Goal: Task Accomplishment & Management: Manage account settings

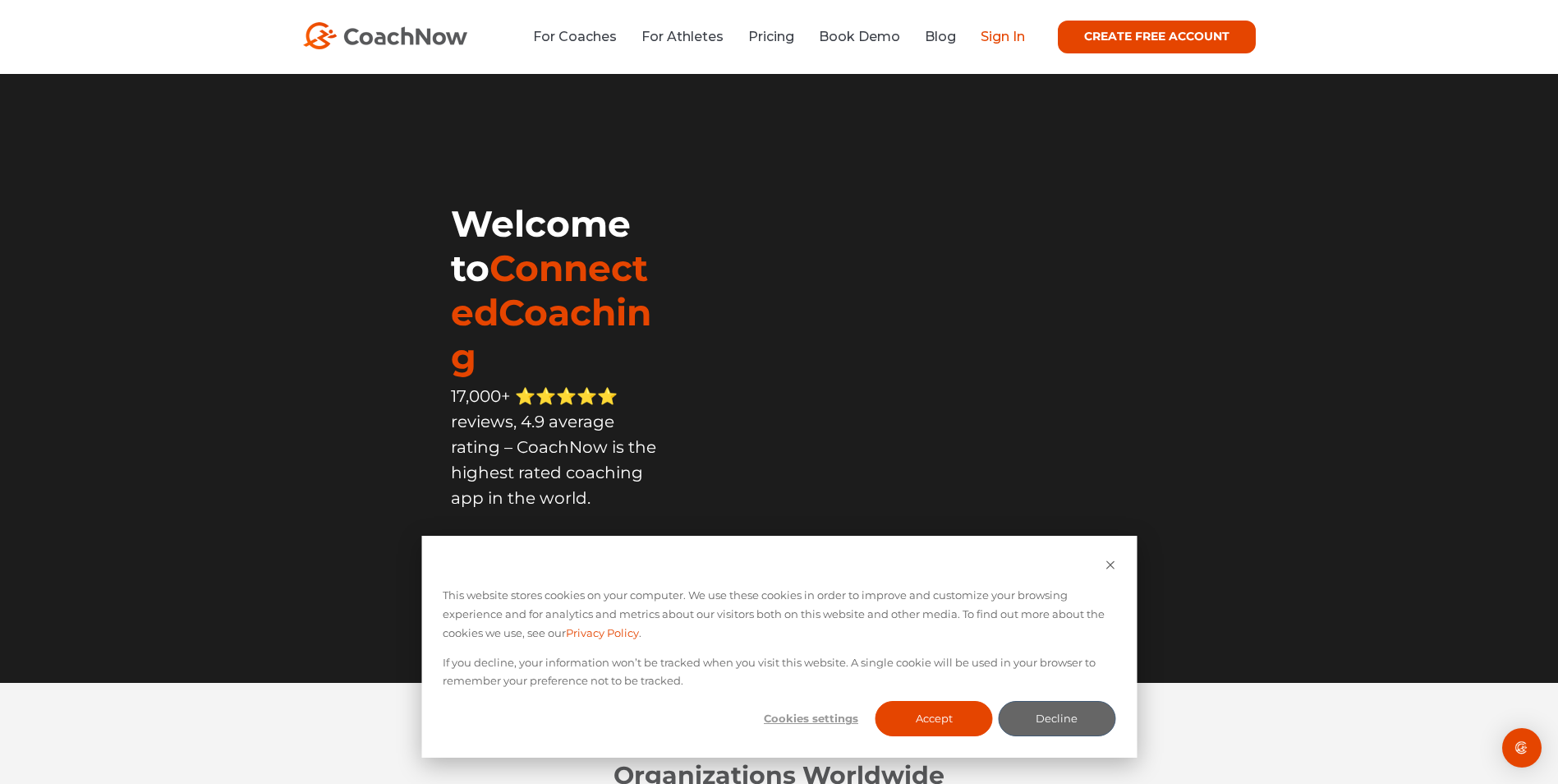
click at [992, 39] on link "Sign In" at bounding box center [1004, 36] width 45 height 16
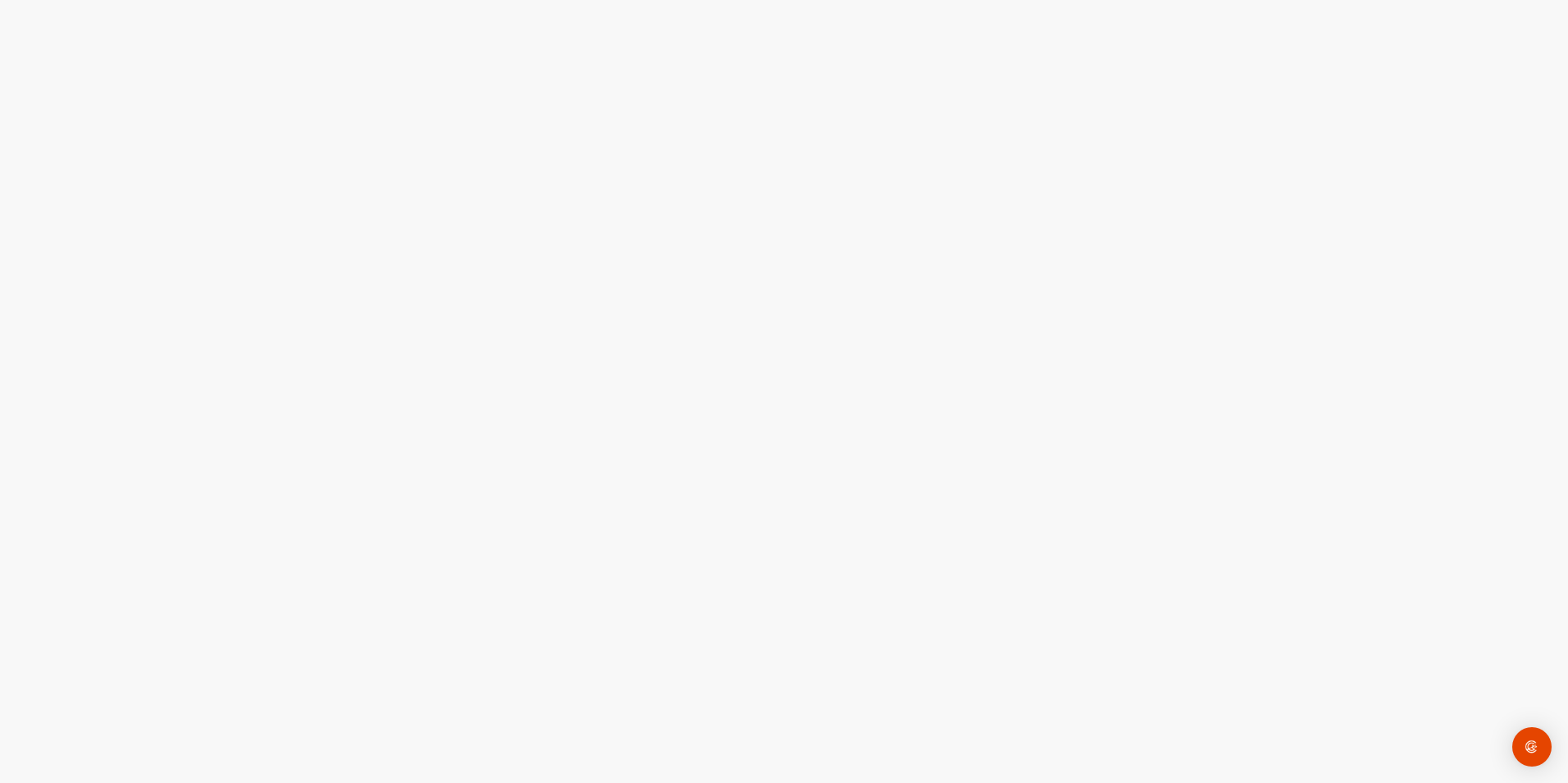
drag, startPoint x: 1208, startPoint y: 234, endPoint x: 1160, endPoint y: 232, distance: 48.0
click at [1201, 235] on div at bounding box center [784, 391] width 1568 height 783
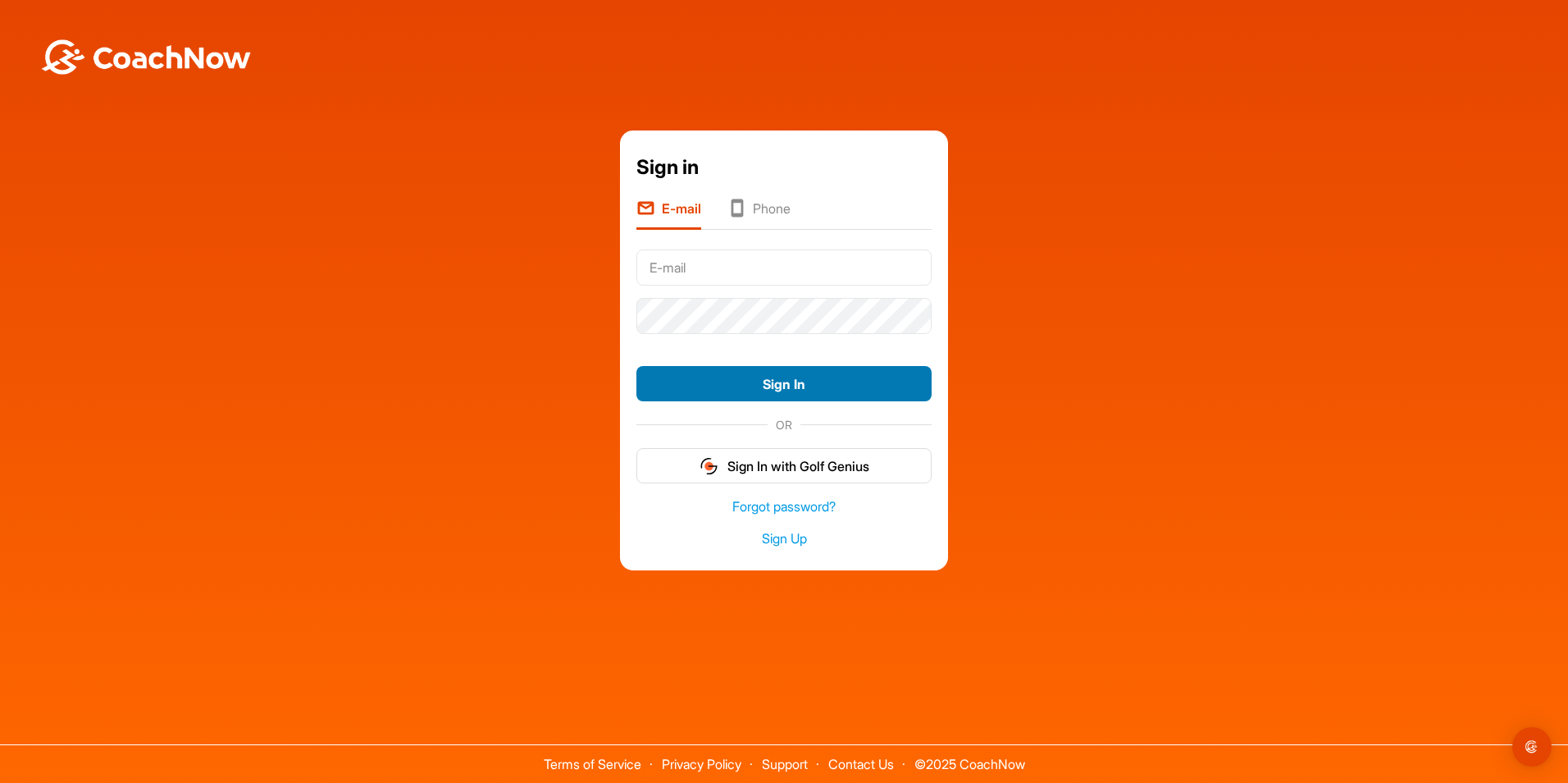
type input "mposey@pgawest.com"
click at [752, 386] on button "Sign In" at bounding box center [784, 384] width 295 height 35
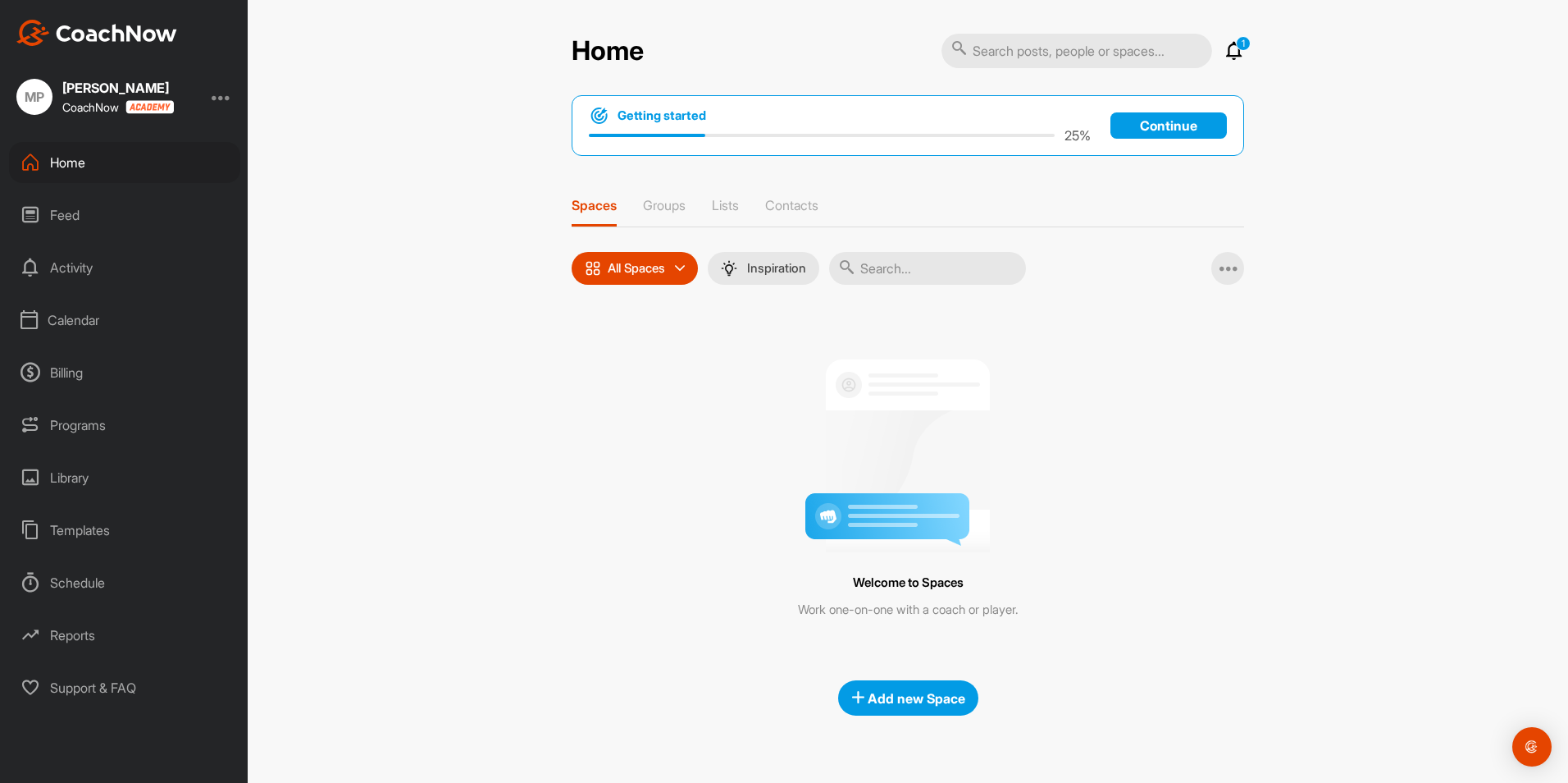
click at [111, 320] on div "Calendar" at bounding box center [124, 320] width 231 height 41
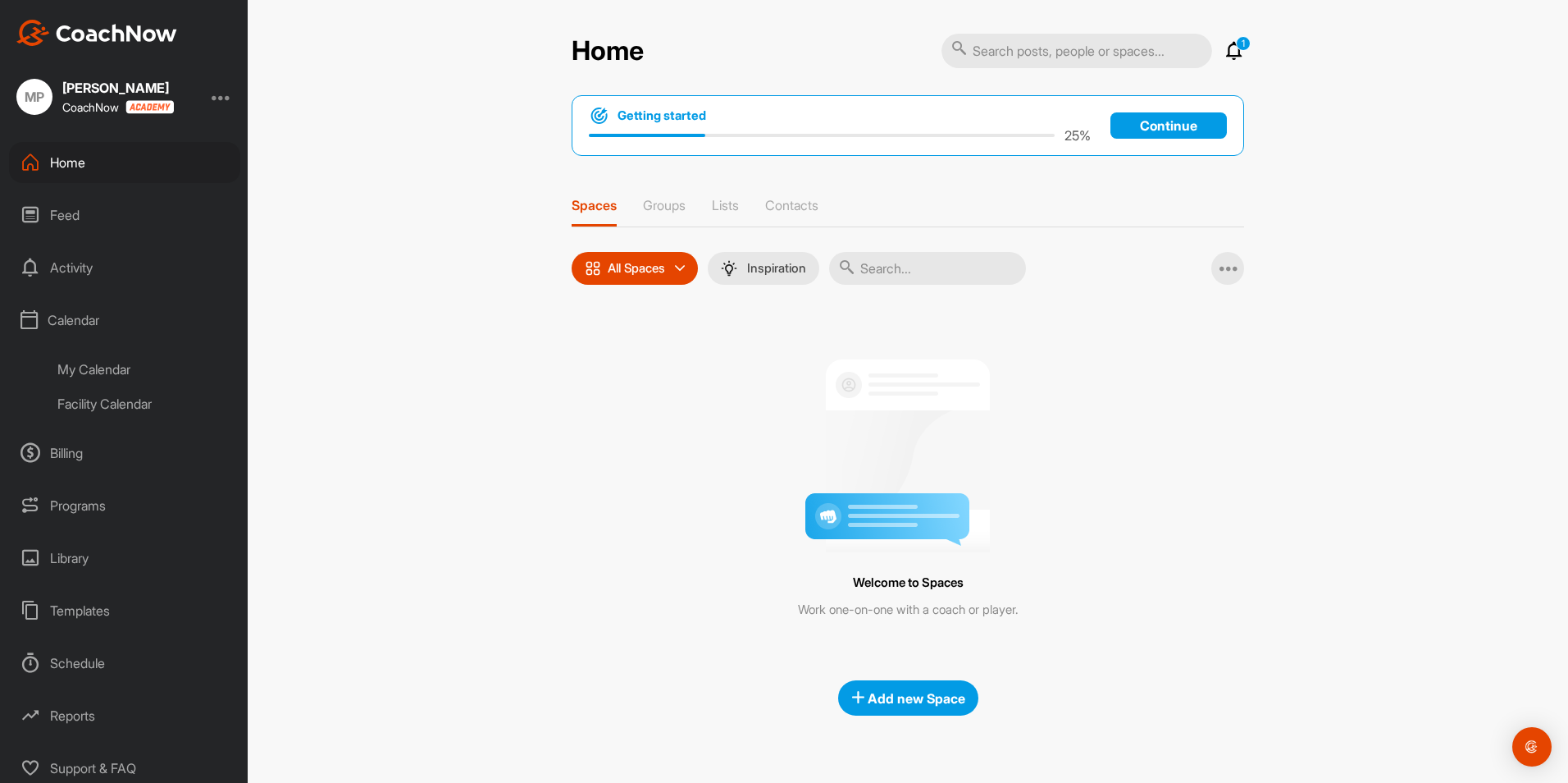
click at [79, 315] on div "Calendar" at bounding box center [124, 320] width 231 height 41
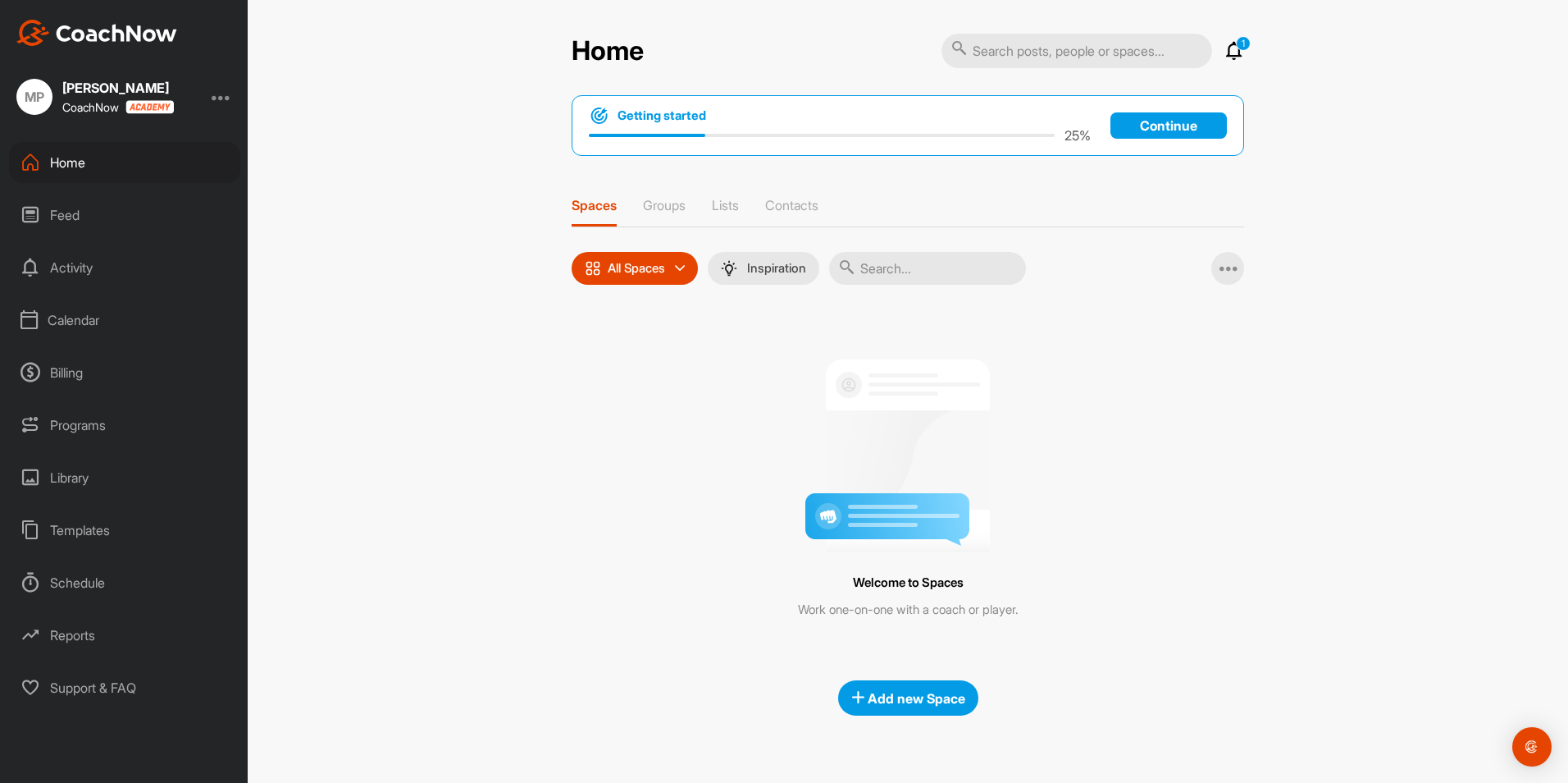
click at [79, 315] on div "Calendar" at bounding box center [124, 320] width 231 height 41
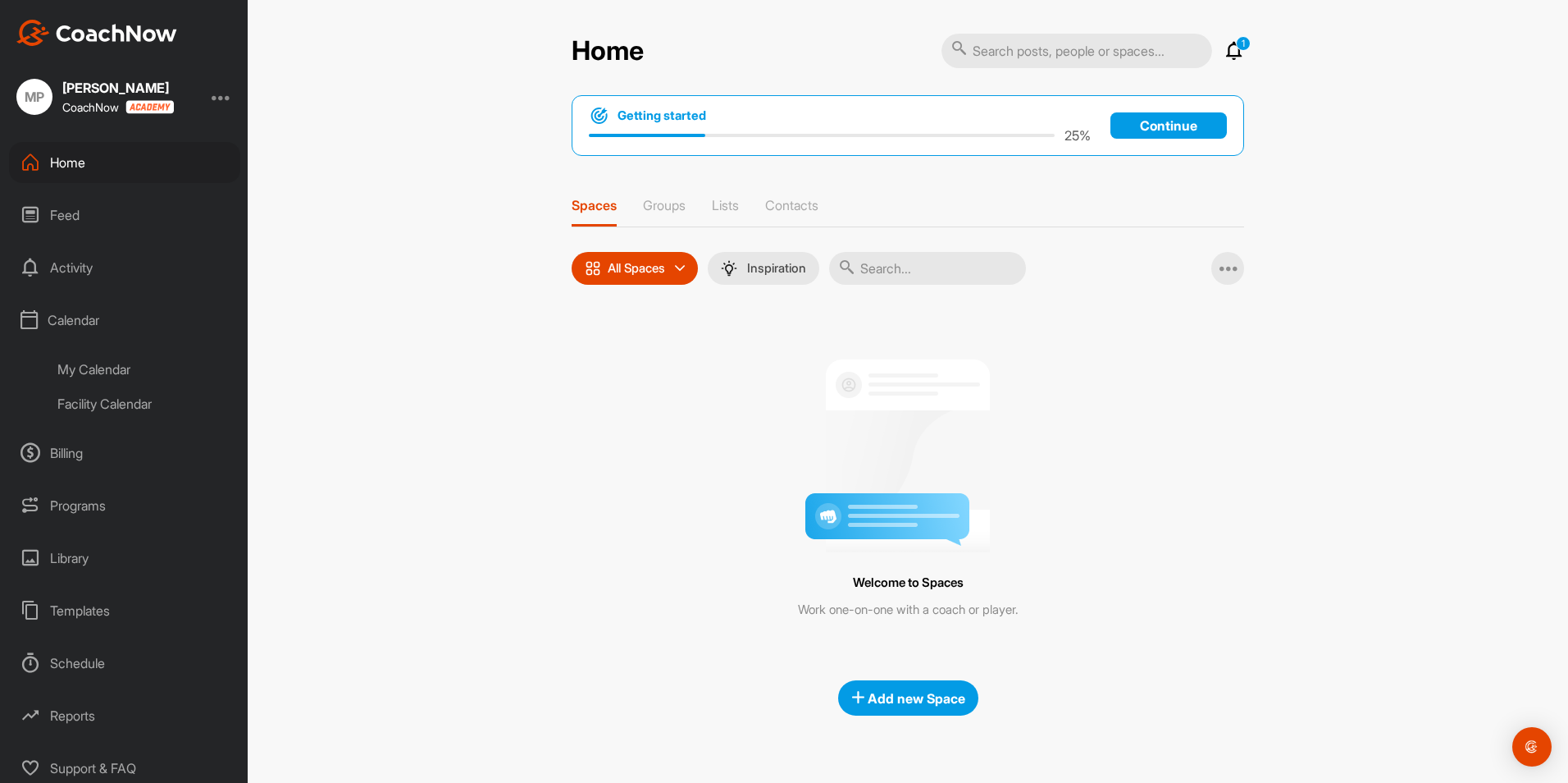
click at [86, 375] on div "My Calendar" at bounding box center [142, 369] width 194 height 34
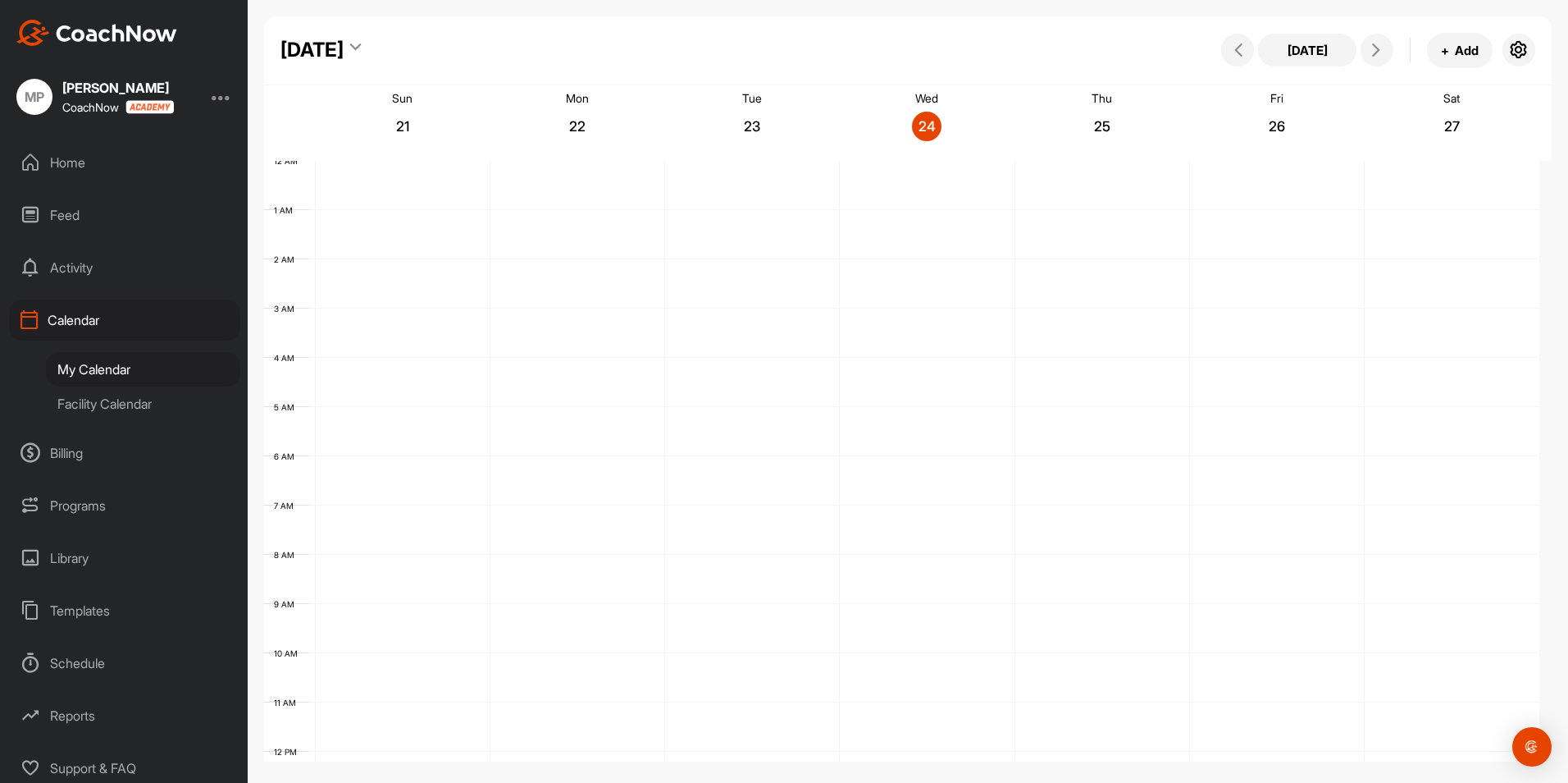
scroll to position [284, 0]
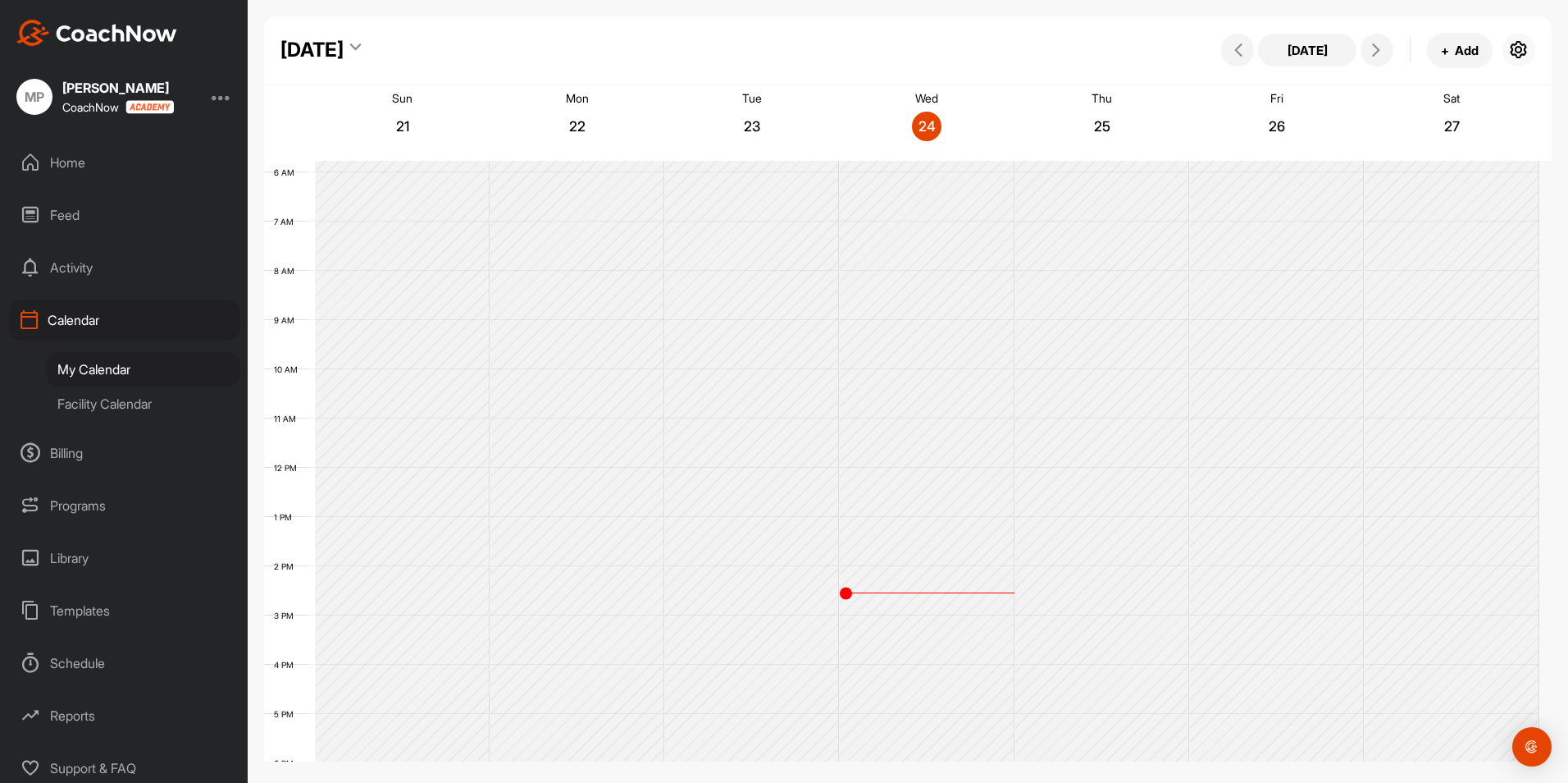
click at [1525, 46] on icon "button" at bounding box center [1518, 49] width 19 height 20
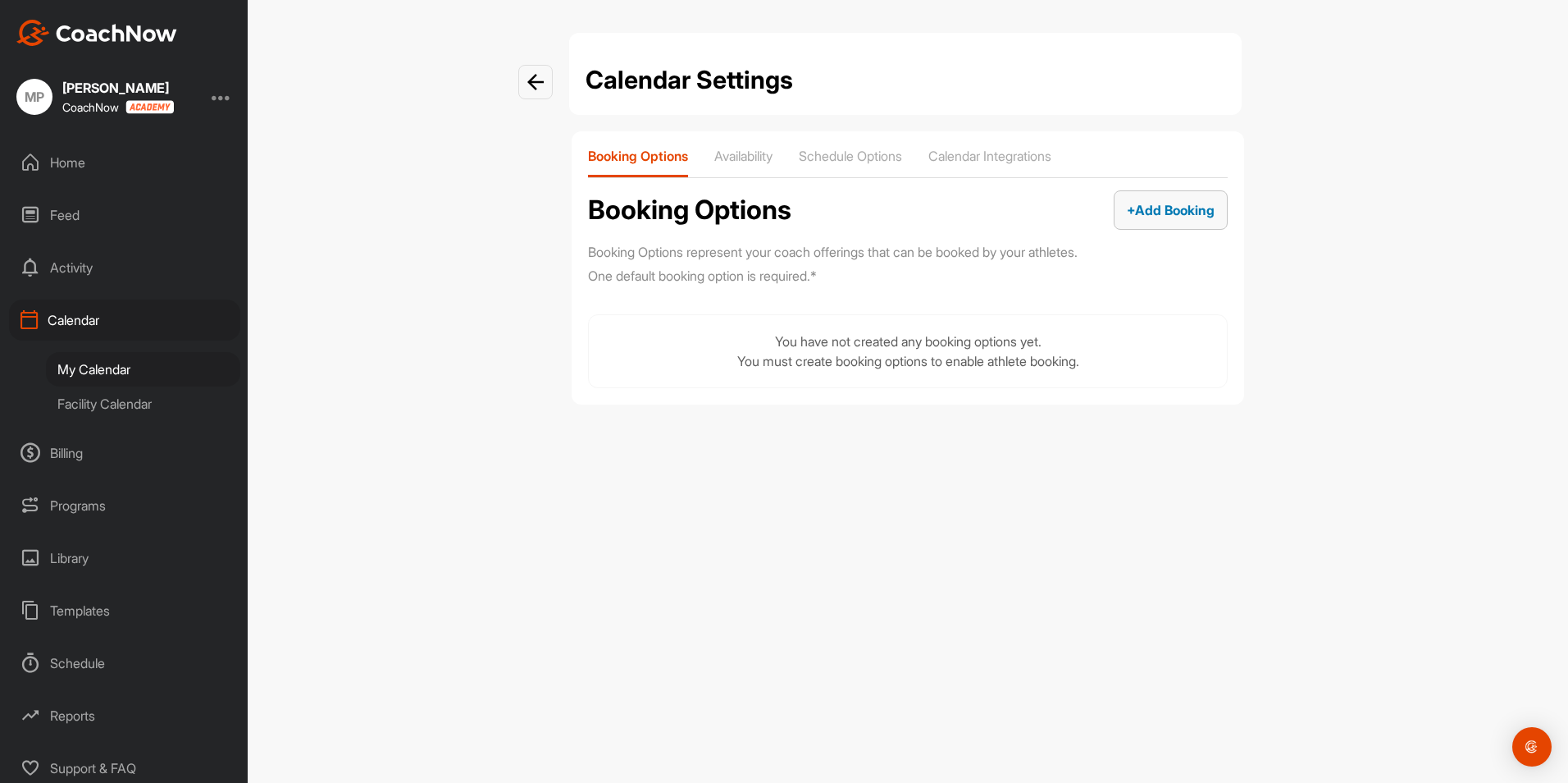
click at [1168, 207] on span "+ Add Booking" at bounding box center [1170, 210] width 88 height 17
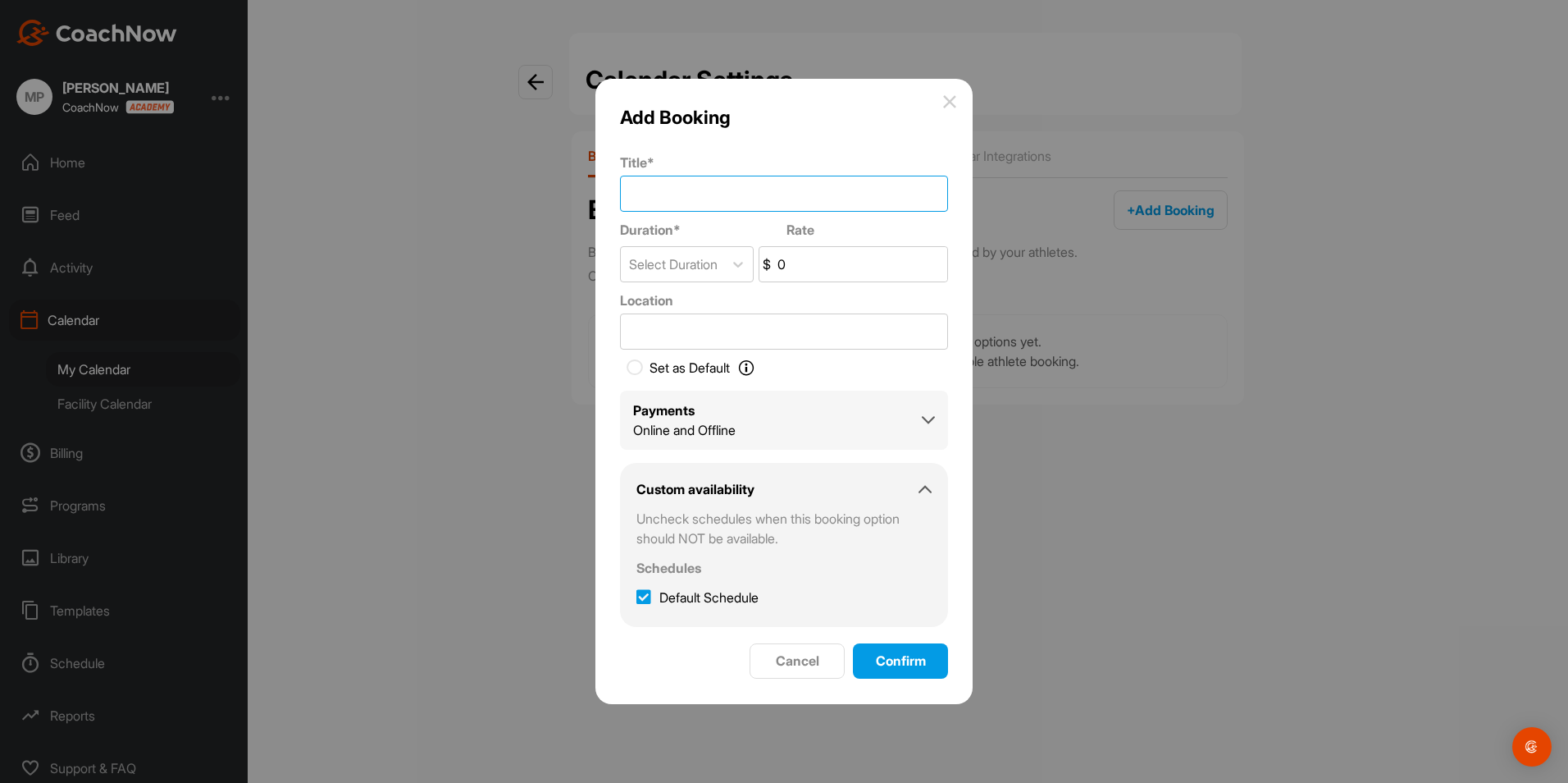
click at [698, 196] on input "Title *" at bounding box center [784, 193] width 328 height 36
type input "2"
type input "1 Hour Private Lesson"
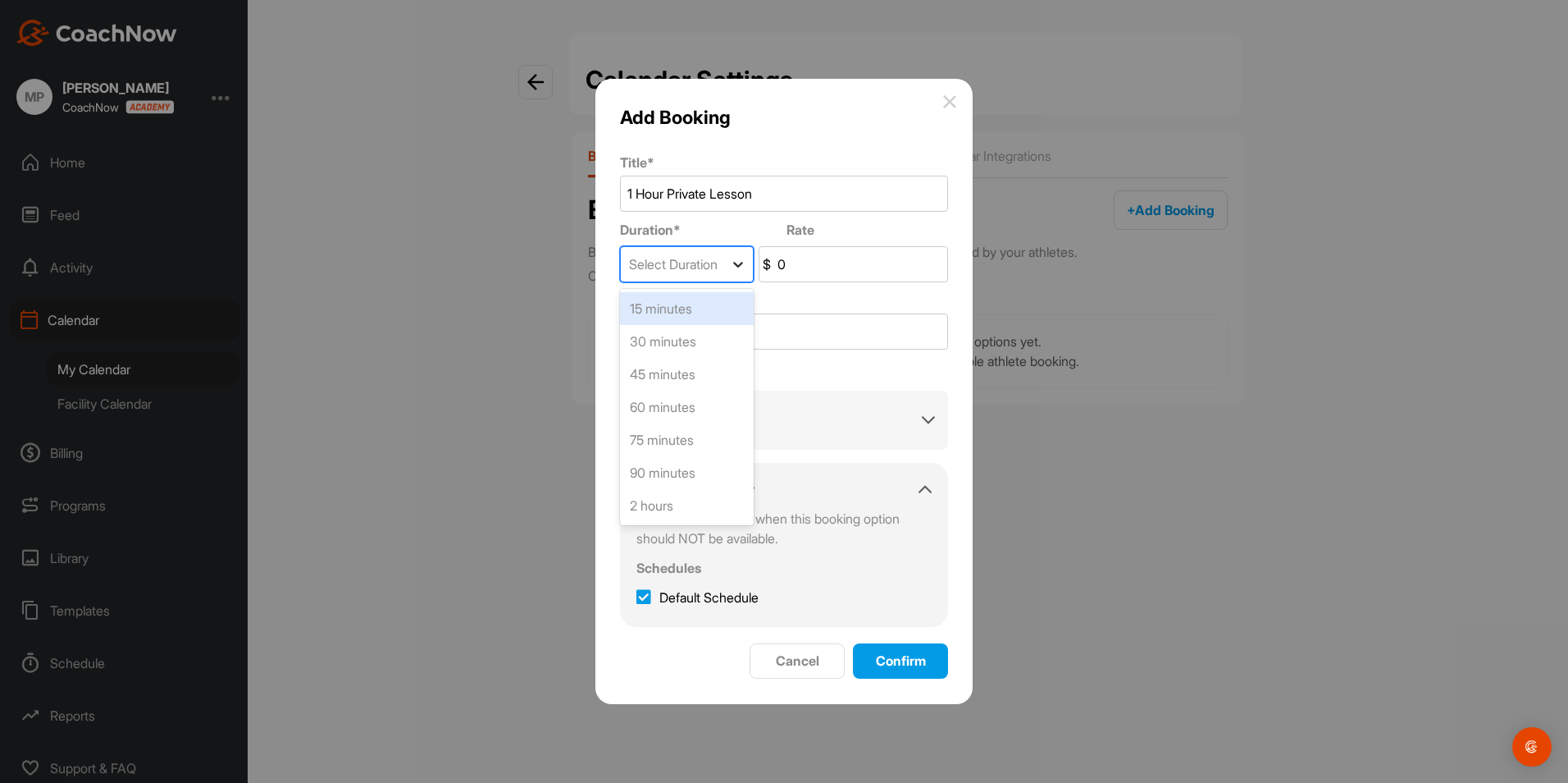
click at [737, 260] on icon at bounding box center [738, 265] width 17 height 17
click at [691, 398] on div "60 minutes" at bounding box center [687, 406] width 134 height 33
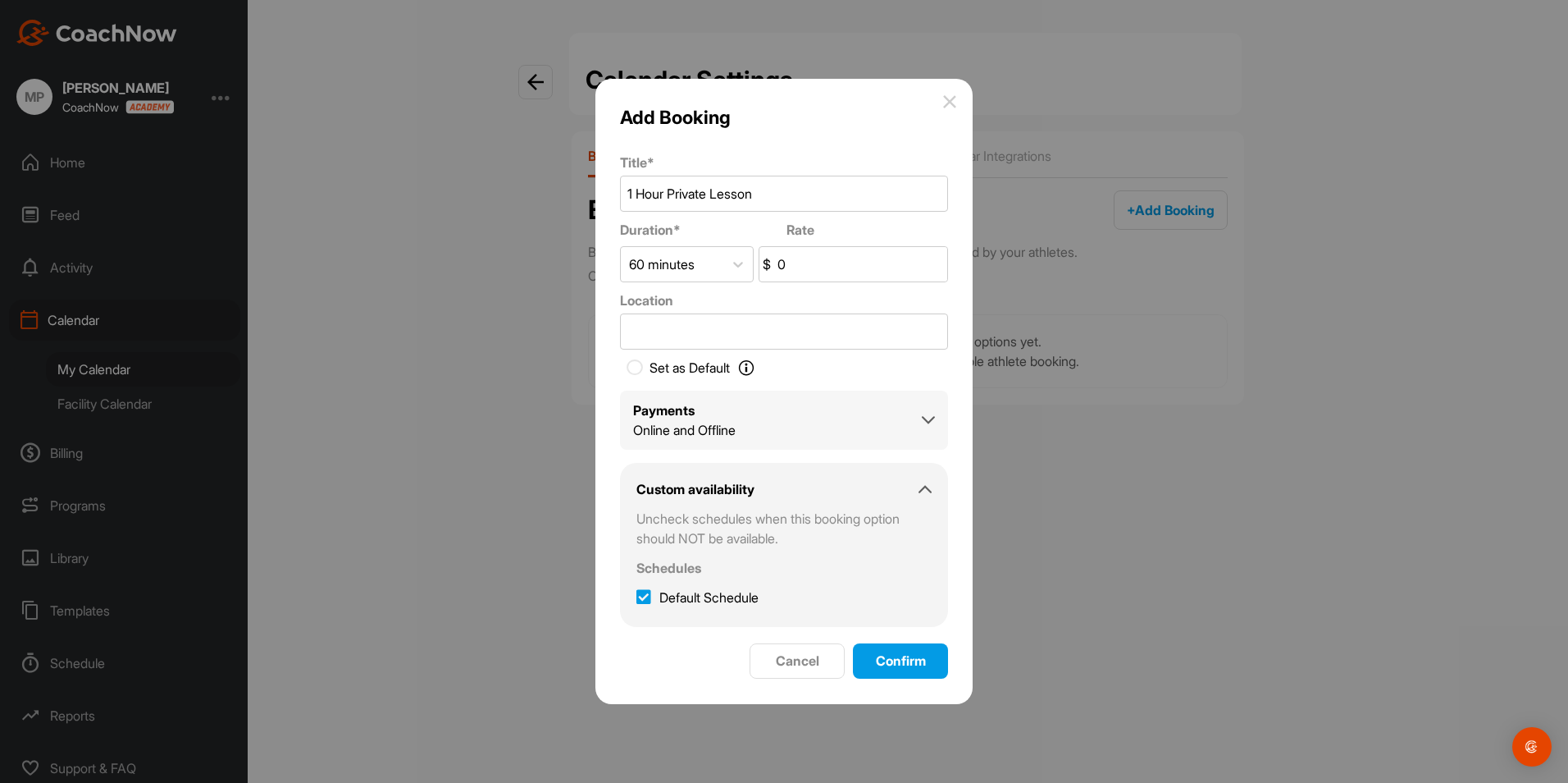
click at [809, 266] on input "0" at bounding box center [861, 264] width 173 height 34
drag, startPoint x: 809, startPoint y: 266, endPoint x: 768, endPoint y: 266, distance: 41.0
click at [768, 266] on div "$ 0" at bounding box center [853, 264] width 189 height 36
click at [663, 333] on input "Location" at bounding box center [784, 331] width 328 height 36
drag, startPoint x: 832, startPoint y: 252, endPoint x: 722, endPoint y: 231, distance: 112.0
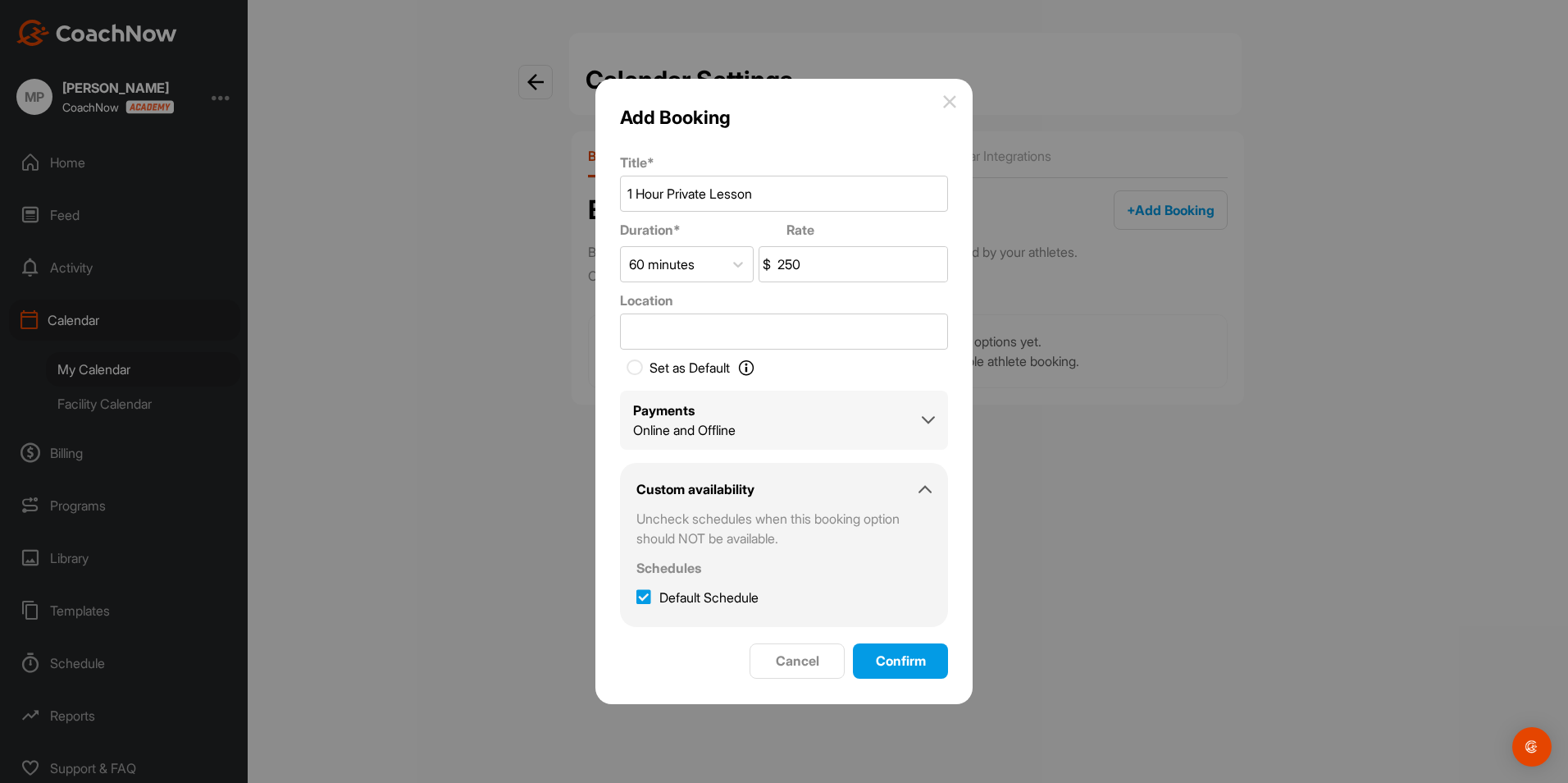
click at [722, 231] on form "Title * 1 Hour Private Lesson Duration * Rate 60 minutes $ 250 Location Set as …" at bounding box center [784, 415] width 328 height 527
type input "130.00"
click at [686, 319] on input "Location" at bounding box center [784, 331] width 328 height 36
type input "PGA Private"
click at [641, 369] on icon at bounding box center [635, 368] width 17 height 17
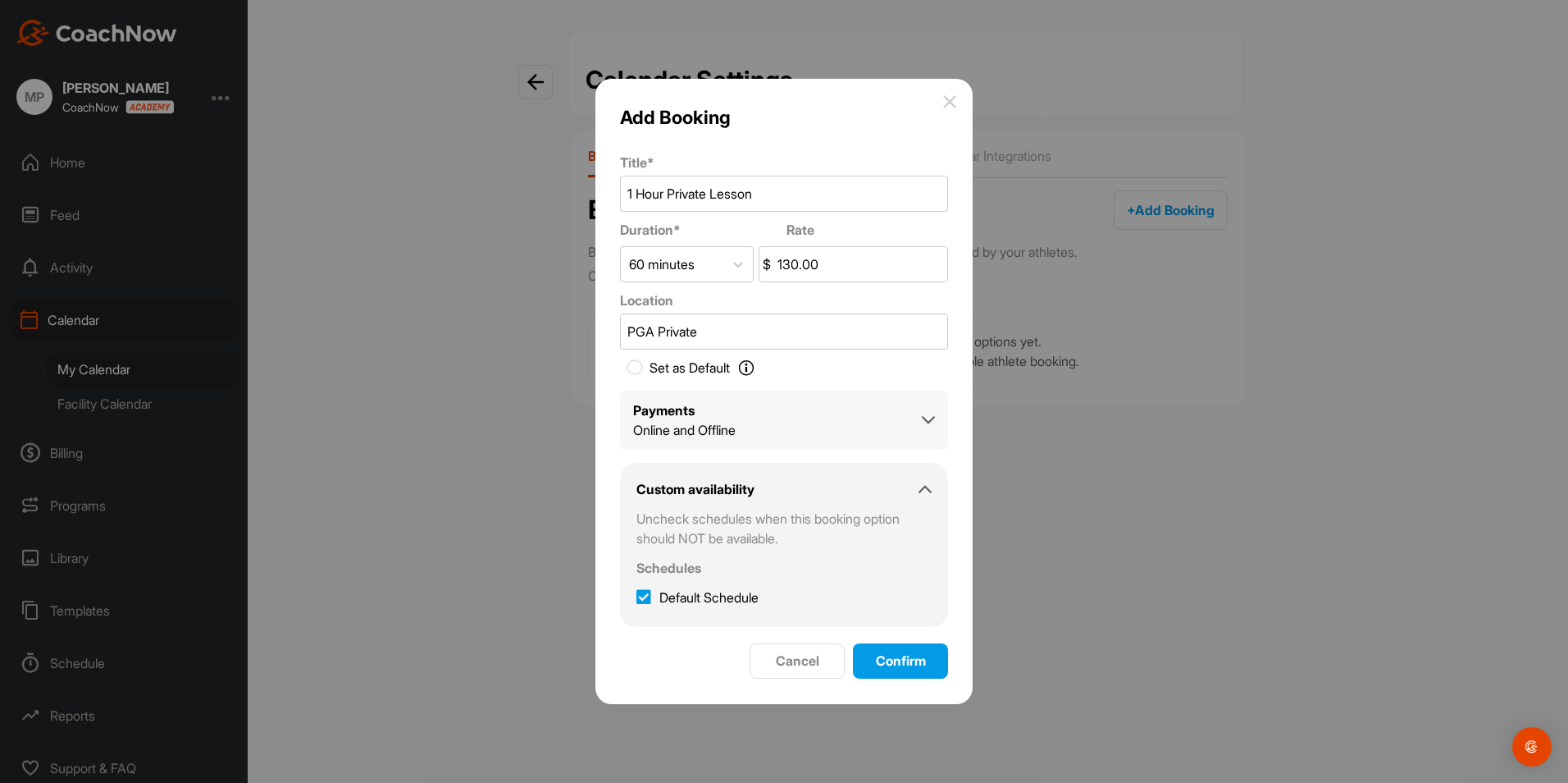
click at [640, 369] on input "Set as Default Set as Default Determine the session your Students will see when…" at bounding box center [629, 367] width 19 height 20
checkbox input "true"
click at [727, 424] on div "Online and Offline" at bounding box center [684, 429] width 102 height 20
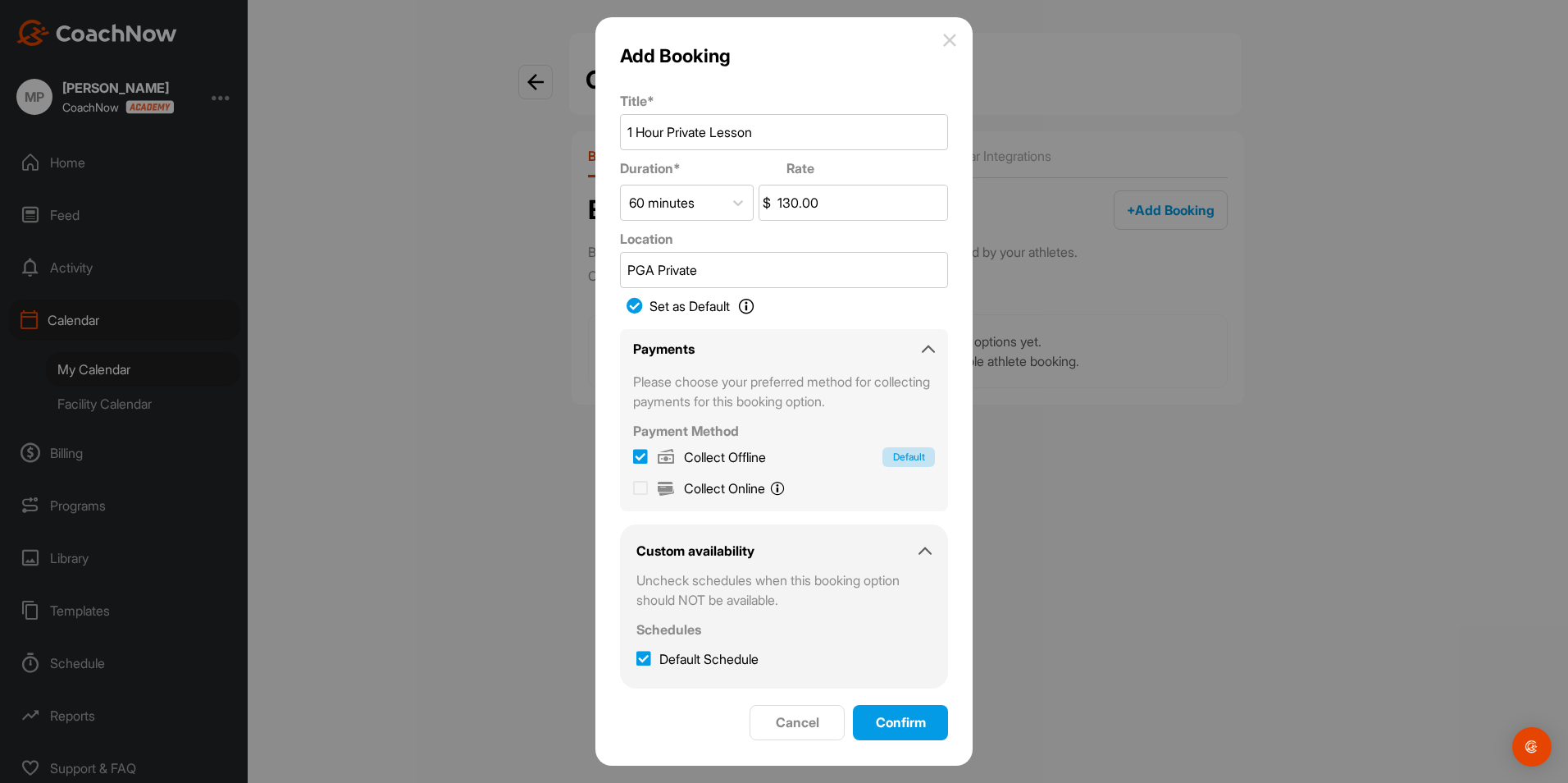
click at [647, 657] on icon at bounding box center [643, 659] width 15 height 17
click at [647, 657] on input "Default Schedule" at bounding box center [641, 654] width 10 height 10
click at [649, 660] on icon at bounding box center [643, 659] width 15 height 17
click at [647, 659] on input "Default Schedule" at bounding box center [641, 654] width 10 height 10
checkbox input "true"
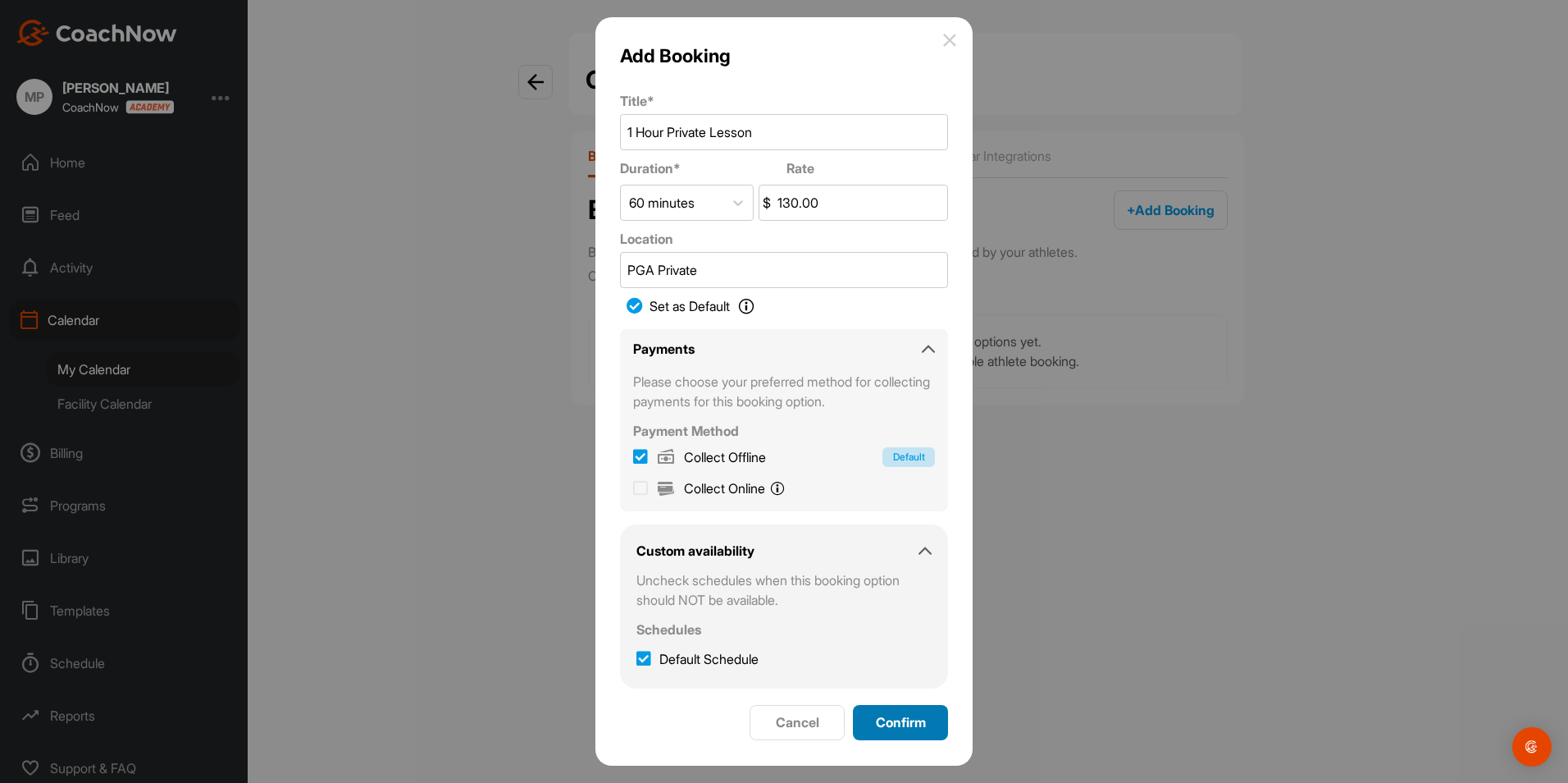
click at [895, 724] on span "Confirm" at bounding box center [901, 722] width 50 height 17
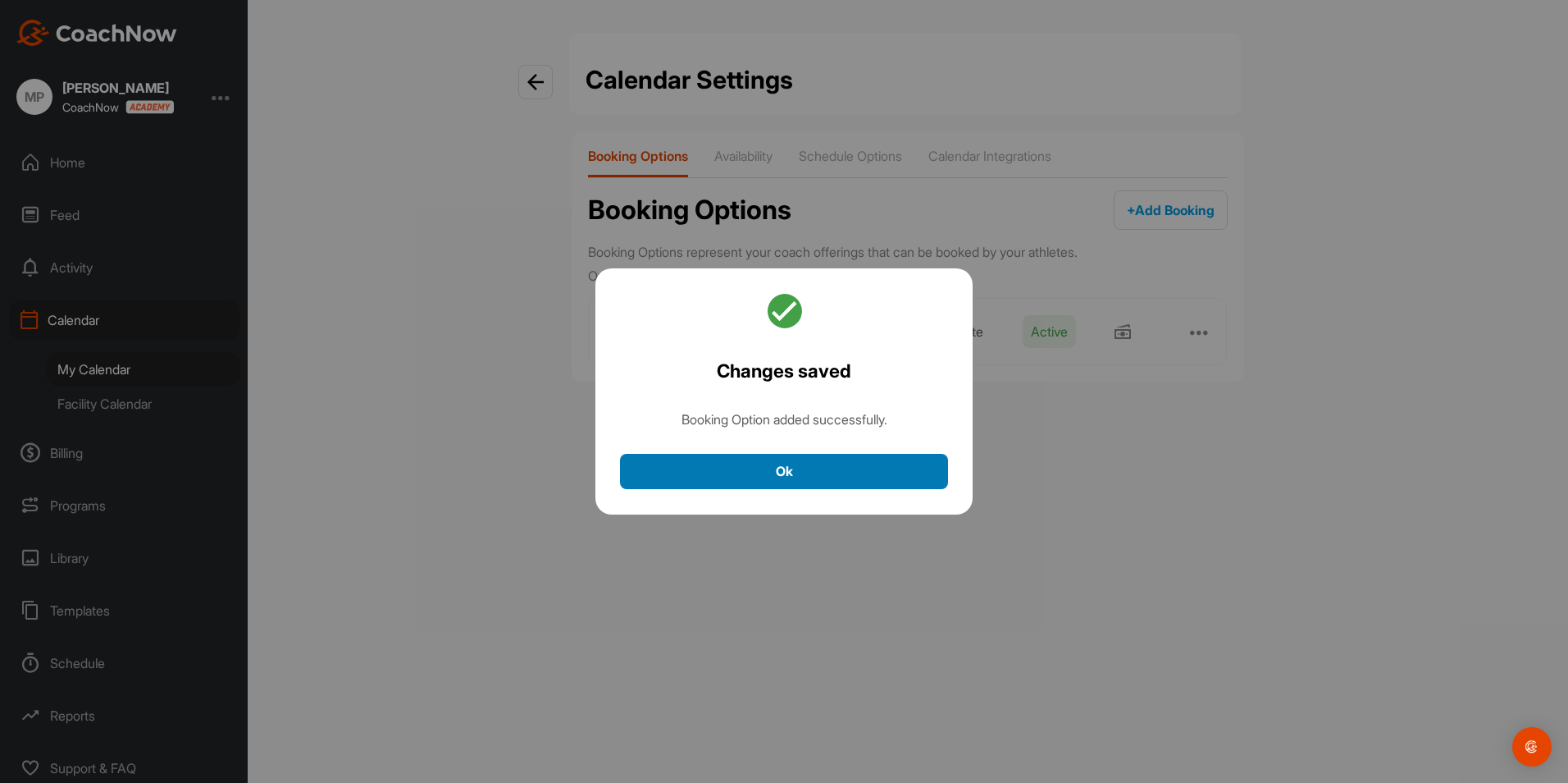
click at [839, 477] on button "Ok" at bounding box center [784, 471] width 328 height 35
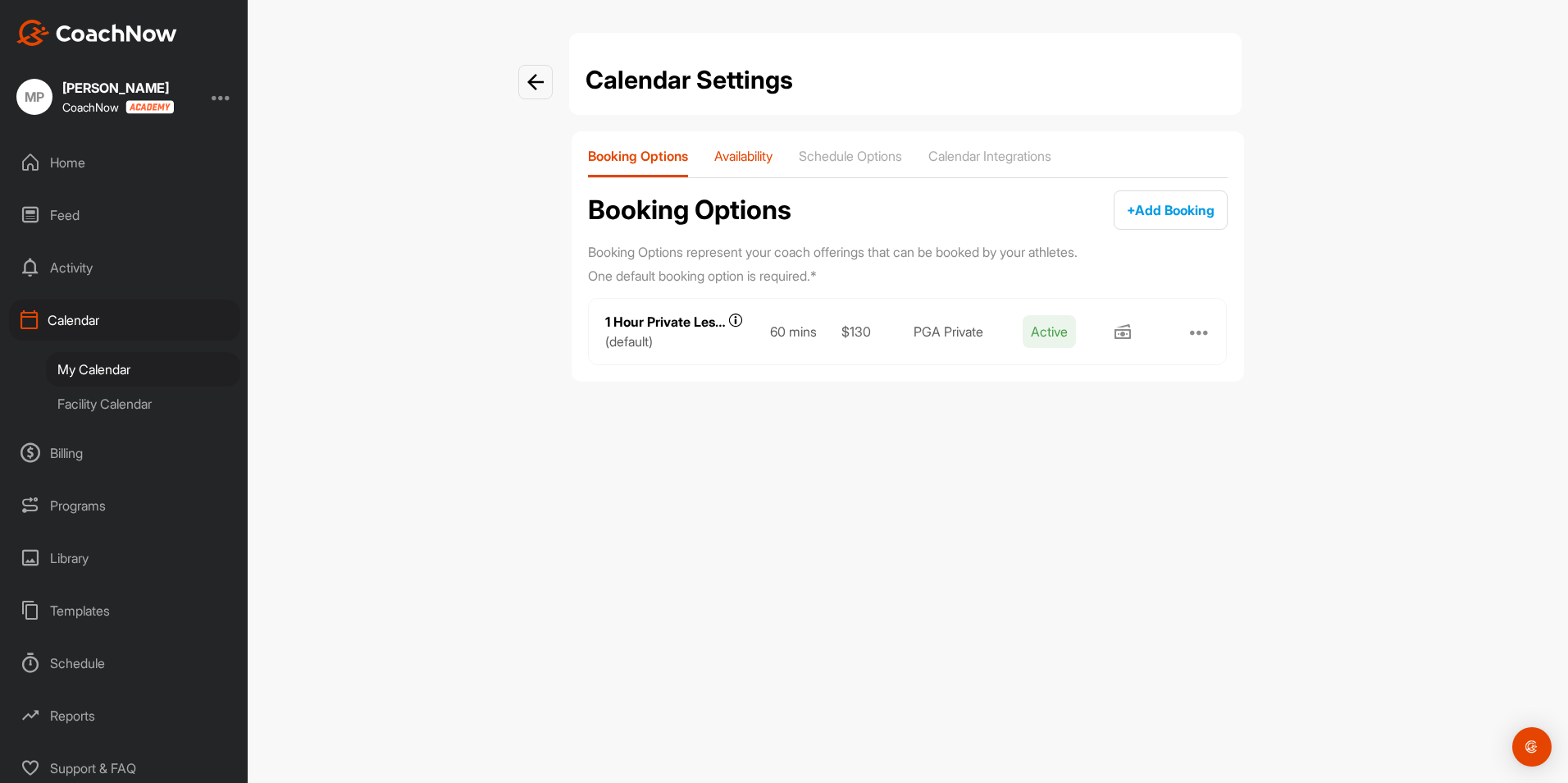
click at [769, 165] on div "Availability" at bounding box center [743, 163] width 58 height 30
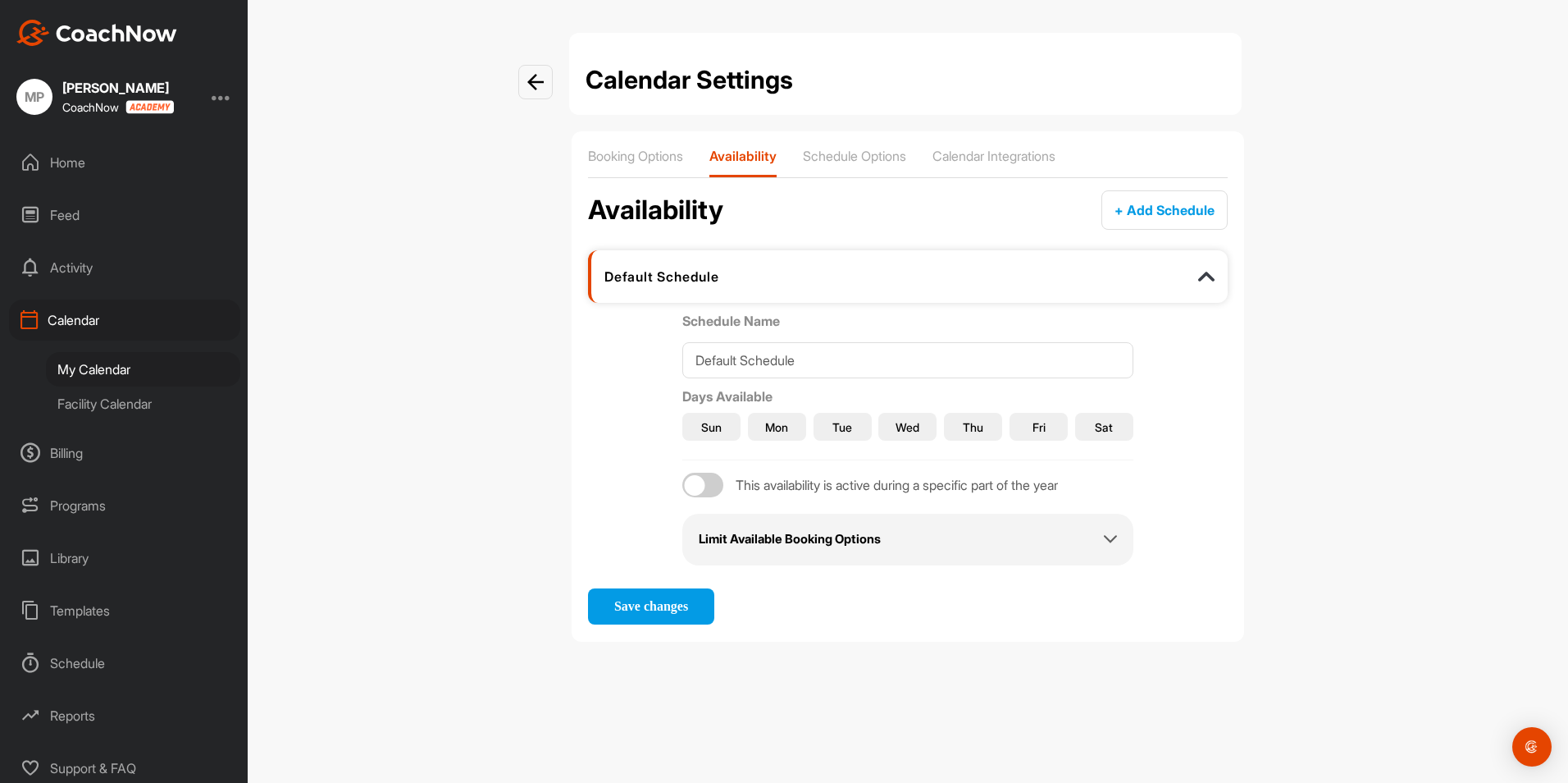
click at [780, 426] on span "Mon" at bounding box center [776, 426] width 23 height 18
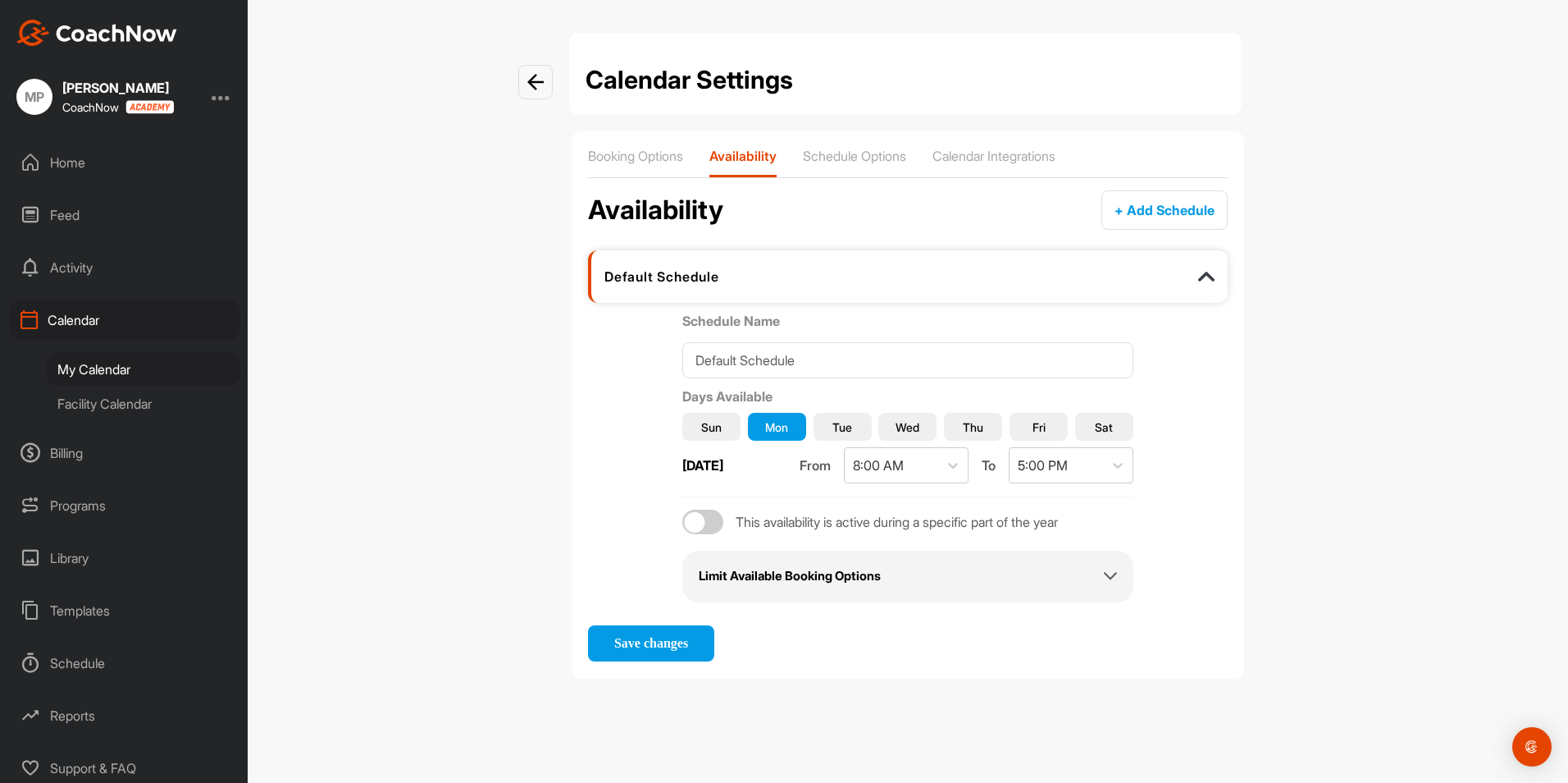
click at [829, 427] on button "Tue" at bounding box center [842, 426] width 58 height 28
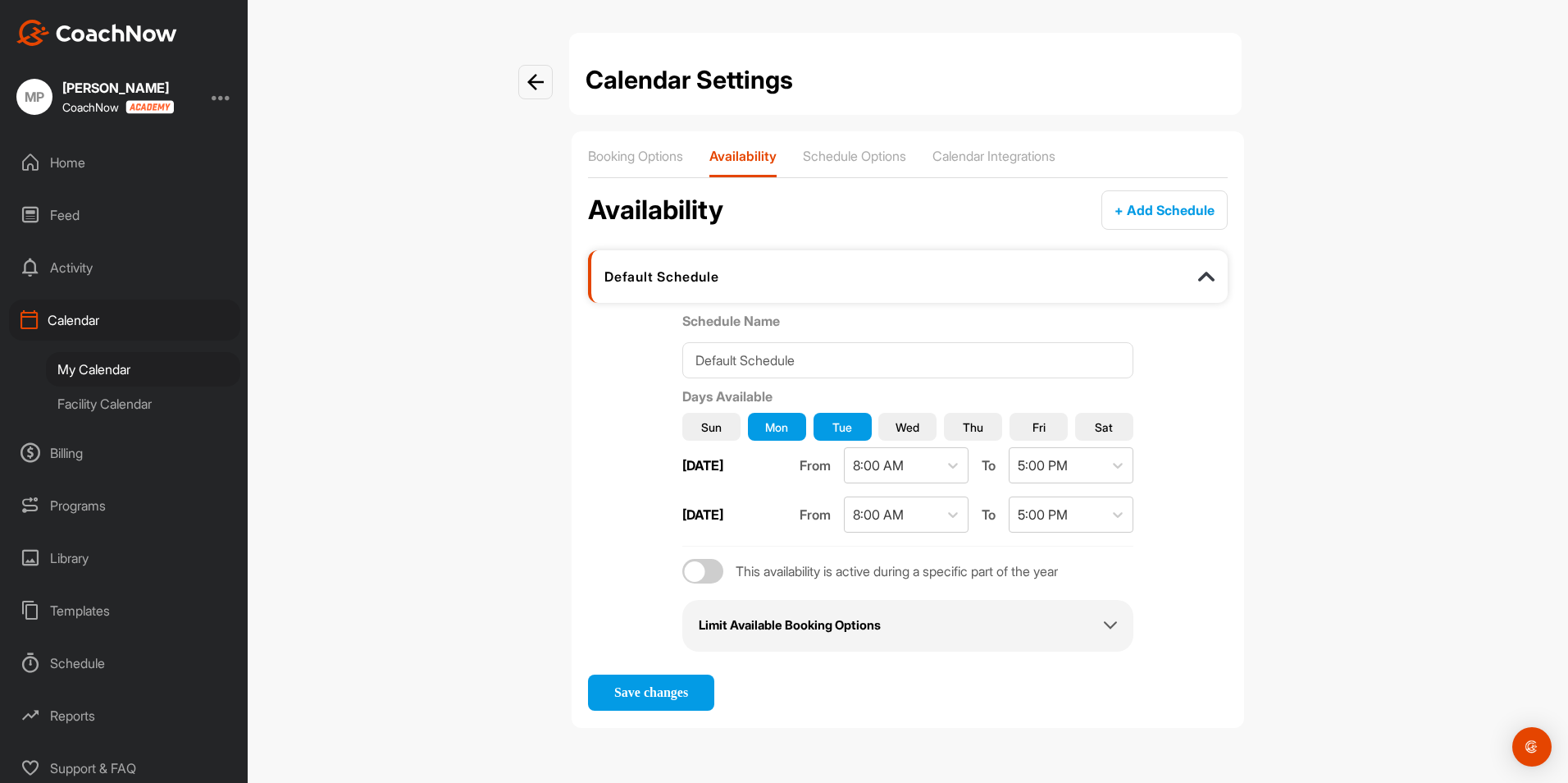
click at [899, 422] on span "Wed" at bounding box center [907, 426] width 24 height 18
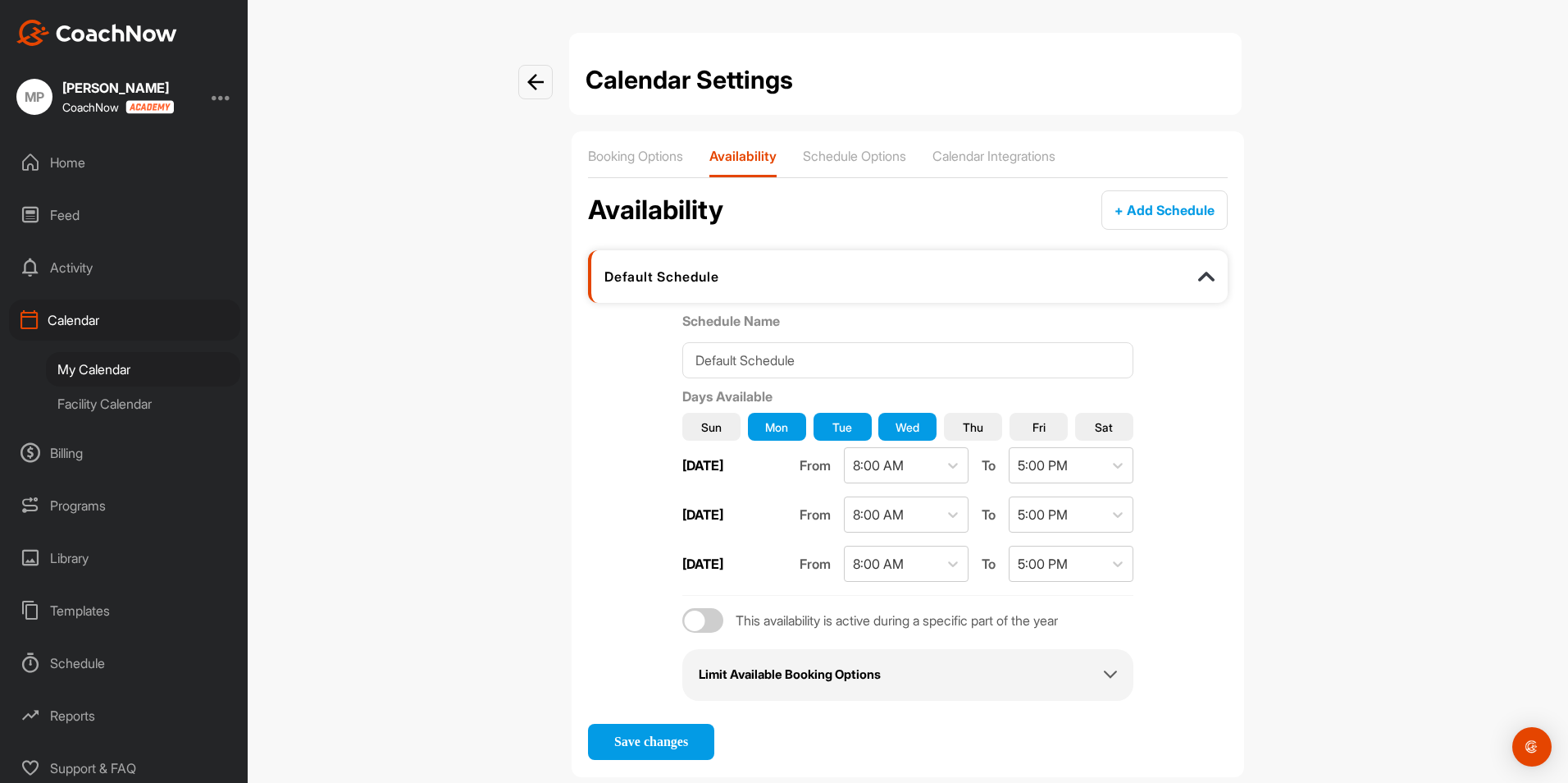
click at [1098, 424] on span "Sat" at bounding box center [1103, 426] width 18 height 18
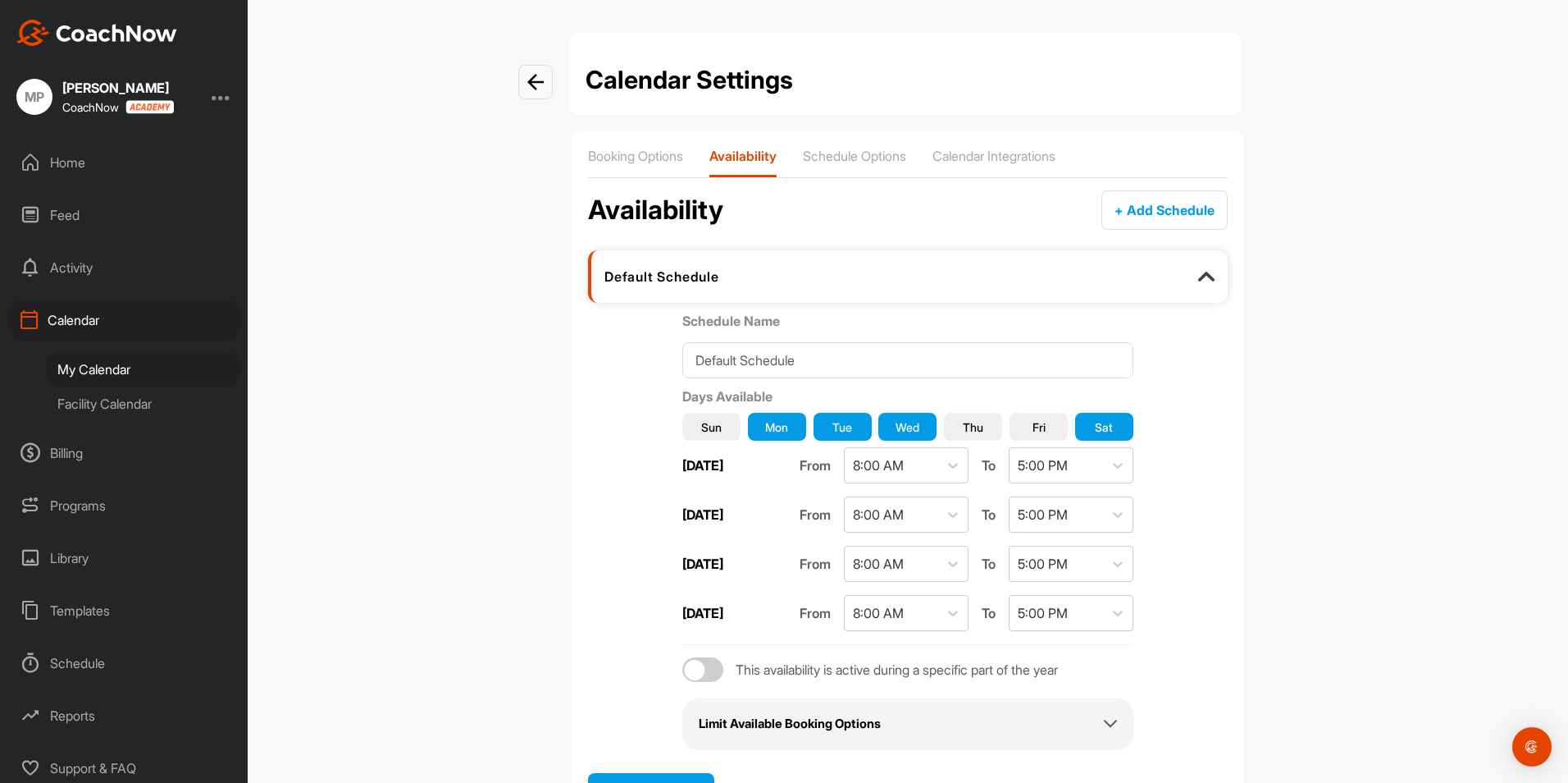
click at [707, 431] on span "Sun" at bounding box center [711, 426] width 20 height 18
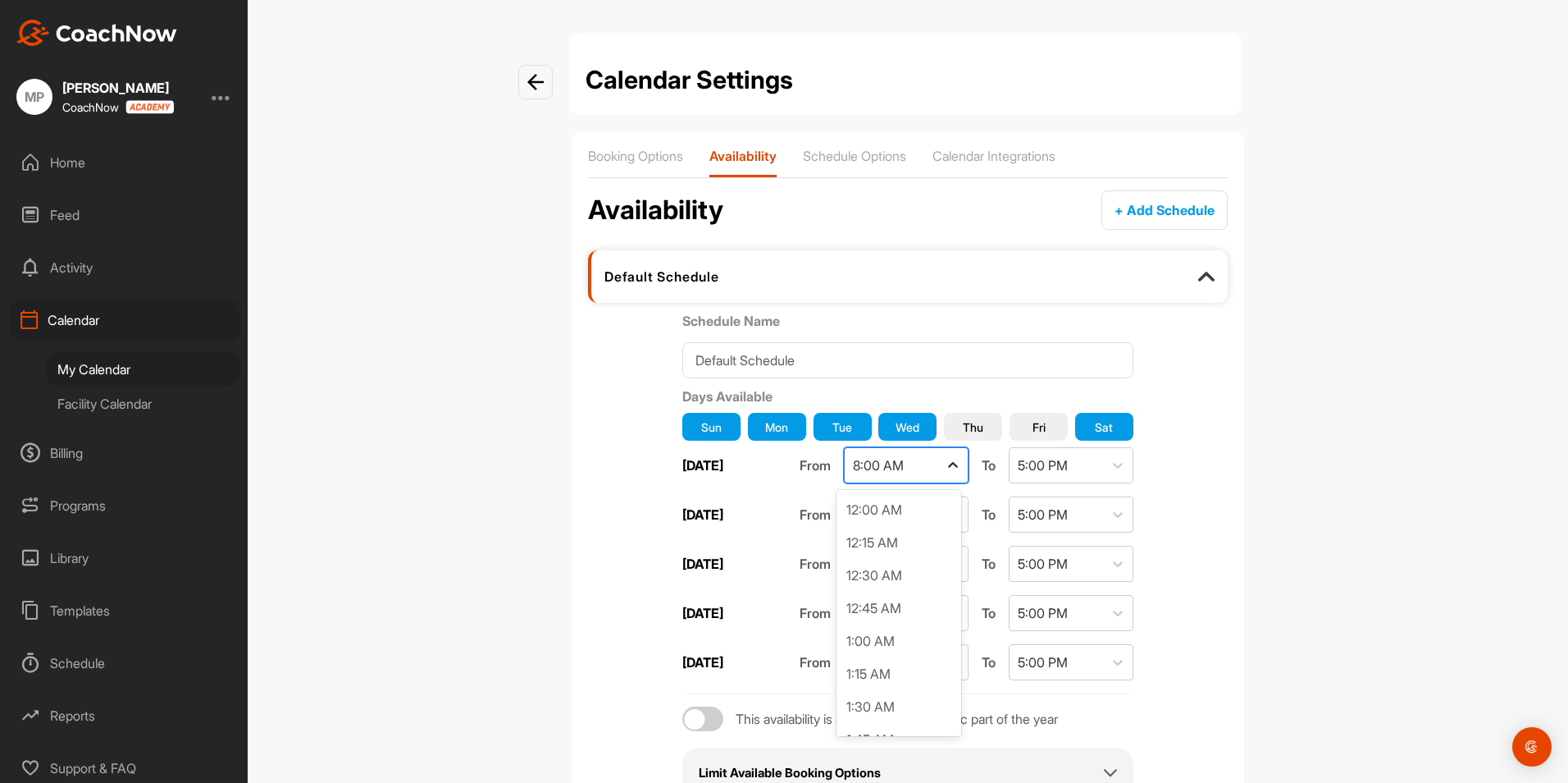
click at [951, 462] on icon at bounding box center [952, 465] width 17 height 17
click at [895, 610] on div "6:00 AM" at bounding box center [899, 609] width 124 height 33
click at [1112, 463] on icon at bounding box center [1118, 465] width 17 height 17
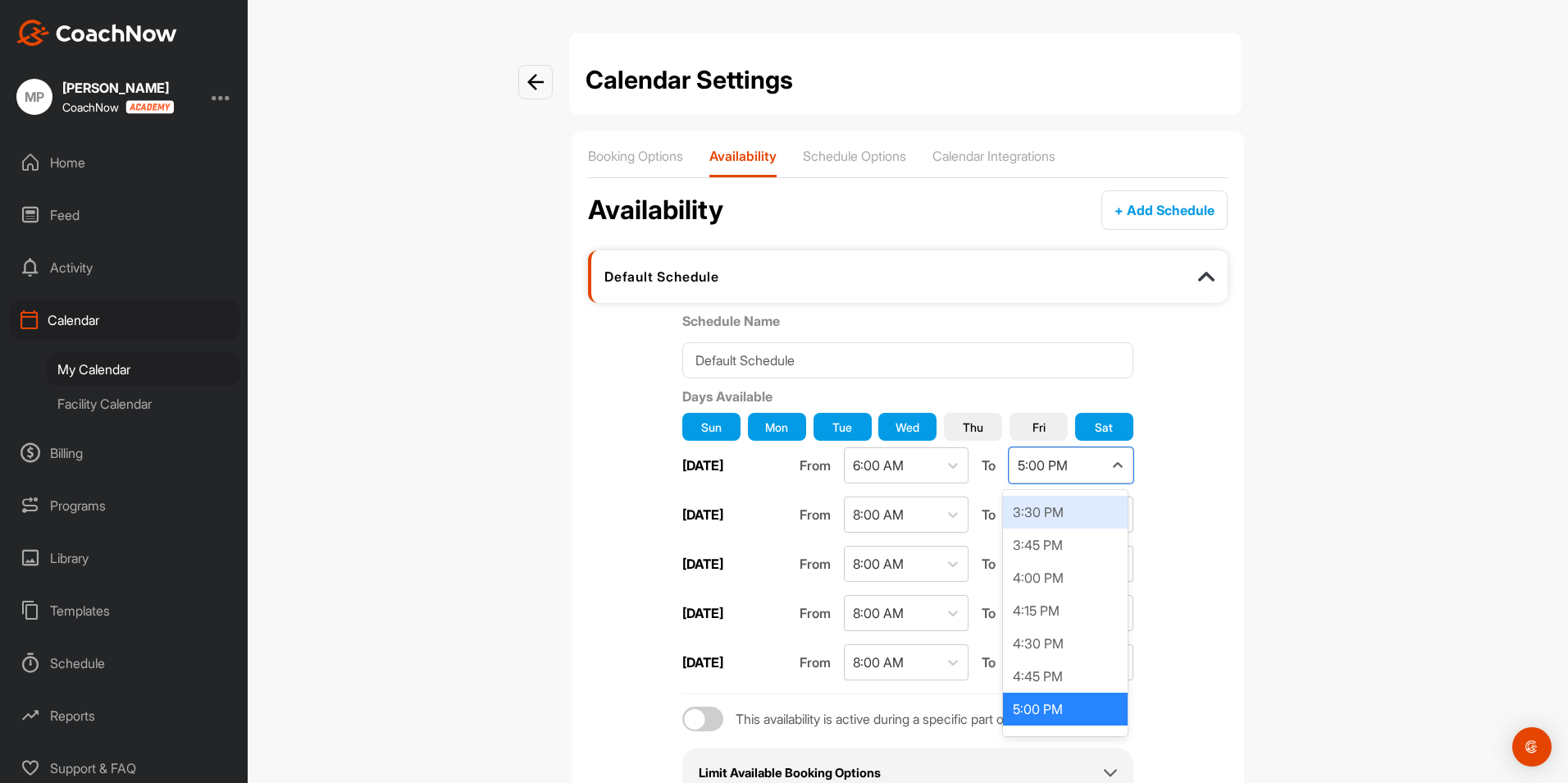
scroll to position [1868, 0]
click at [1077, 549] on div "2:30 PM" at bounding box center [1065, 544] width 124 height 33
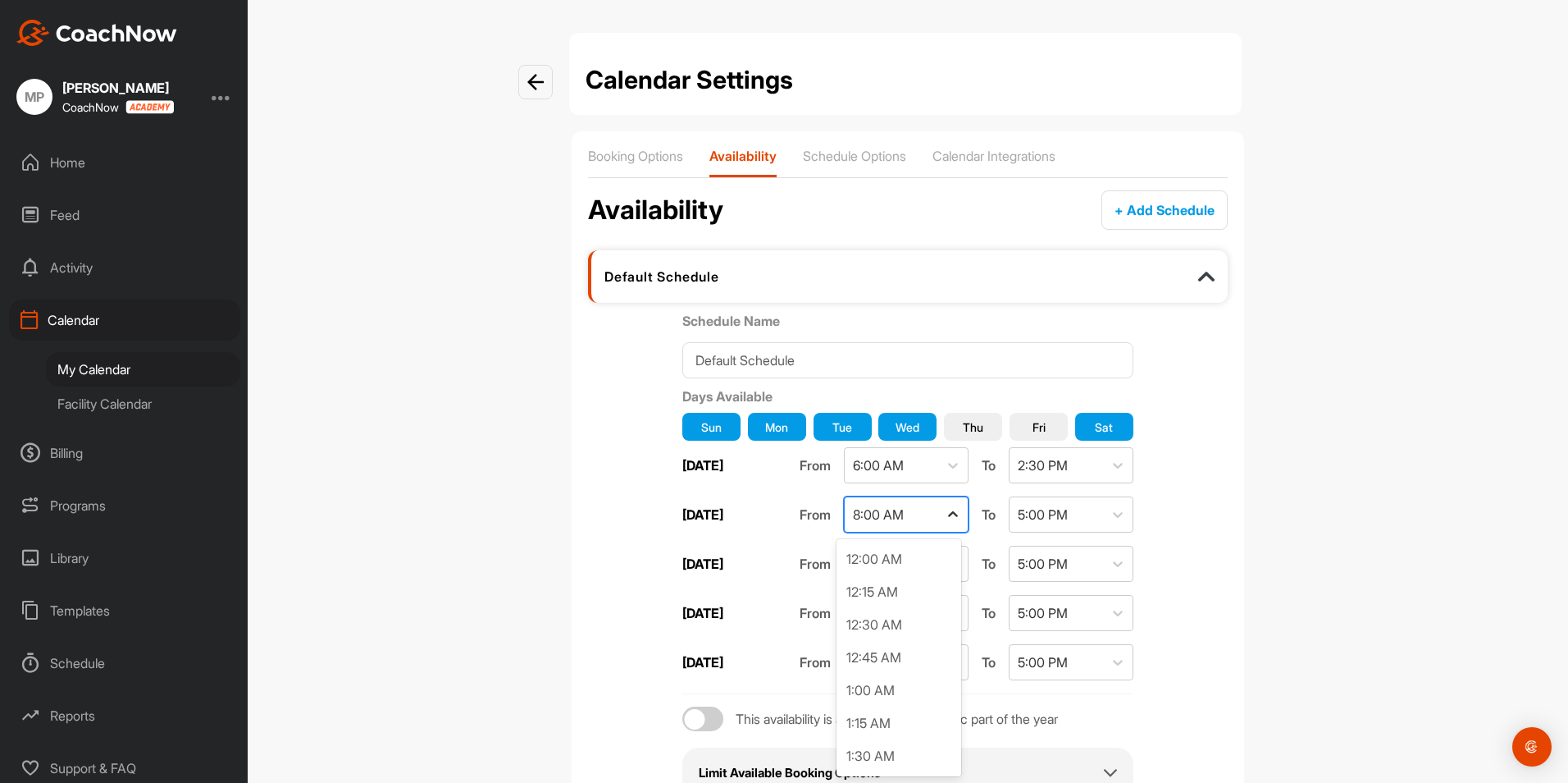
click at [953, 523] on div at bounding box center [952, 515] width 30 height 30
click at [924, 574] on div "6:00 AM" at bounding box center [899, 577] width 124 height 33
click at [1109, 514] on icon at bounding box center [1118, 515] width 17 height 17
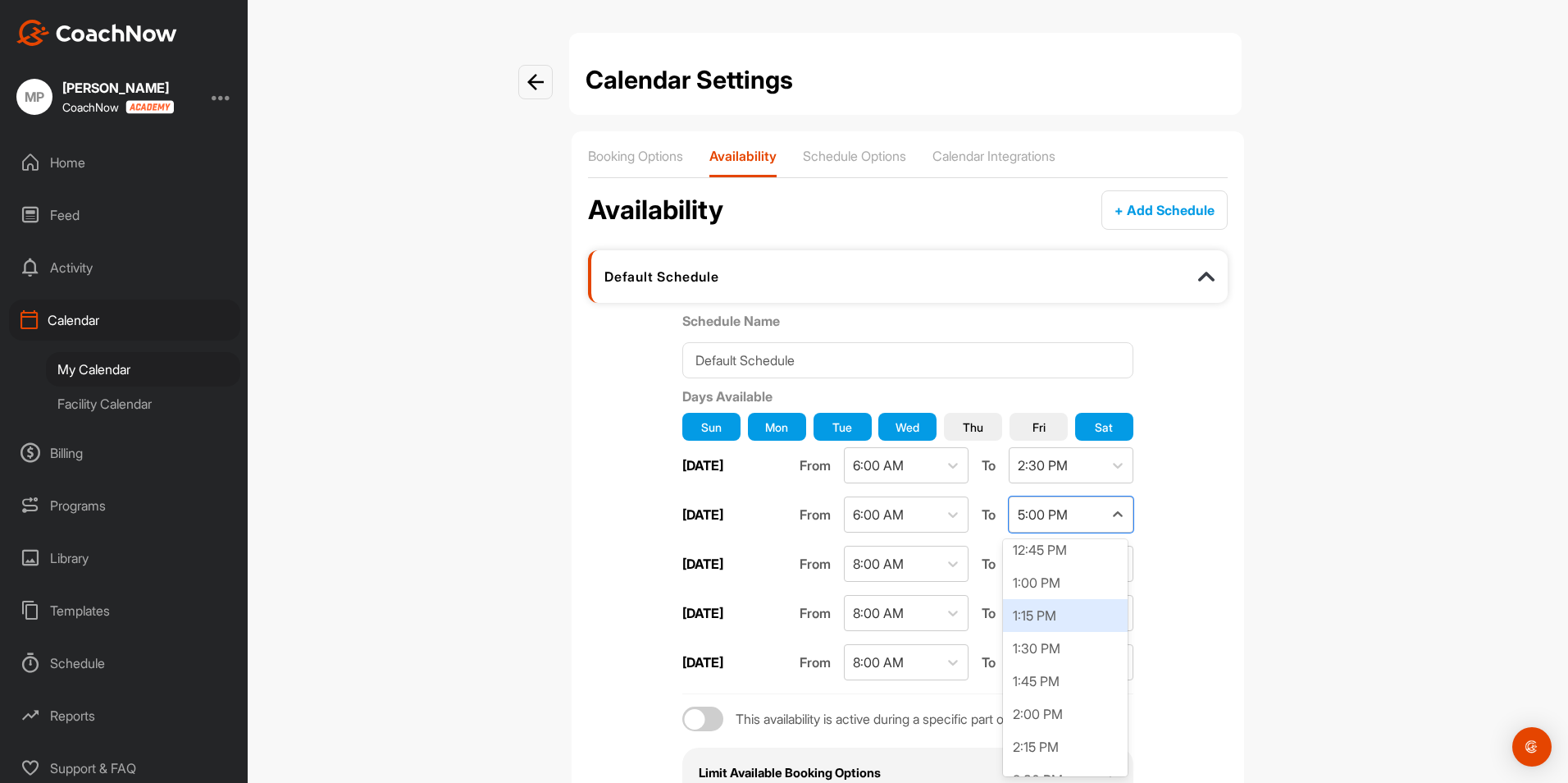
scroll to position [1703, 0]
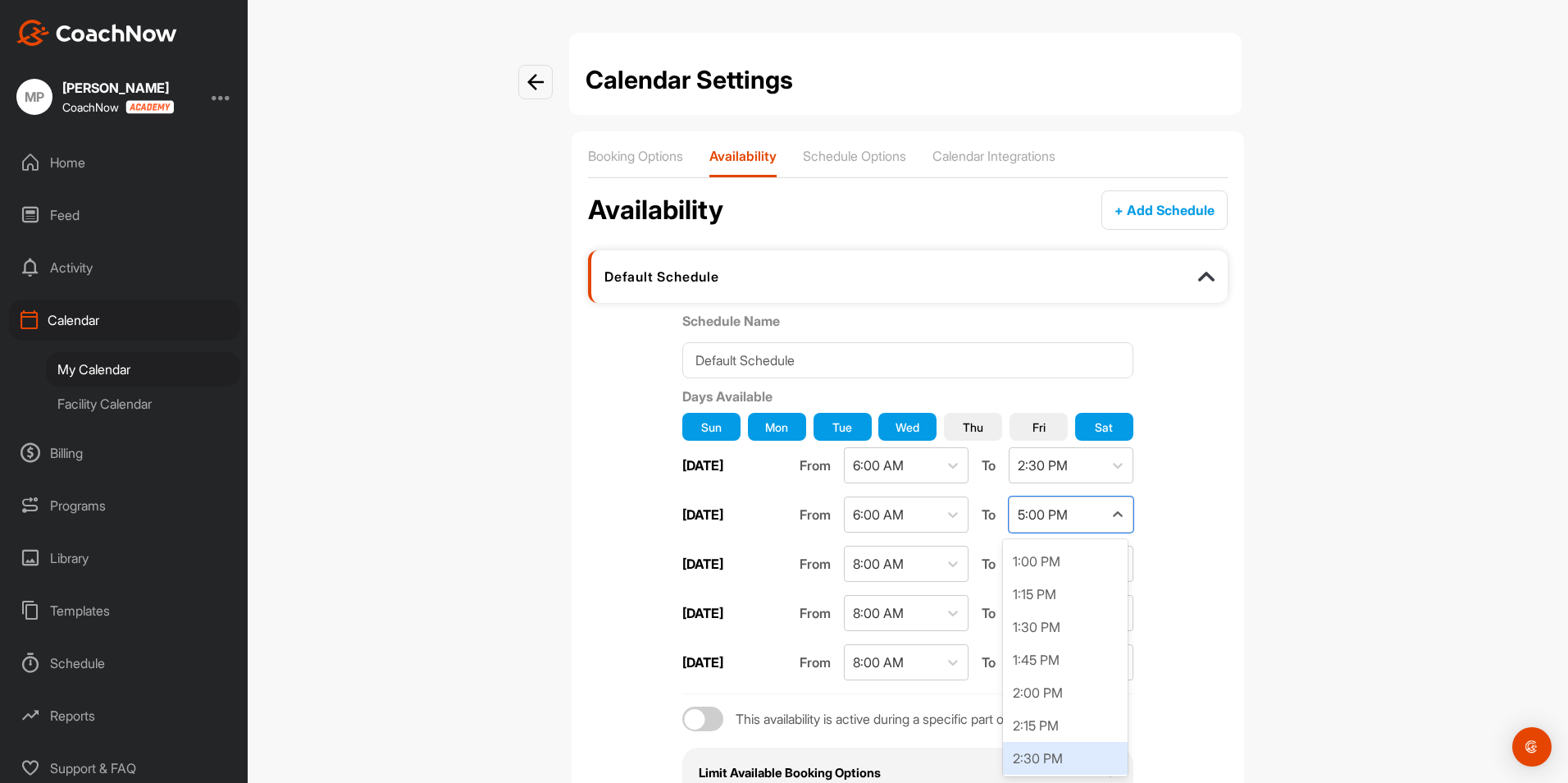
click at [1069, 748] on div "2:30 PM" at bounding box center [1065, 757] width 124 height 33
click at [938, 566] on div at bounding box center [952, 564] width 30 height 30
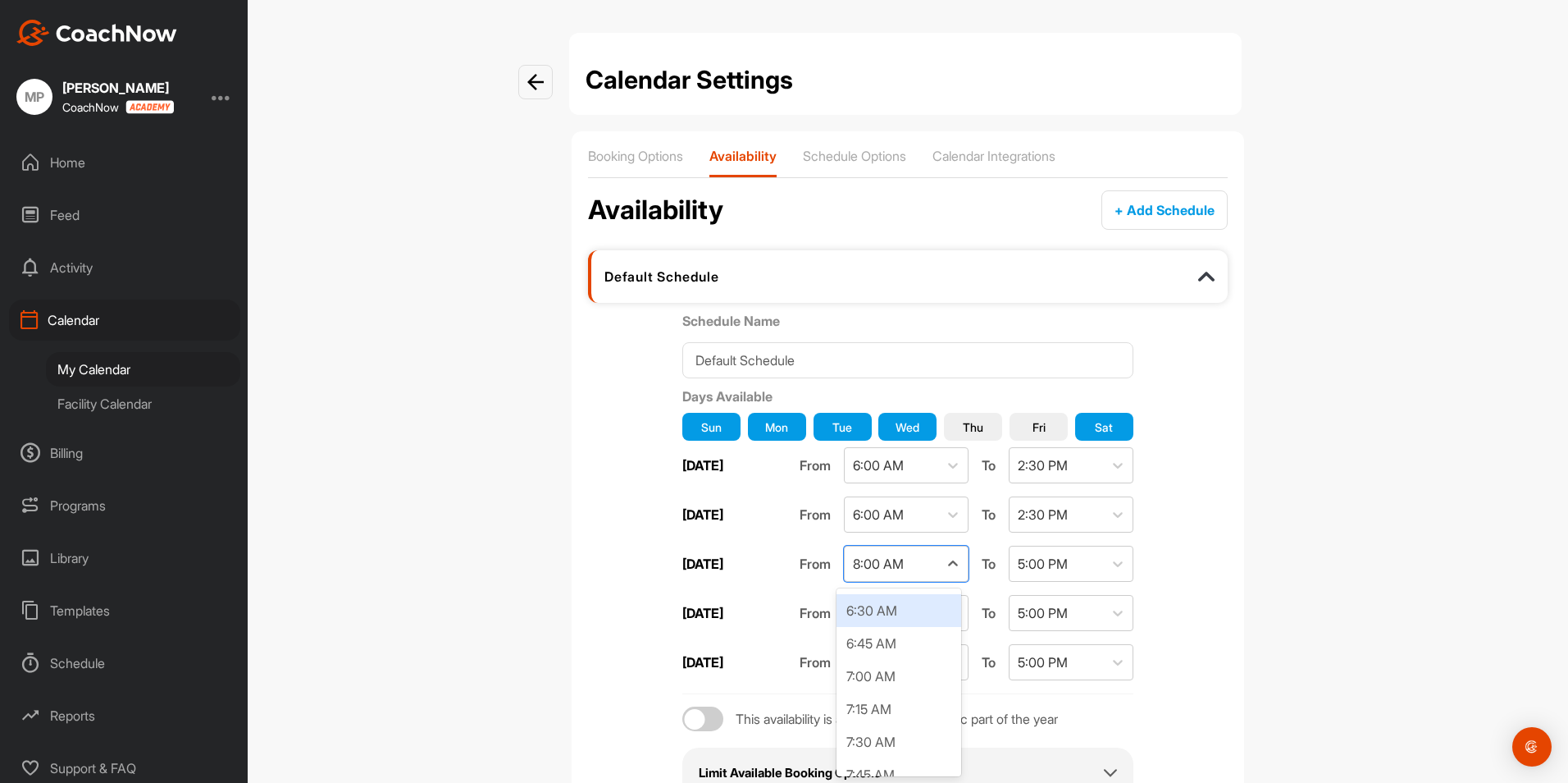
scroll to position [769, 0]
click at [917, 635] on div "6:00 AM" at bounding box center [899, 626] width 124 height 33
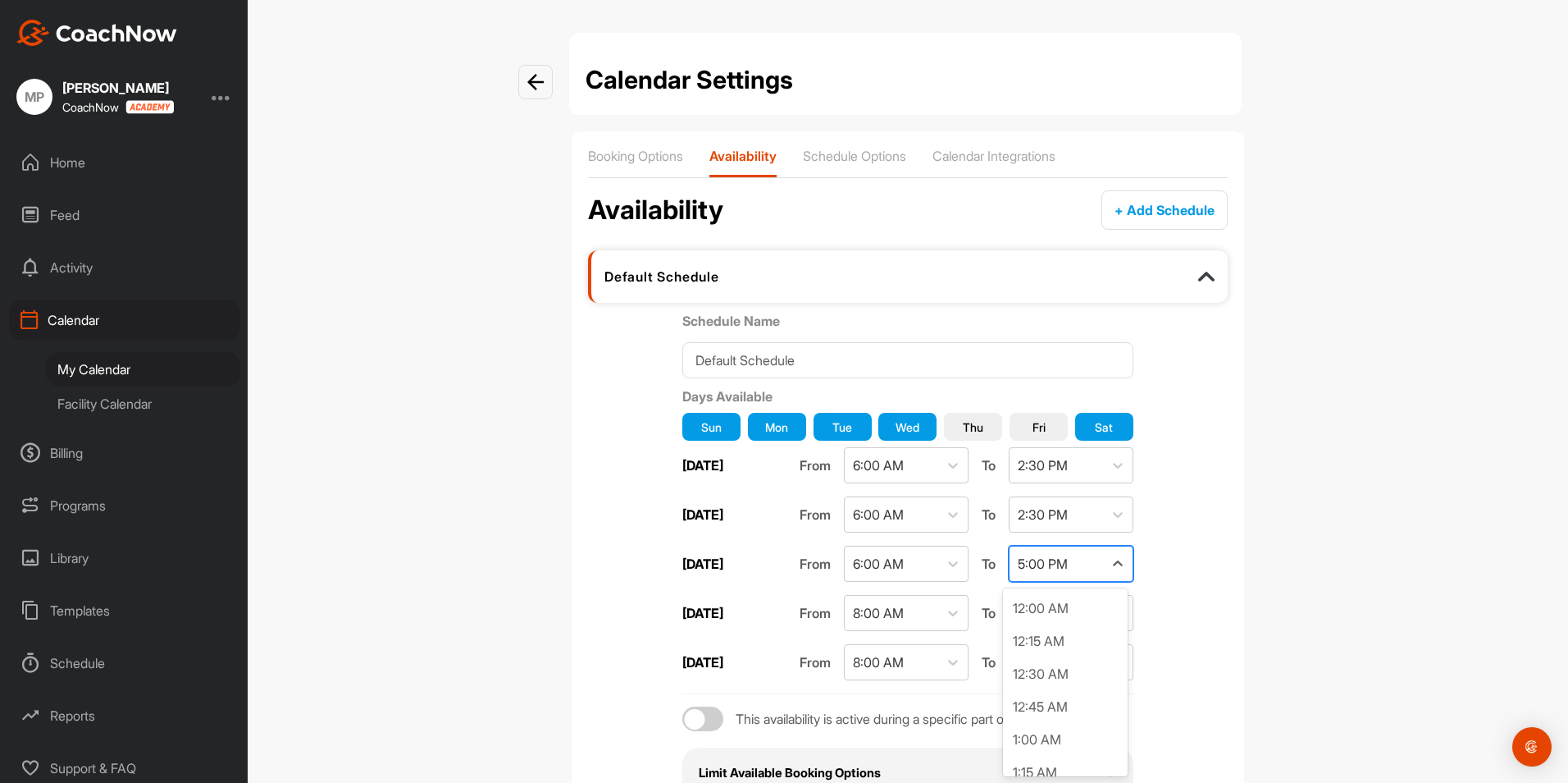
click at [1059, 568] on div "5:00 PM" at bounding box center [1043, 563] width 50 height 20
click at [1068, 643] on div "2:30 PM" at bounding box center [1065, 643] width 124 height 33
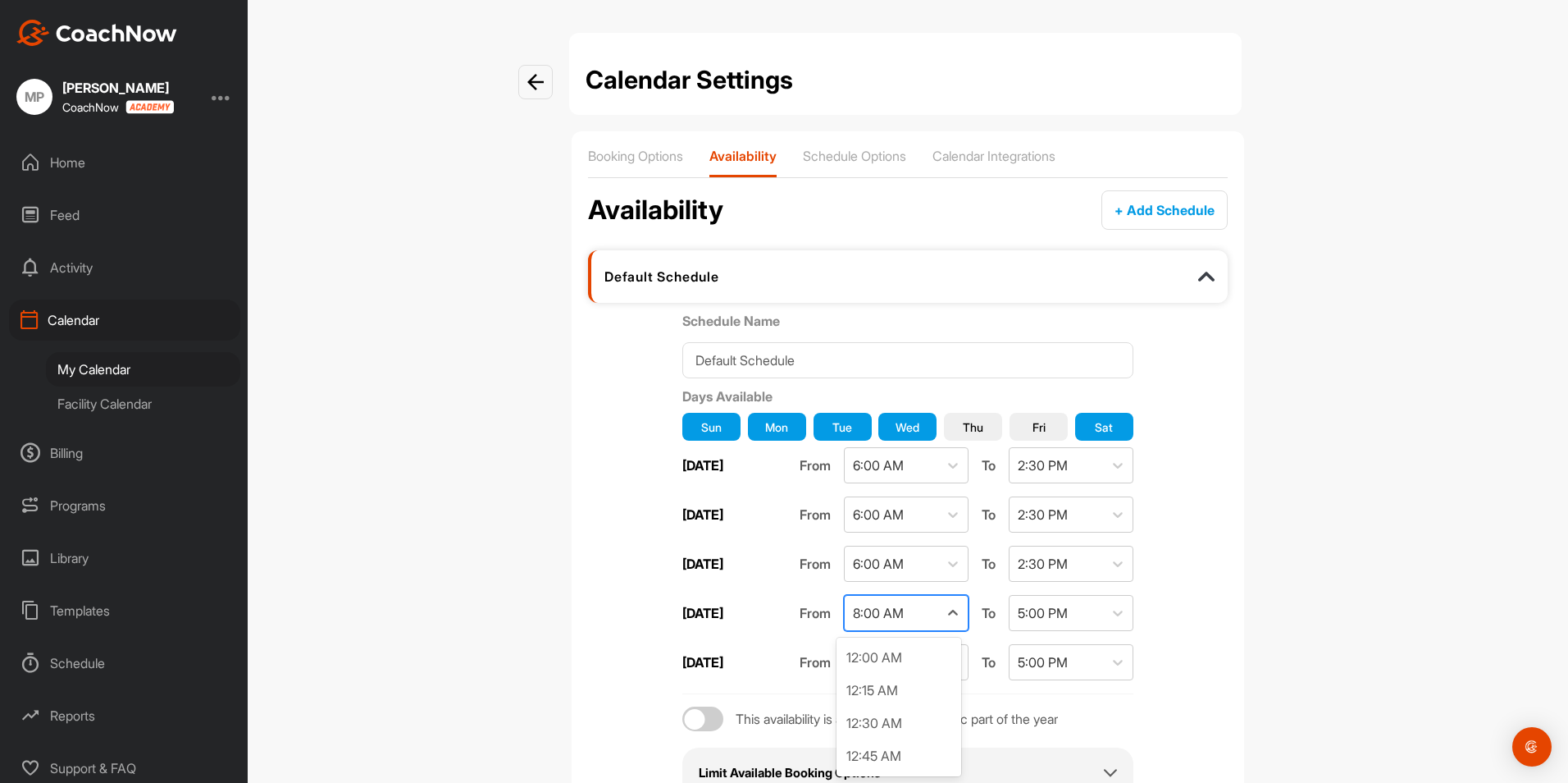
click at [909, 613] on div "8:00 AM" at bounding box center [891, 612] width 94 height 34
click at [914, 679] on div "6:00 AM" at bounding box center [899, 675] width 124 height 33
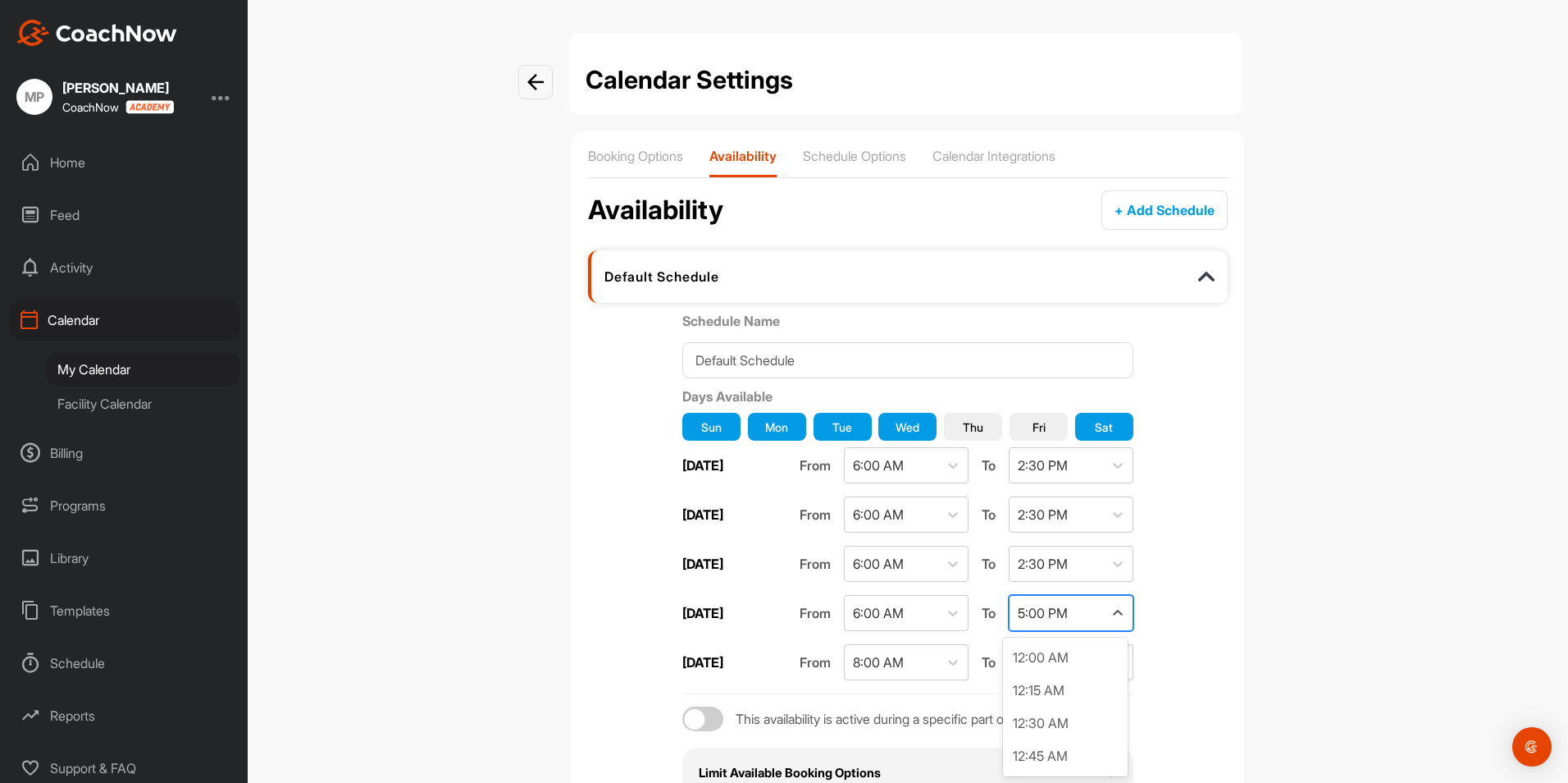
click at [1049, 607] on div "5:00 PM" at bounding box center [1043, 612] width 50 height 20
click at [1052, 688] on div "2:30 PM" at bounding box center [1065, 692] width 124 height 33
click at [944, 666] on icon at bounding box center [952, 662] width 17 height 17
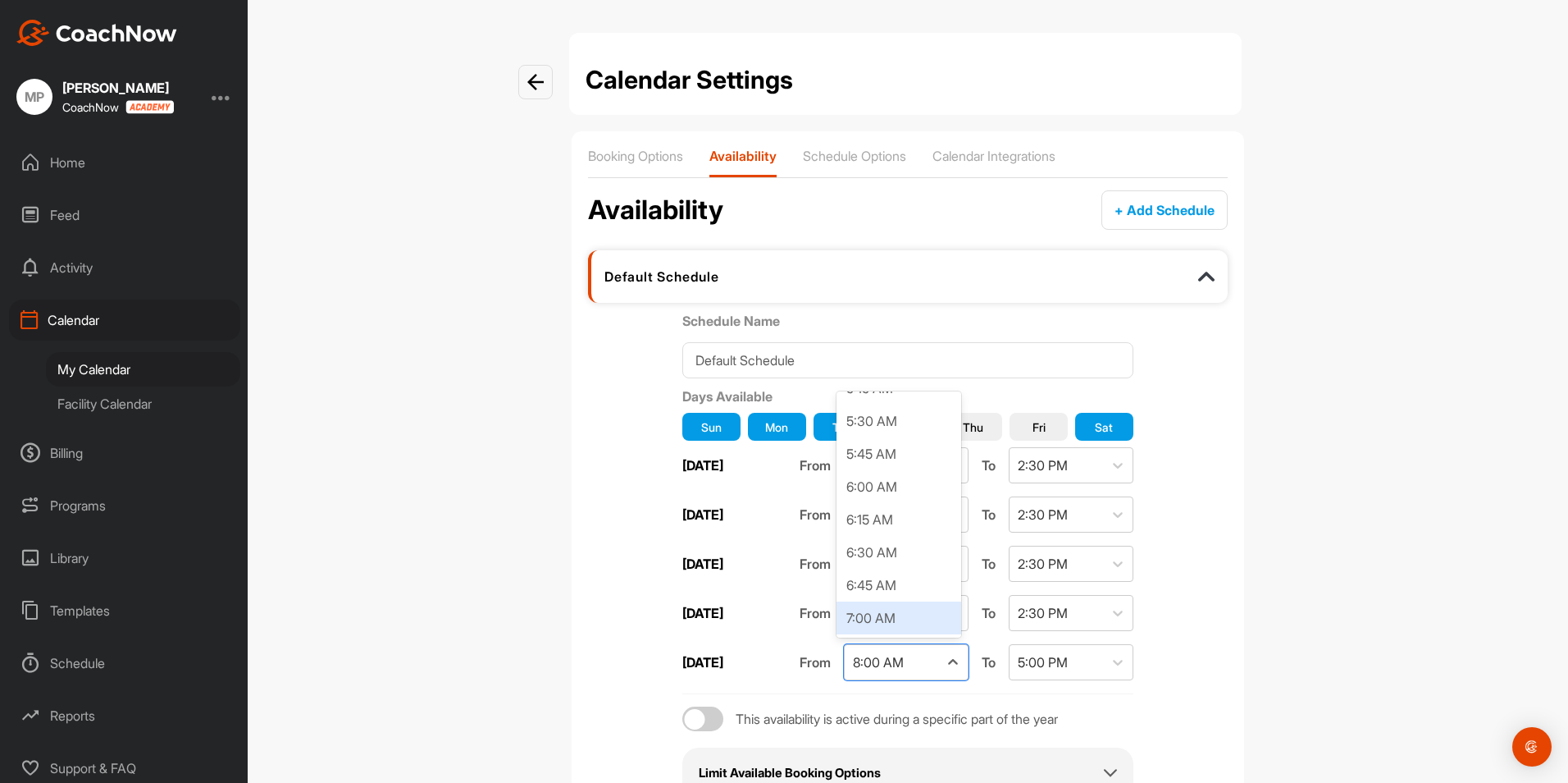
scroll to position [686, 0]
click at [919, 520] on div "6:00 AM" at bounding box center [899, 511] width 124 height 33
click at [1080, 663] on div "5:00 PM" at bounding box center [1056, 661] width 94 height 34
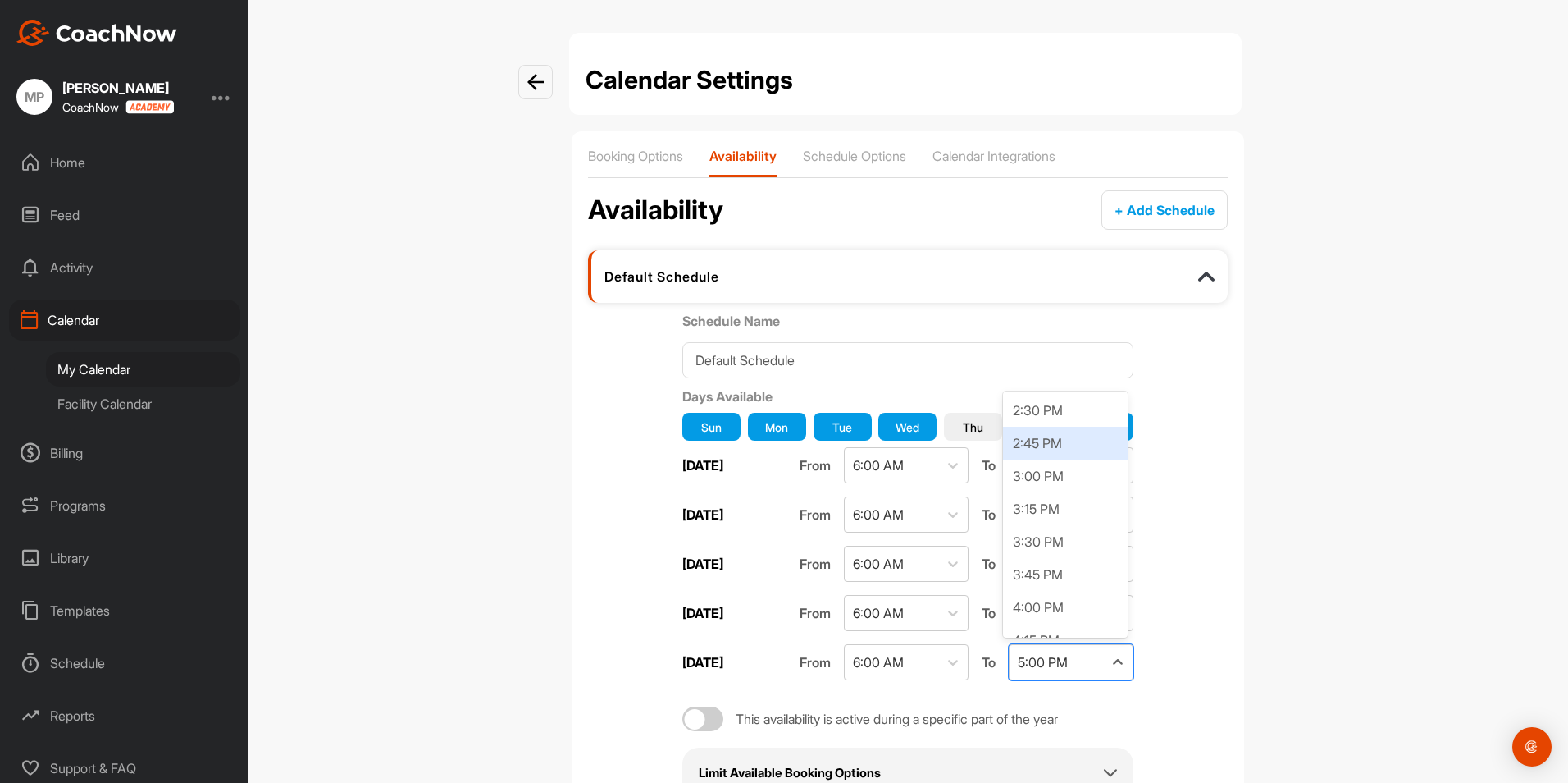
scroll to position [1868, 0]
click at [1043, 439] on div "2:30 PM" at bounding box center [1065, 446] width 124 height 33
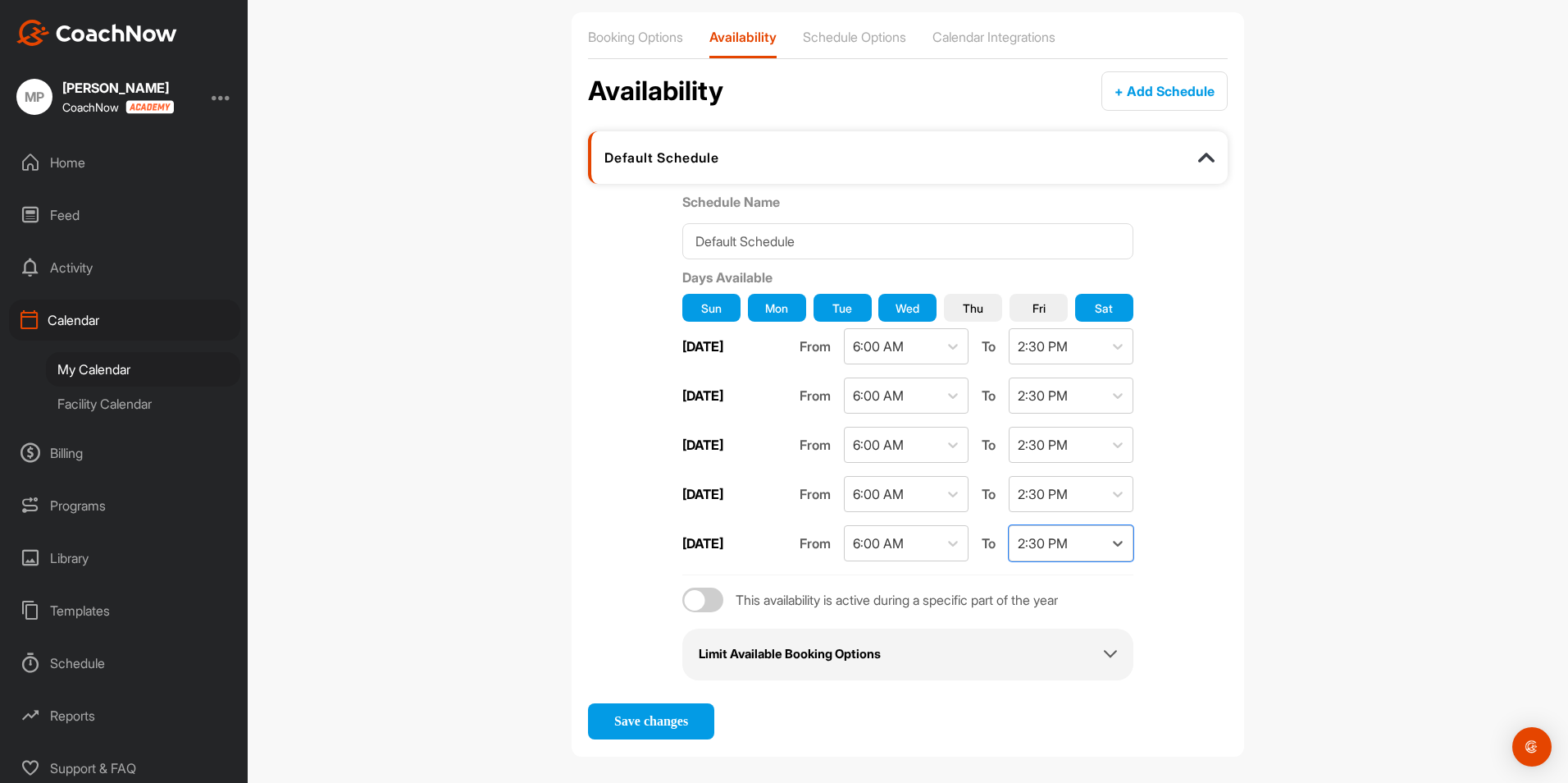
scroll to position [130, 0]
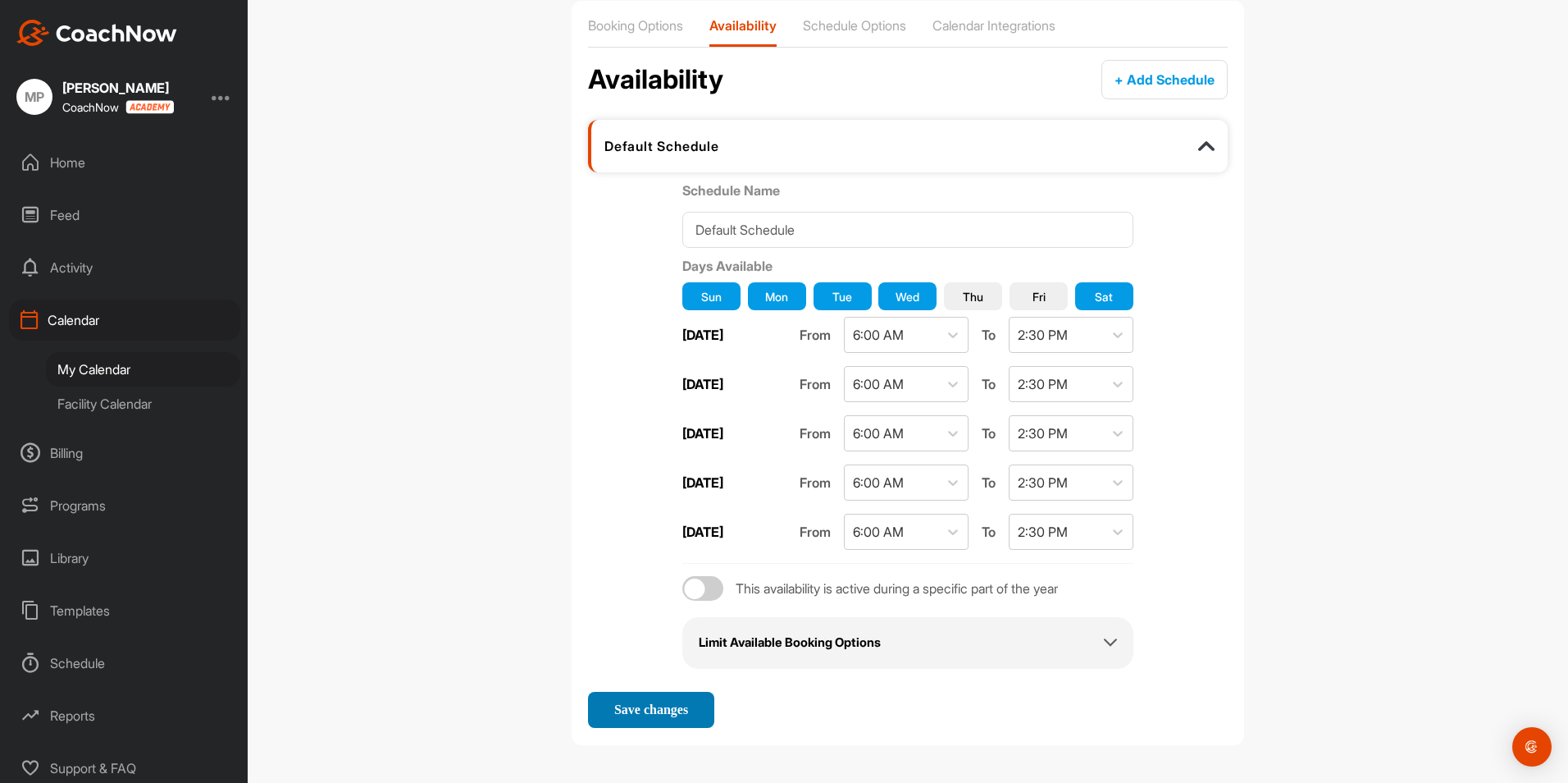
drag, startPoint x: 667, startPoint y: 711, endPoint x: 788, endPoint y: 711, distance: 121.0
click at [671, 711] on span "Save changes" at bounding box center [651, 709] width 73 height 14
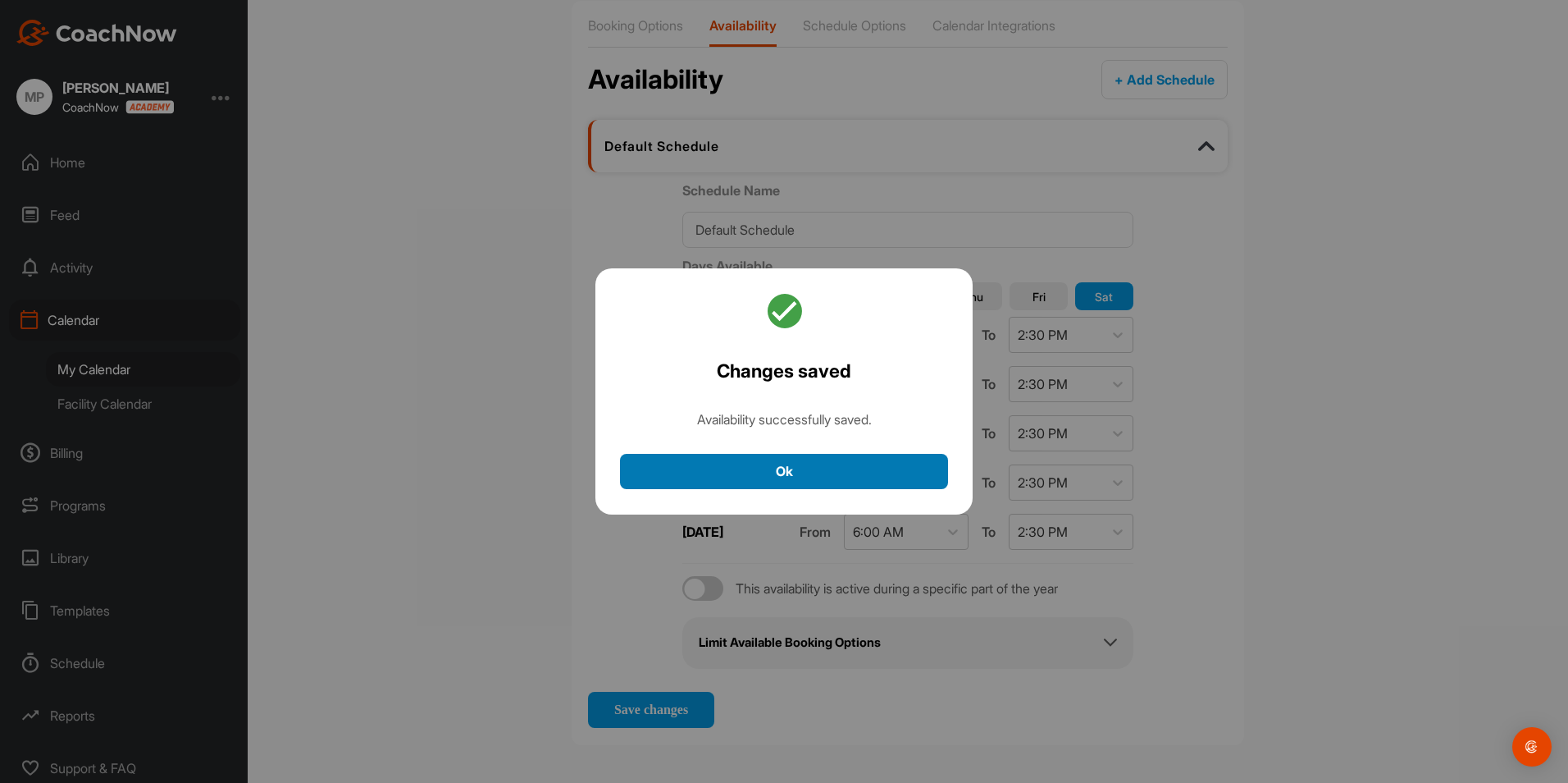
click at [855, 478] on button "Ok" at bounding box center [784, 471] width 328 height 35
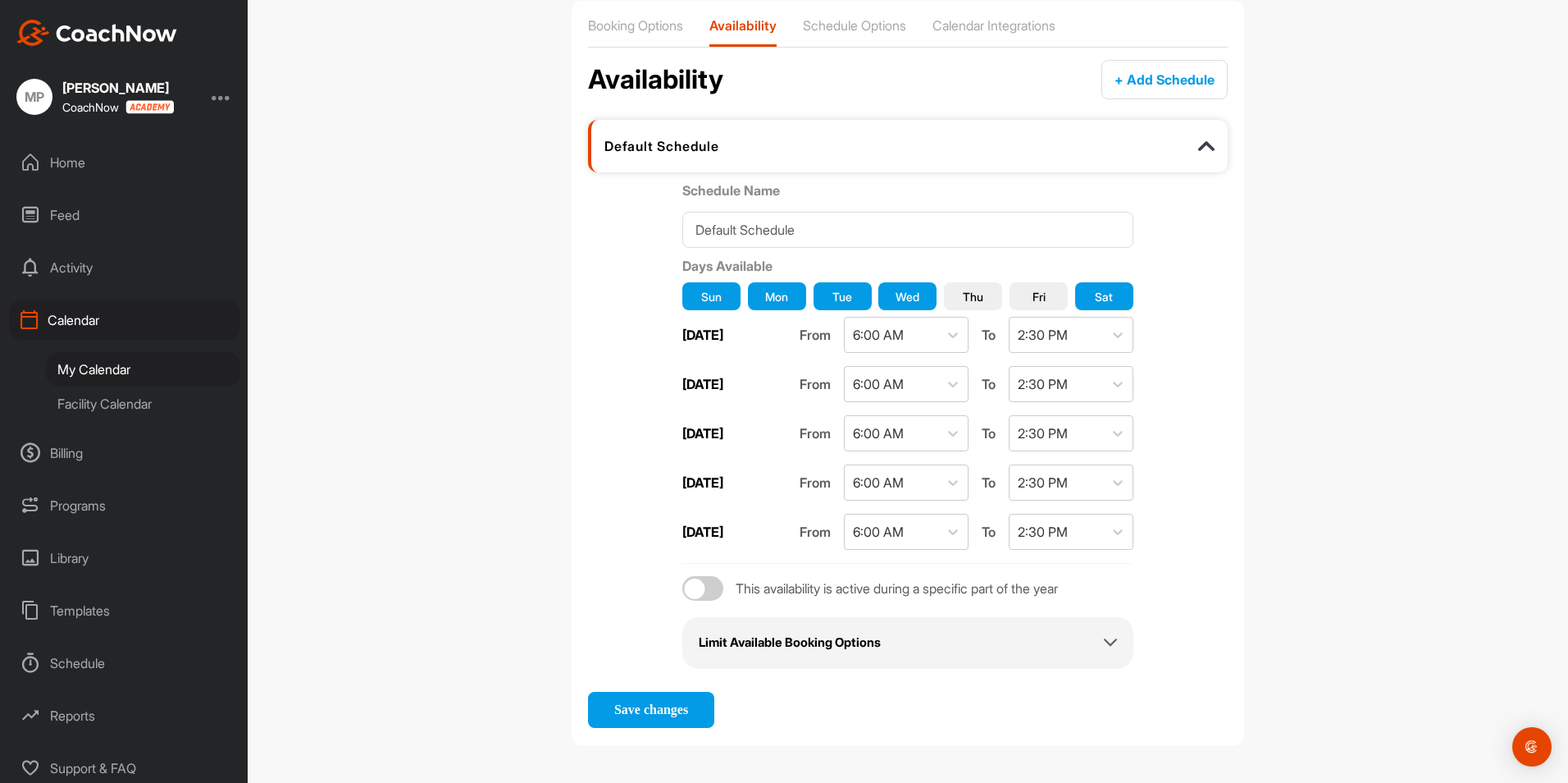
click at [698, 588] on div at bounding box center [703, 588] width 41 height 24
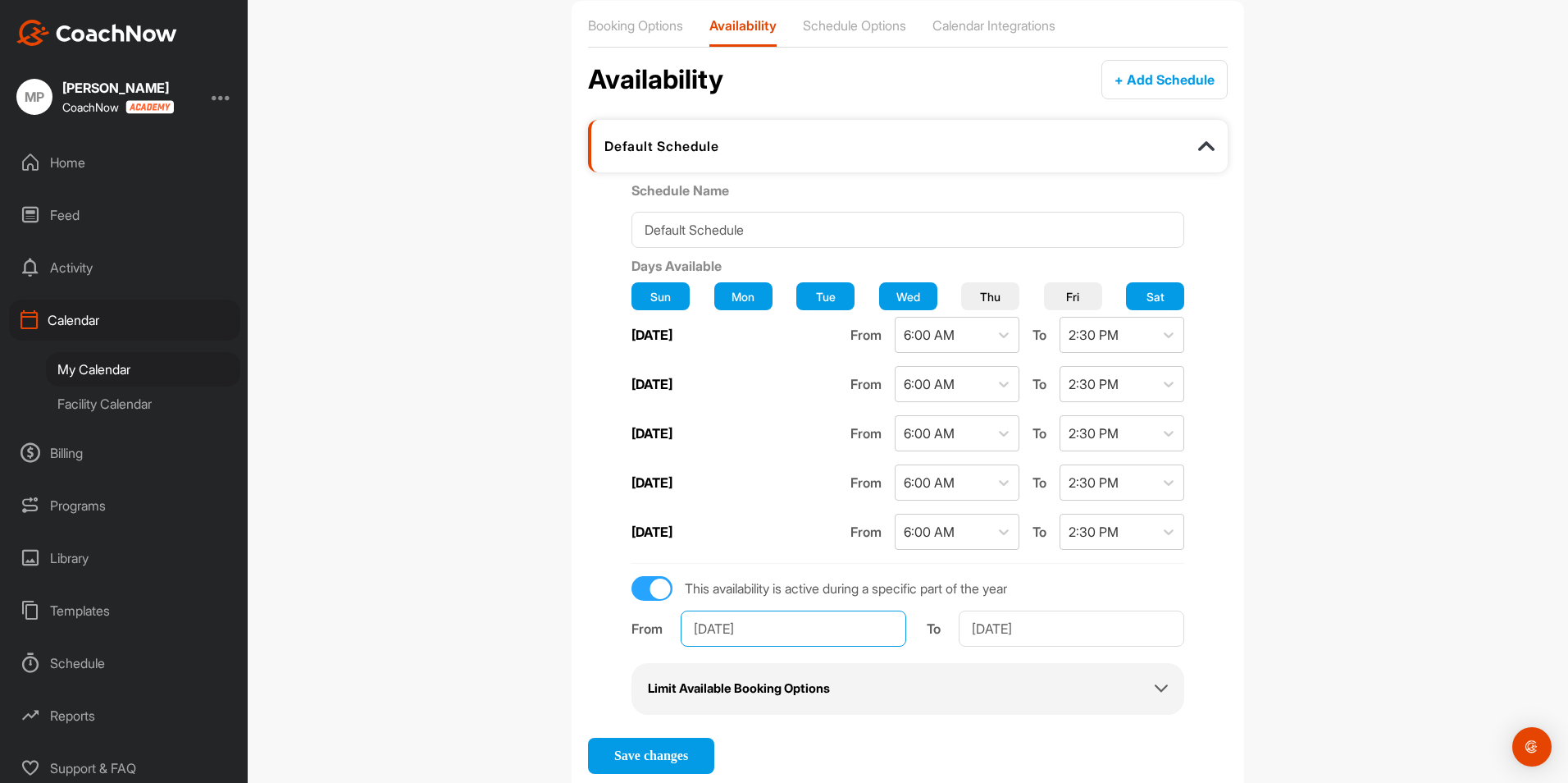
click at [802, 632] on input "Jan 1, 2025" at bounding box center [793, 628] width 226 height 36
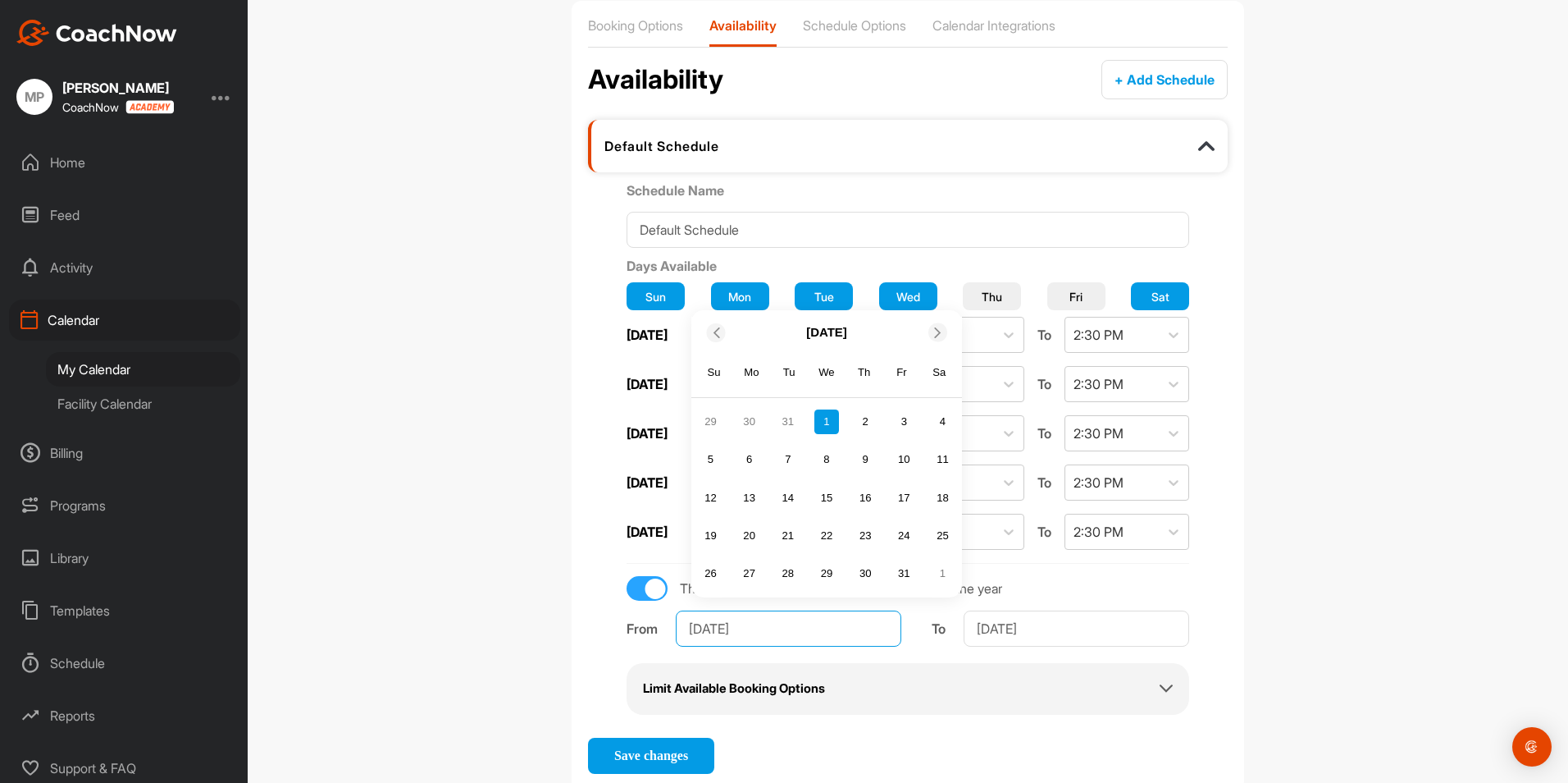
drag, startPoint x: 816, startPoint y: 630, endPoint x: 803, endPoint y: 623, distance: 14.8
click at [803, 623] on input "Jan 1, 2025" at bounding box center [788, 628] width 226 height 36
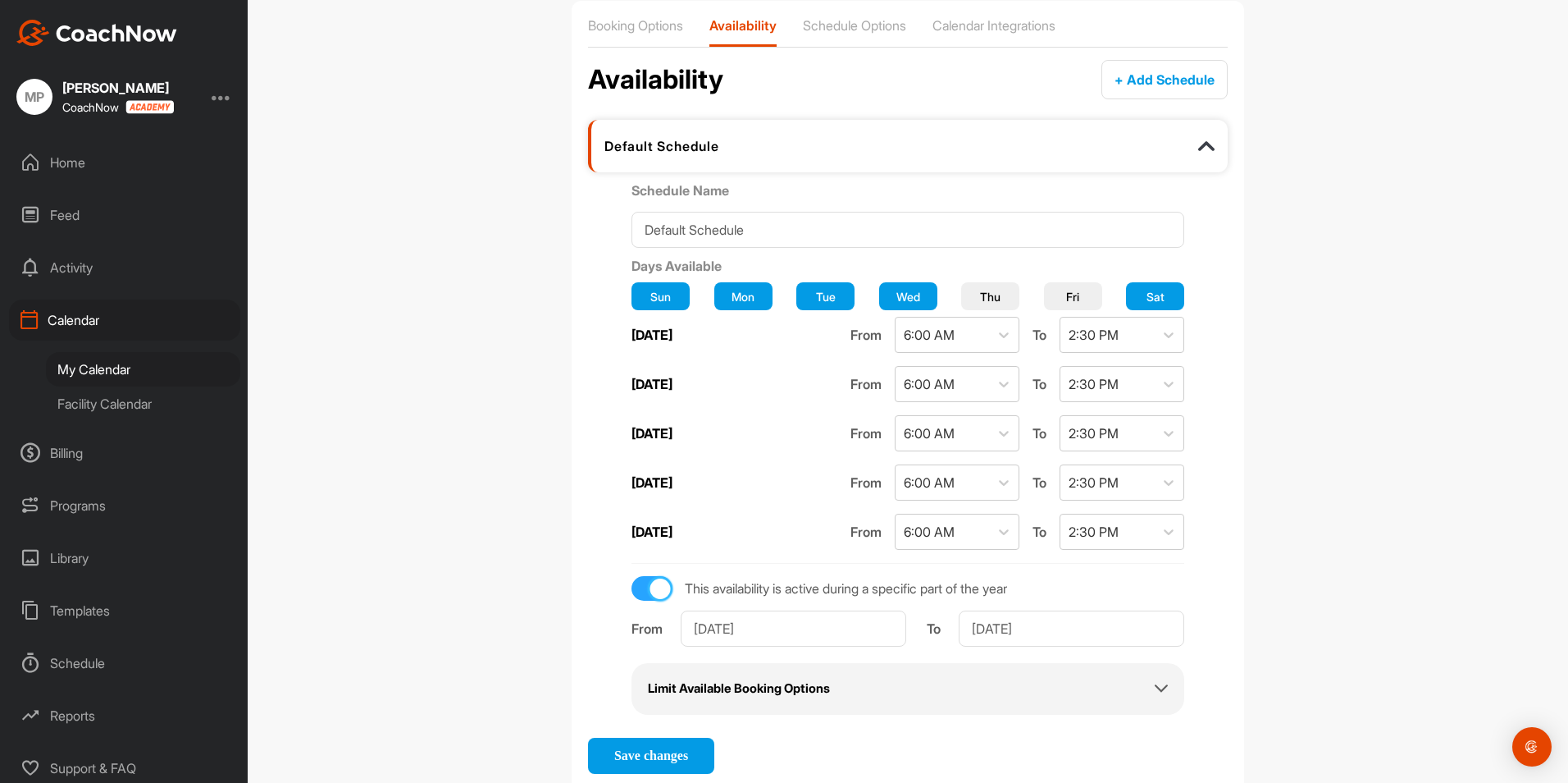
click at [658, 587] on div at bounding box center [660, 589] width 20 height 20
checkbox input "false"
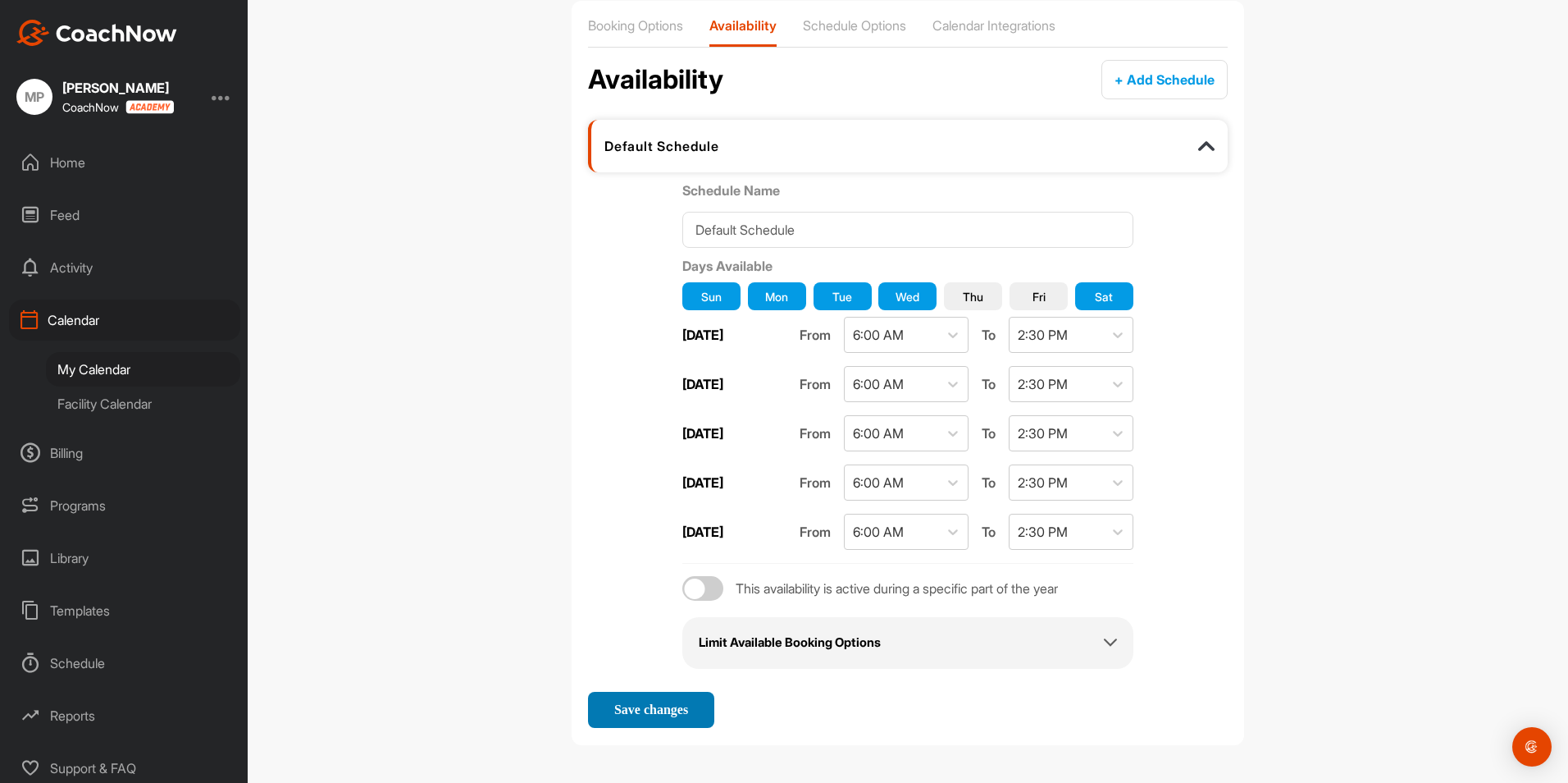
drag, startPoint x: 678, startPoint y: 719, endPoint x: 688, endPoint y: 719, distance: 10.0
click at [684, 712] on button "Save changes" at bounding box center [651, 710] width 126 height 36
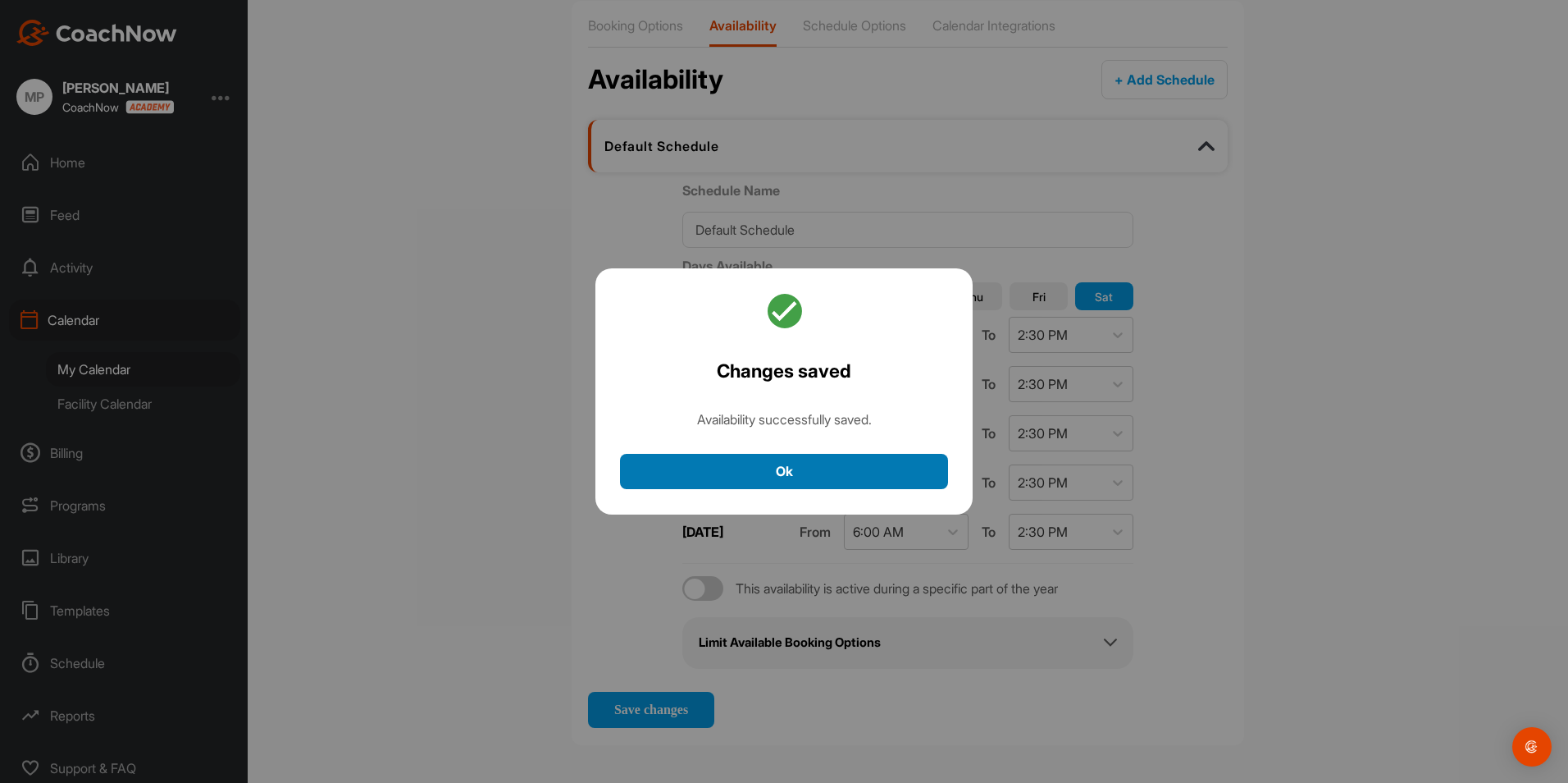
click at [784, 467] on button "Ok" at bounding box center [784, 471] width 328 height 35
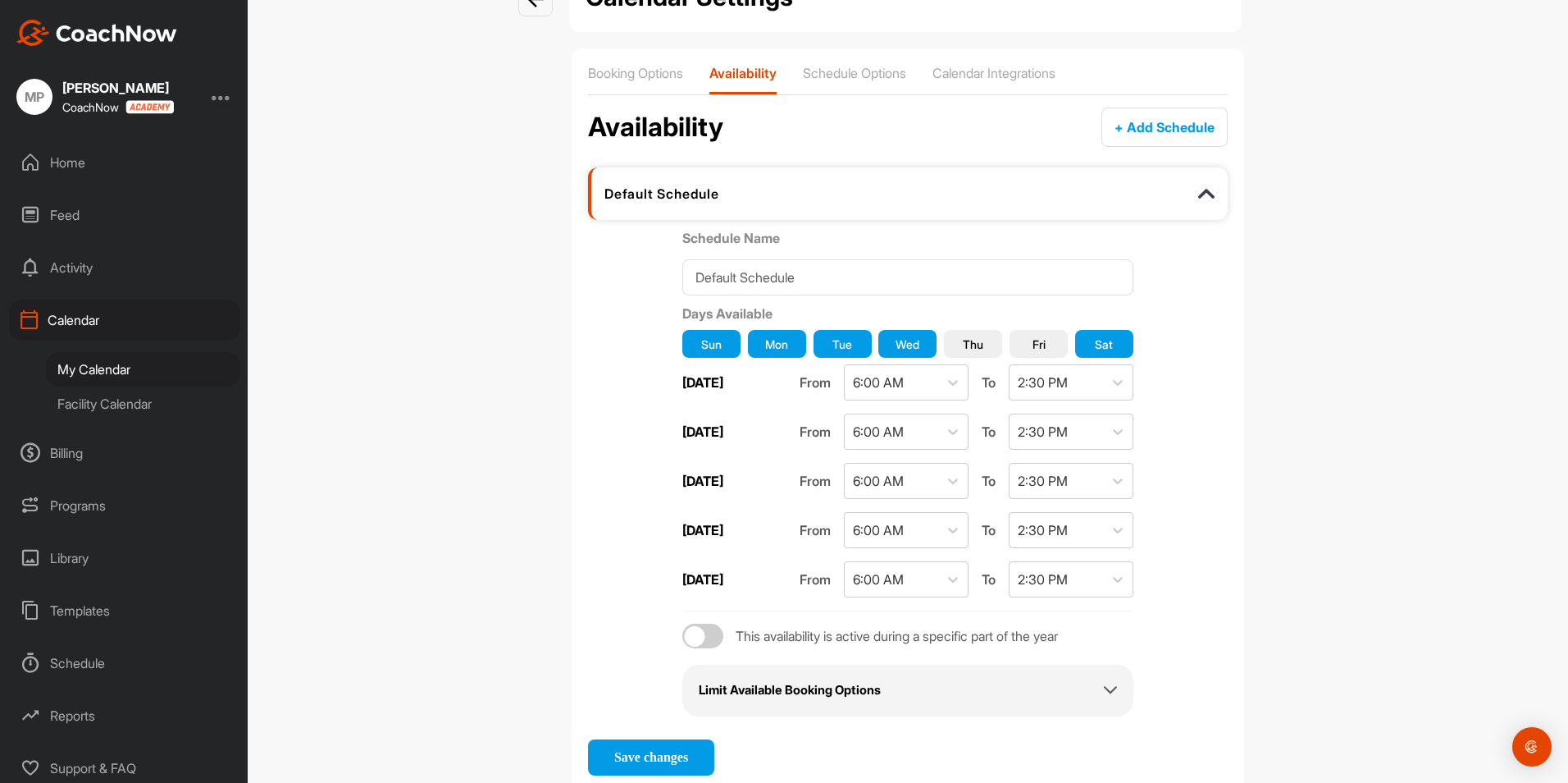
scroll to position [0, 0]
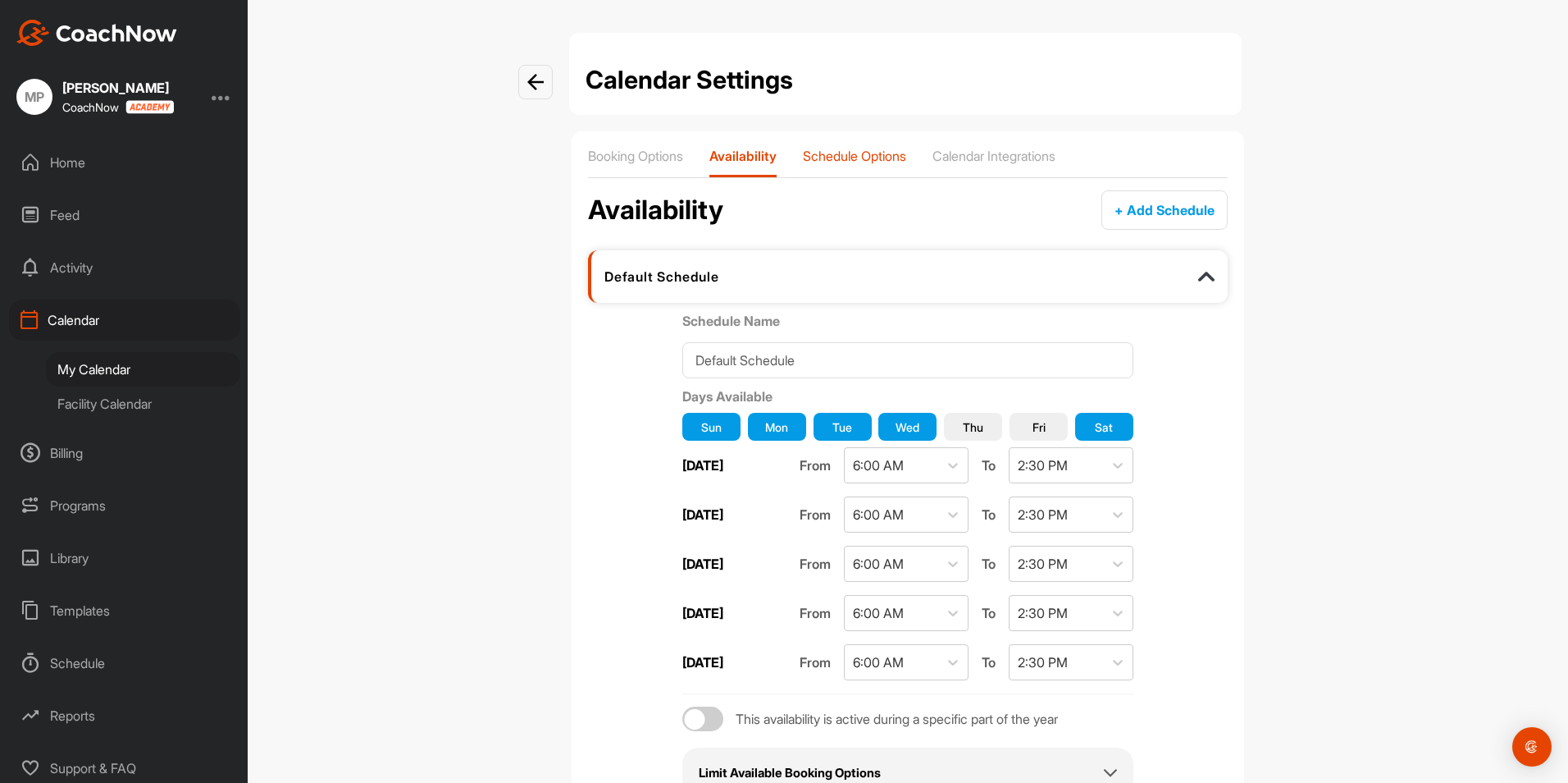
click at [878, 152] on p "Schedule Options" at bounding box center [854, 156] width 103 height 17
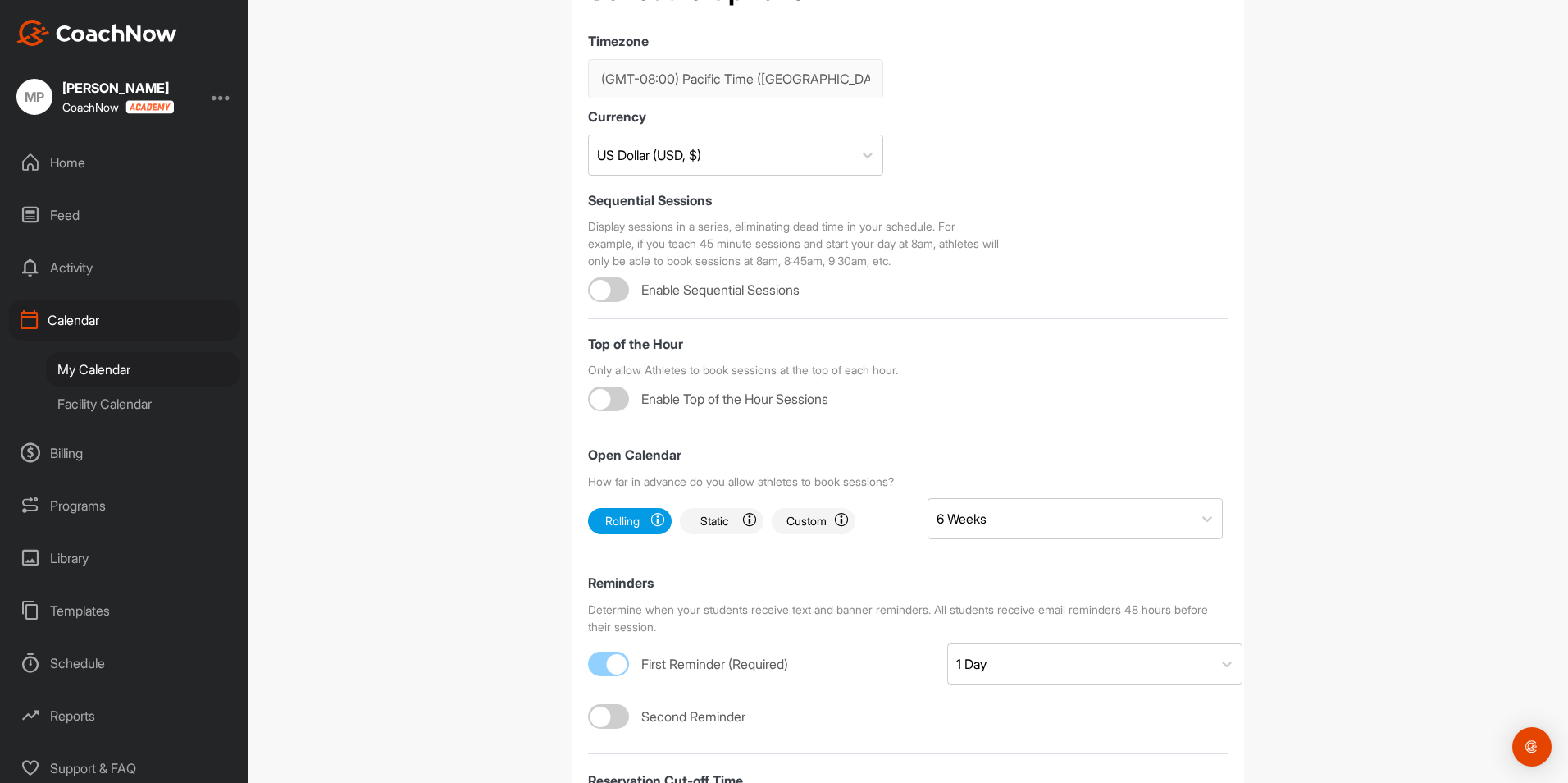
scroll to position [246, 0]
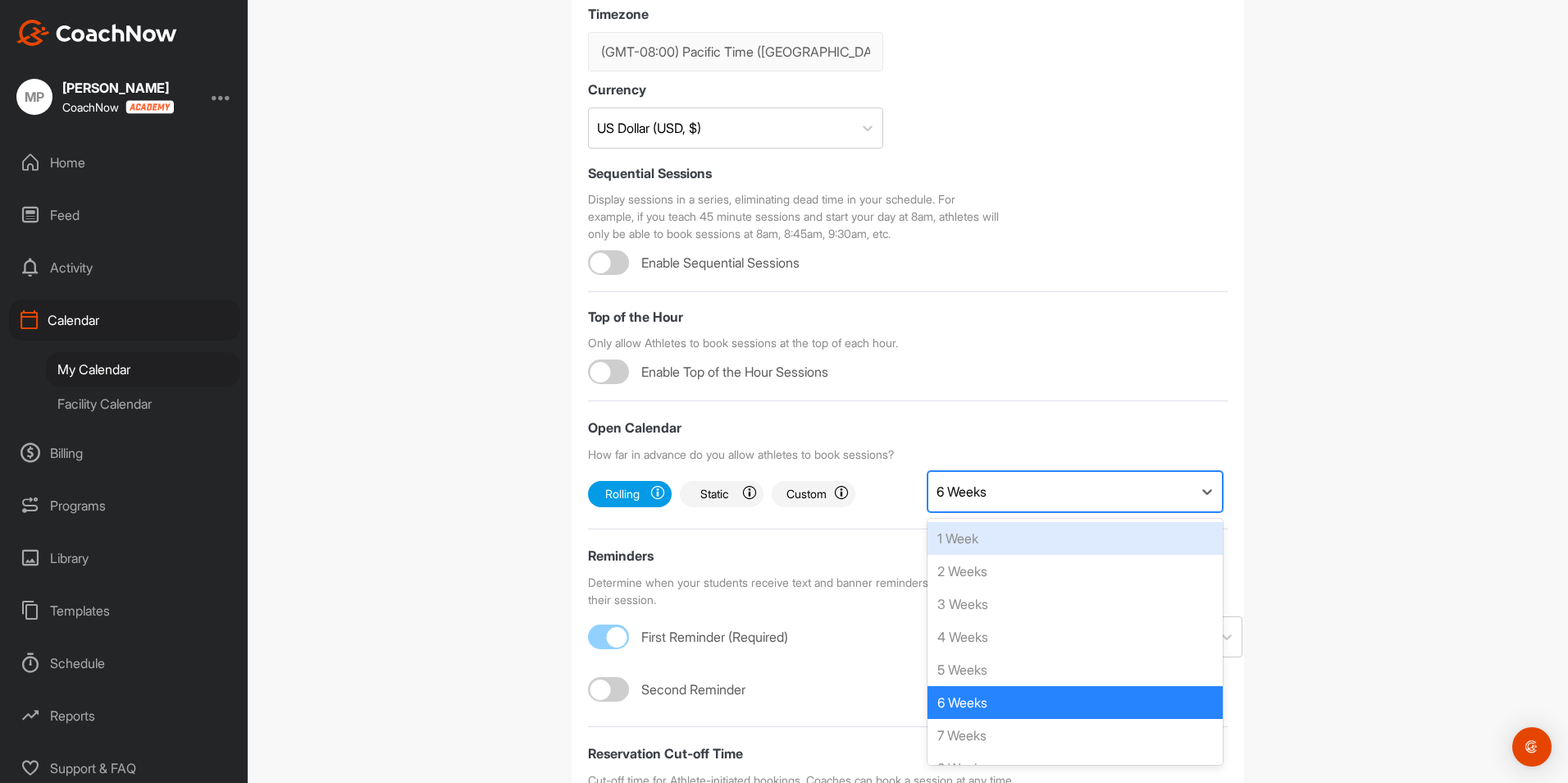
click at [1016, 487] on div "6 Weeks" at bounding box center [1060, 491] width 264 height 39
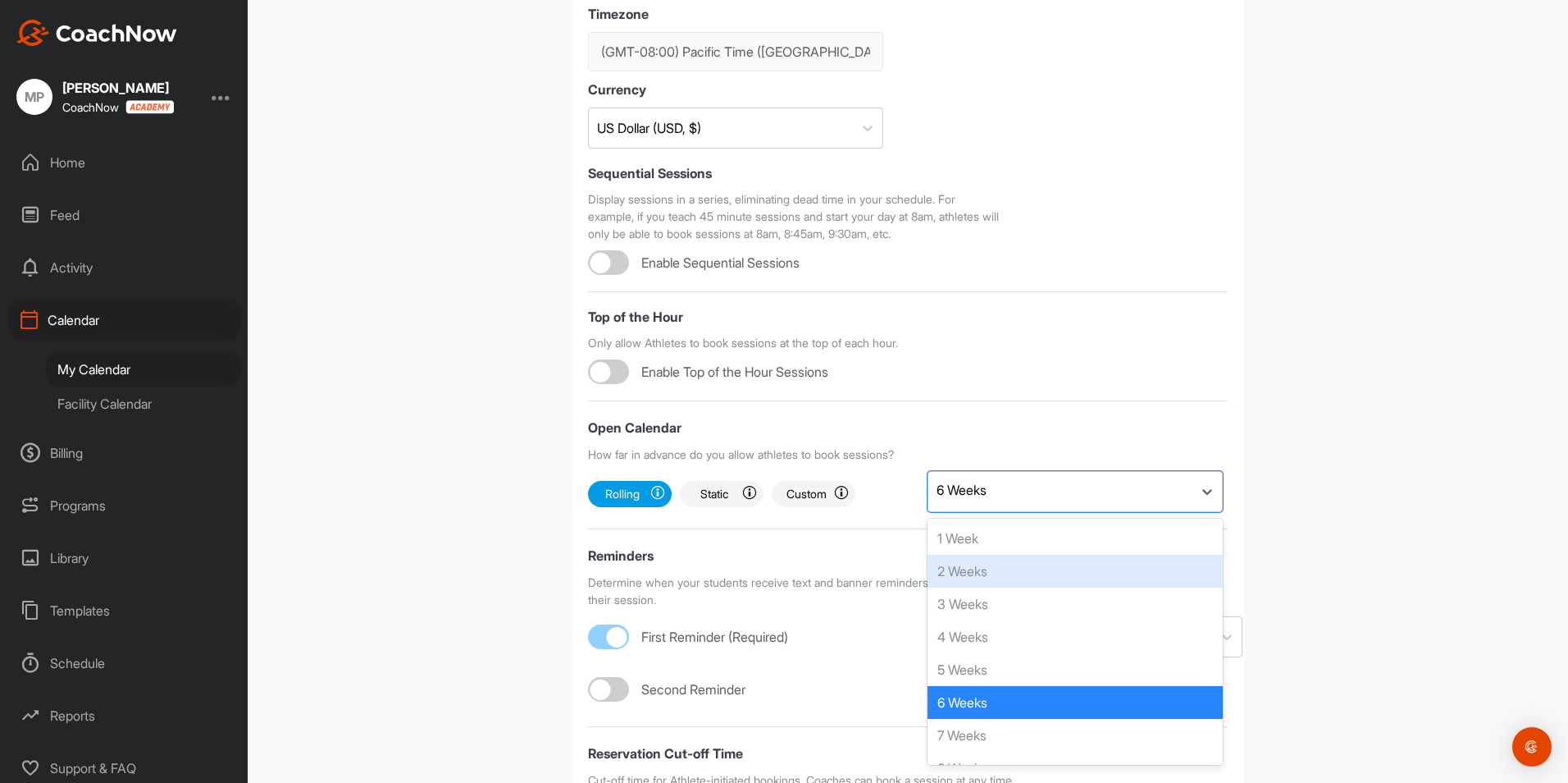
click at [1026, 572] on div "2 Weeks" at bounding box center [1075, 570] width 295 height 33
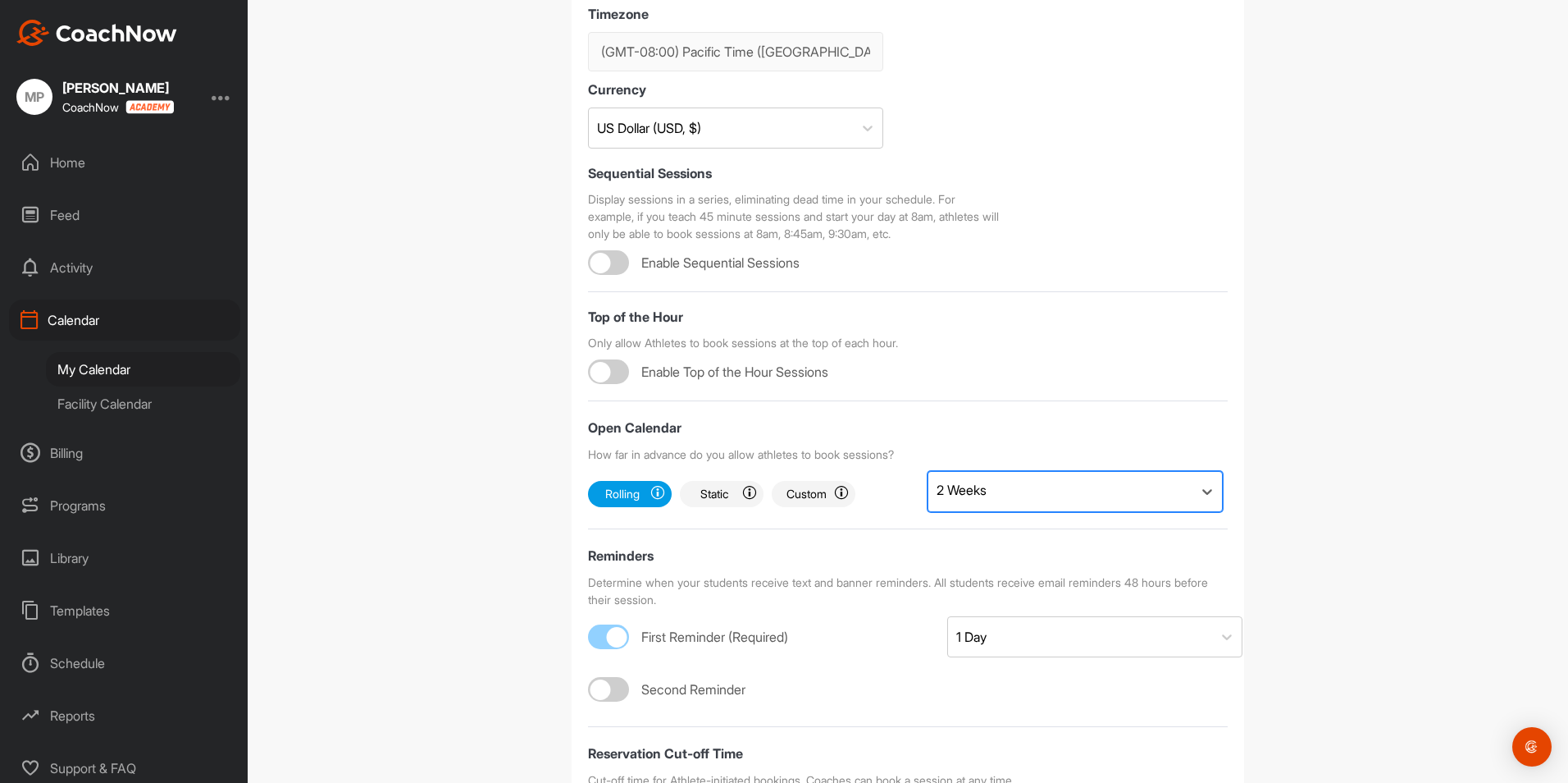
click at [1003, 493] on div "2 Weeks" at bounding box center [1060, 491] width 264 height 39
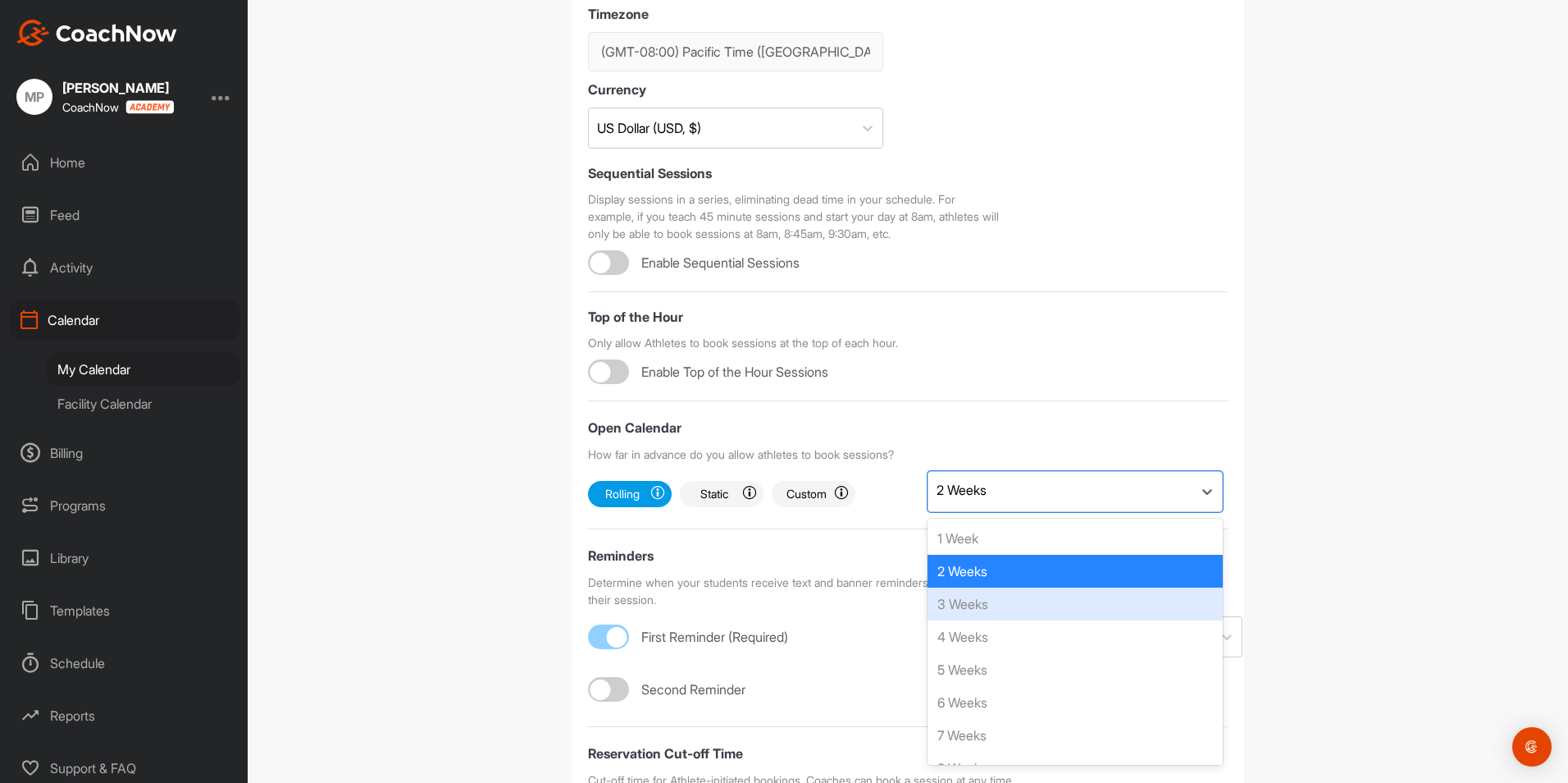
click at [963, 599] on div "3 Weeks" at bounding box center [1075, 603] width 295 height 33
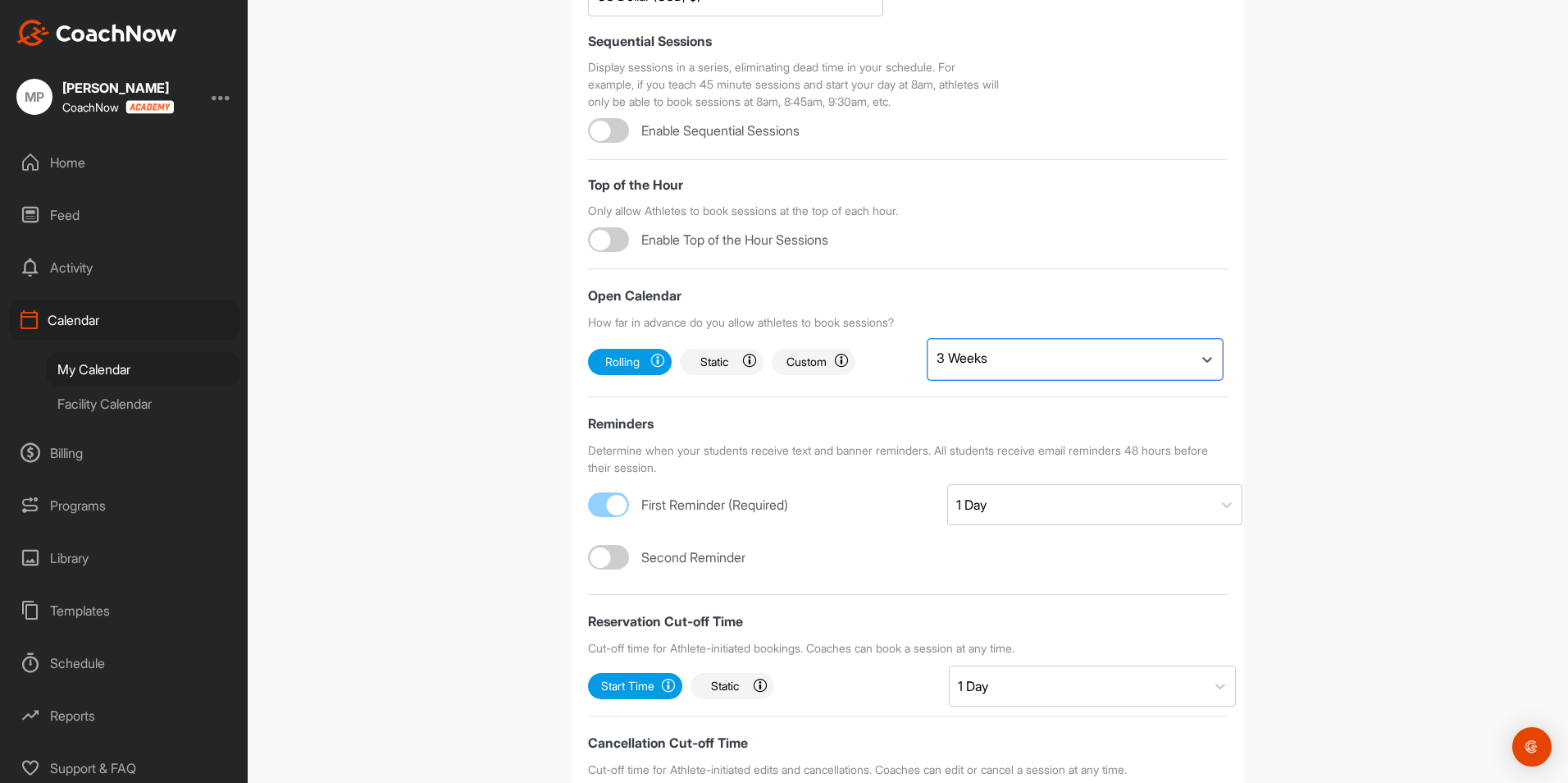
scroll to position [411, 0]
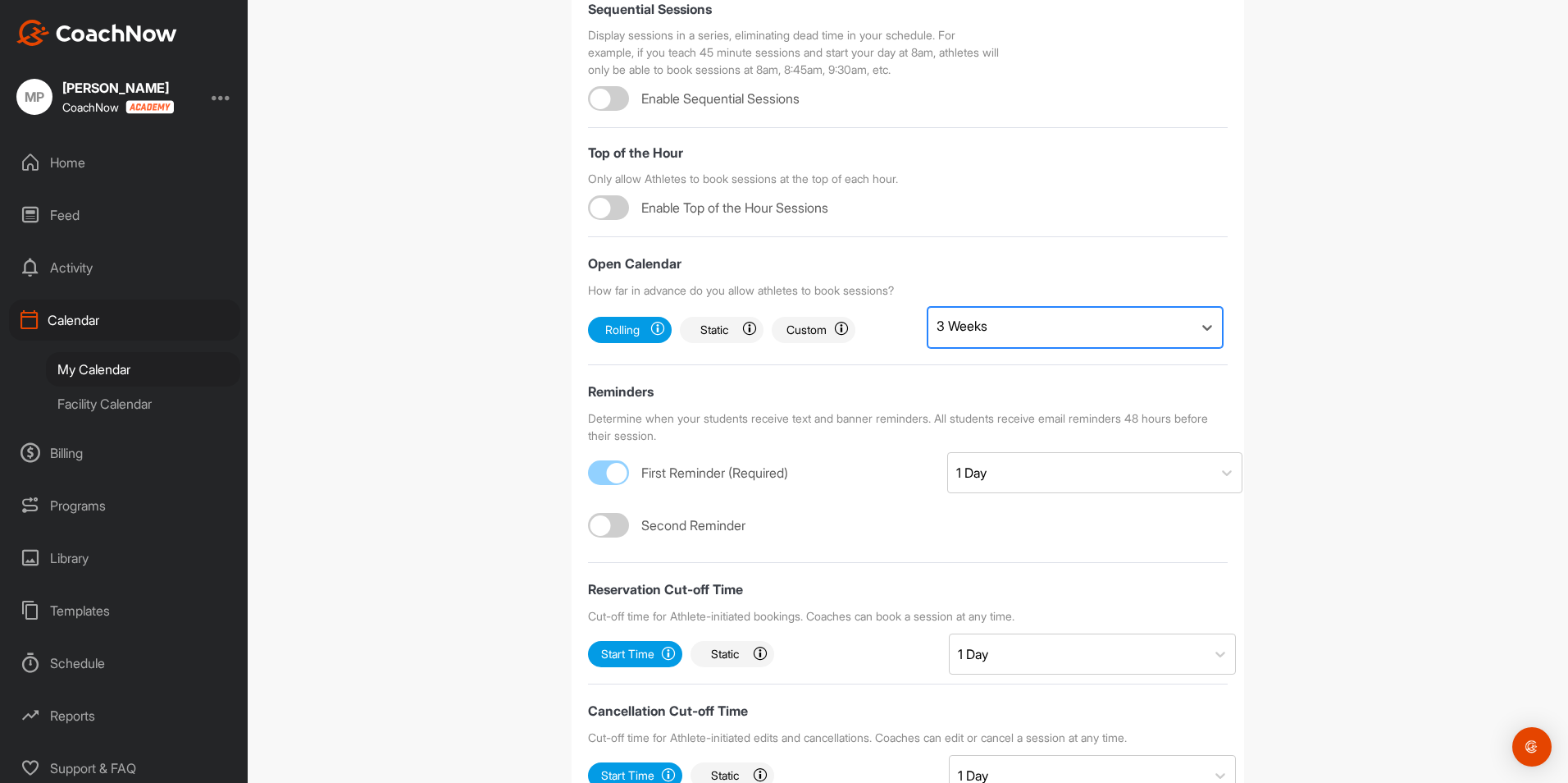
click at [1021, 324] on div "3 Weeks" at bounding box center [1060, 327] width 264 height 39
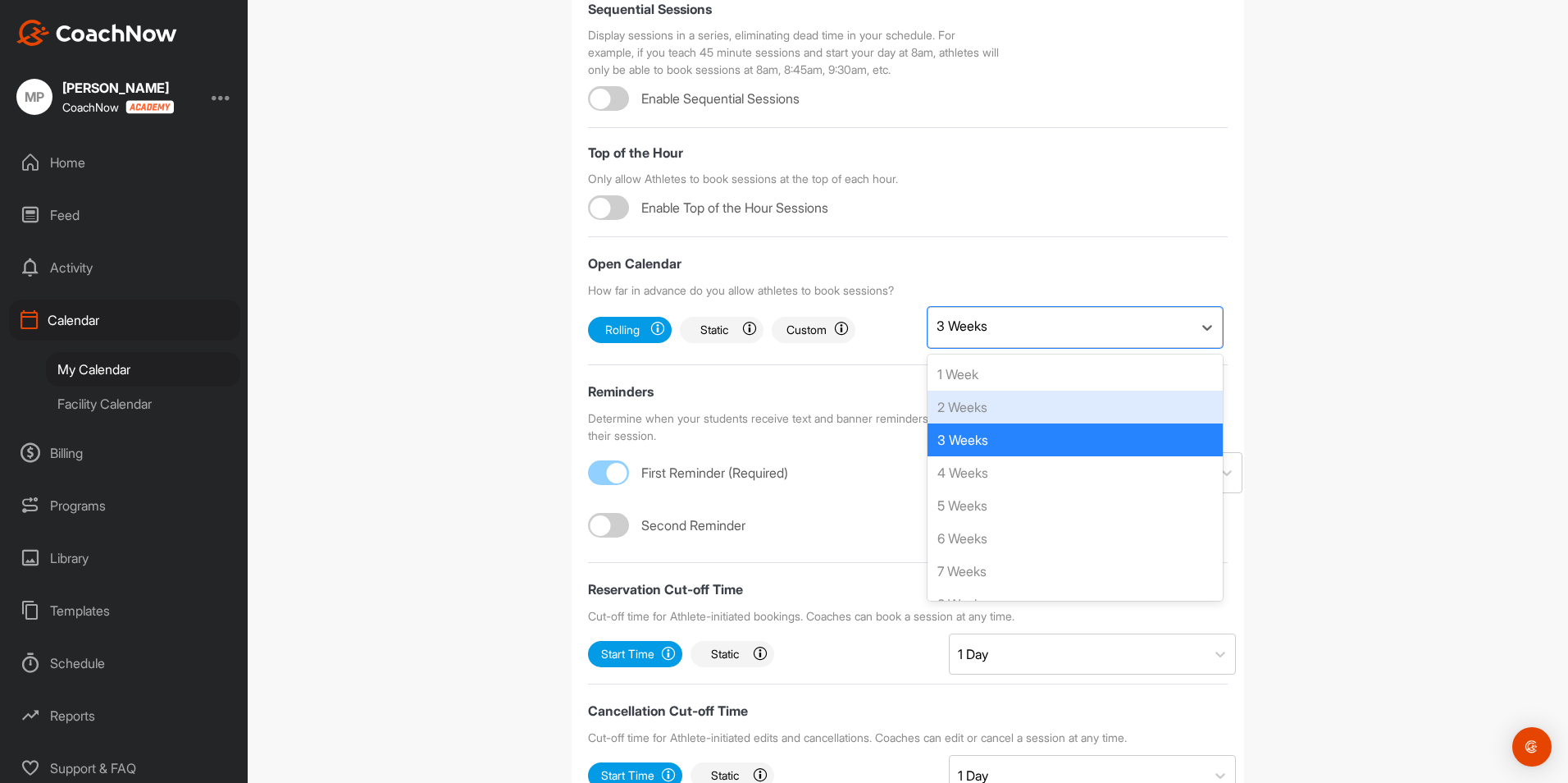
drag, startPoint x: 978, startPoint y: 411, endPoint x: 968, endPoint y: 419, distance: 12.8
click at [976, 410] on div "2 Weeks" at bounding box center [1075, 406] width 295 height 33
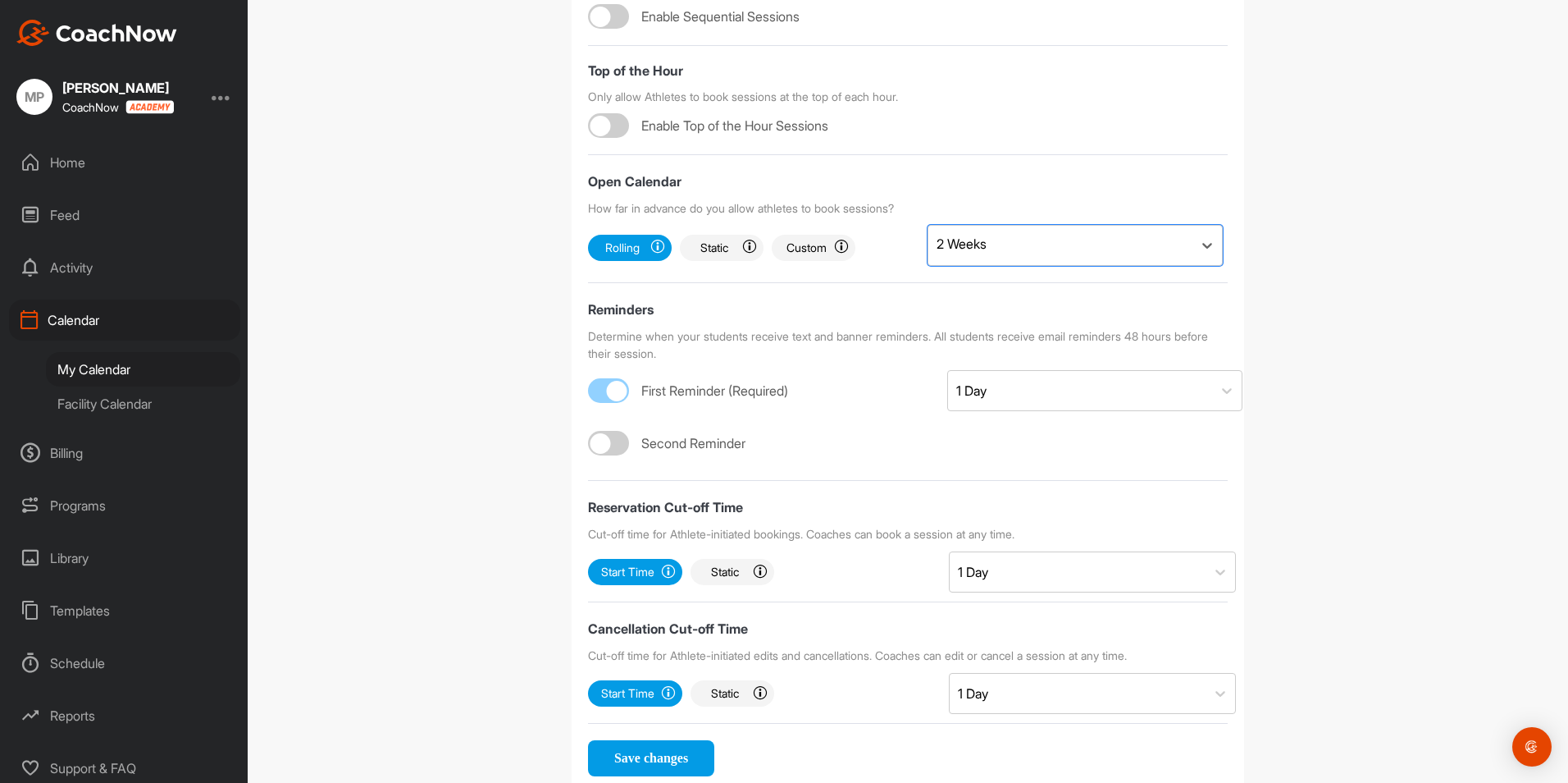
scroll to position [541, 0]
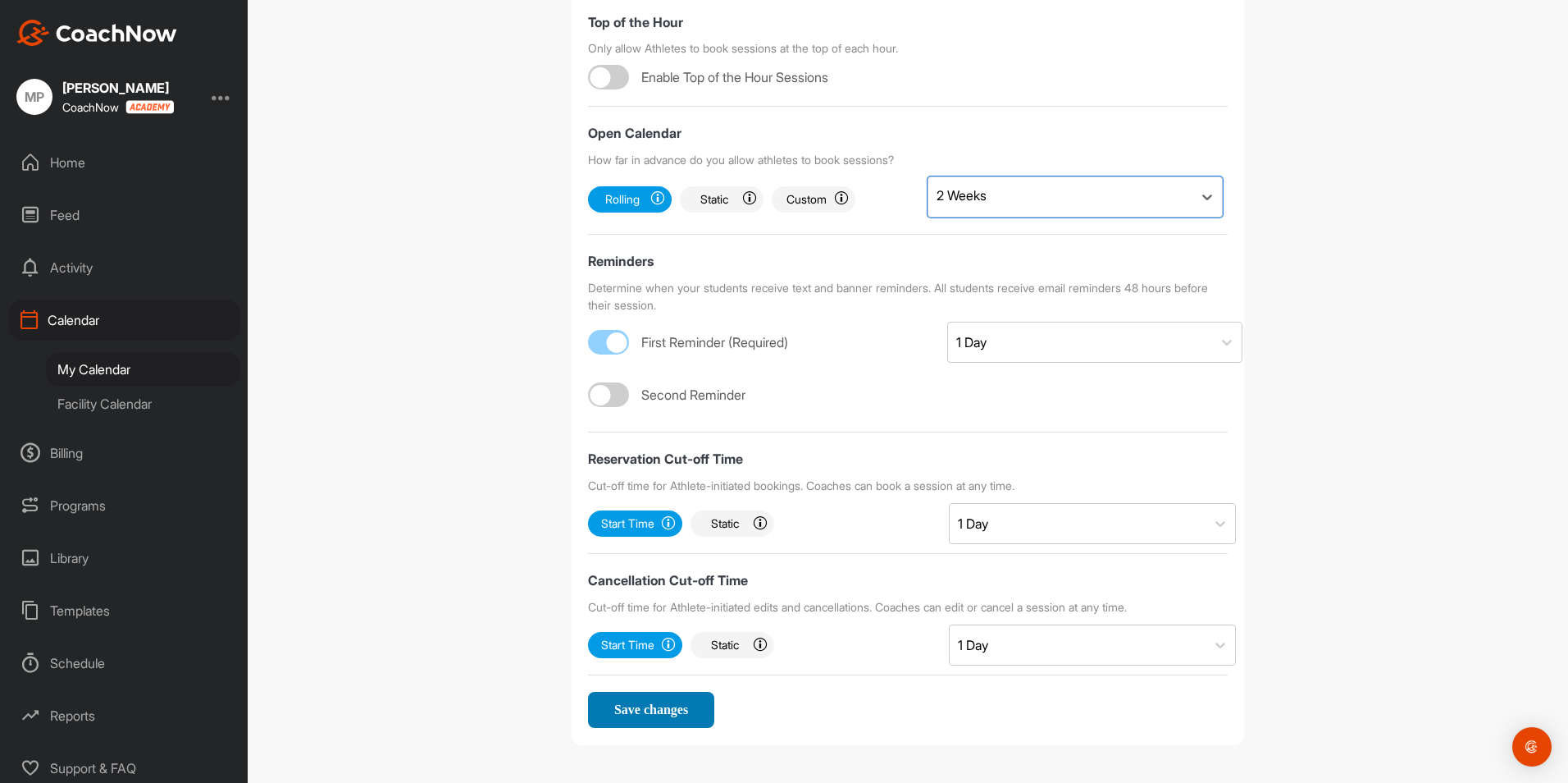
click at [667, 705] on span "Save changes" at bounding box center [651, 709] width 73 height 14
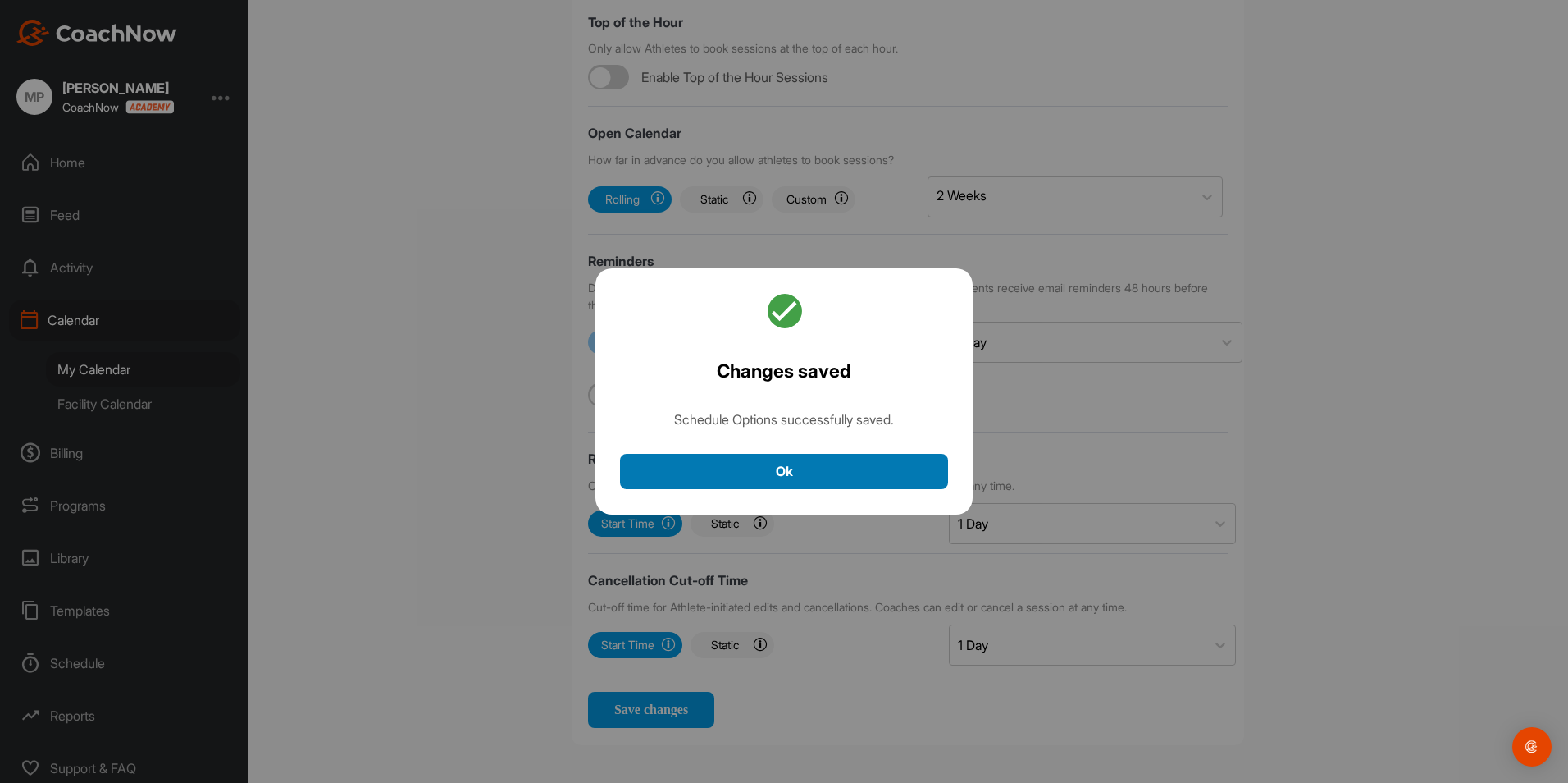
click at [819, 482] on button "Ok" at bounding box center [784, 471] width 328 height 35
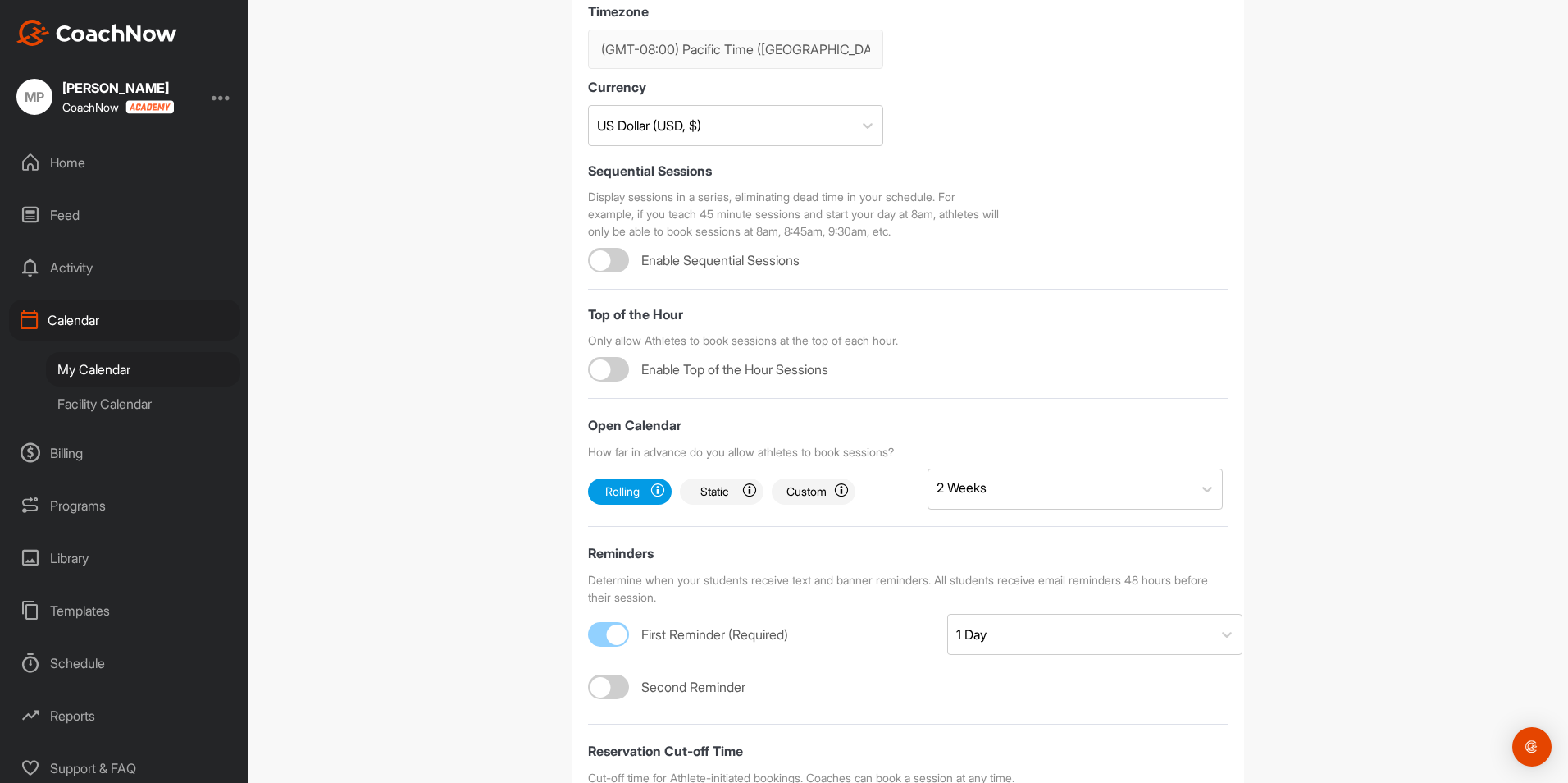
scroll to position [0, 0]
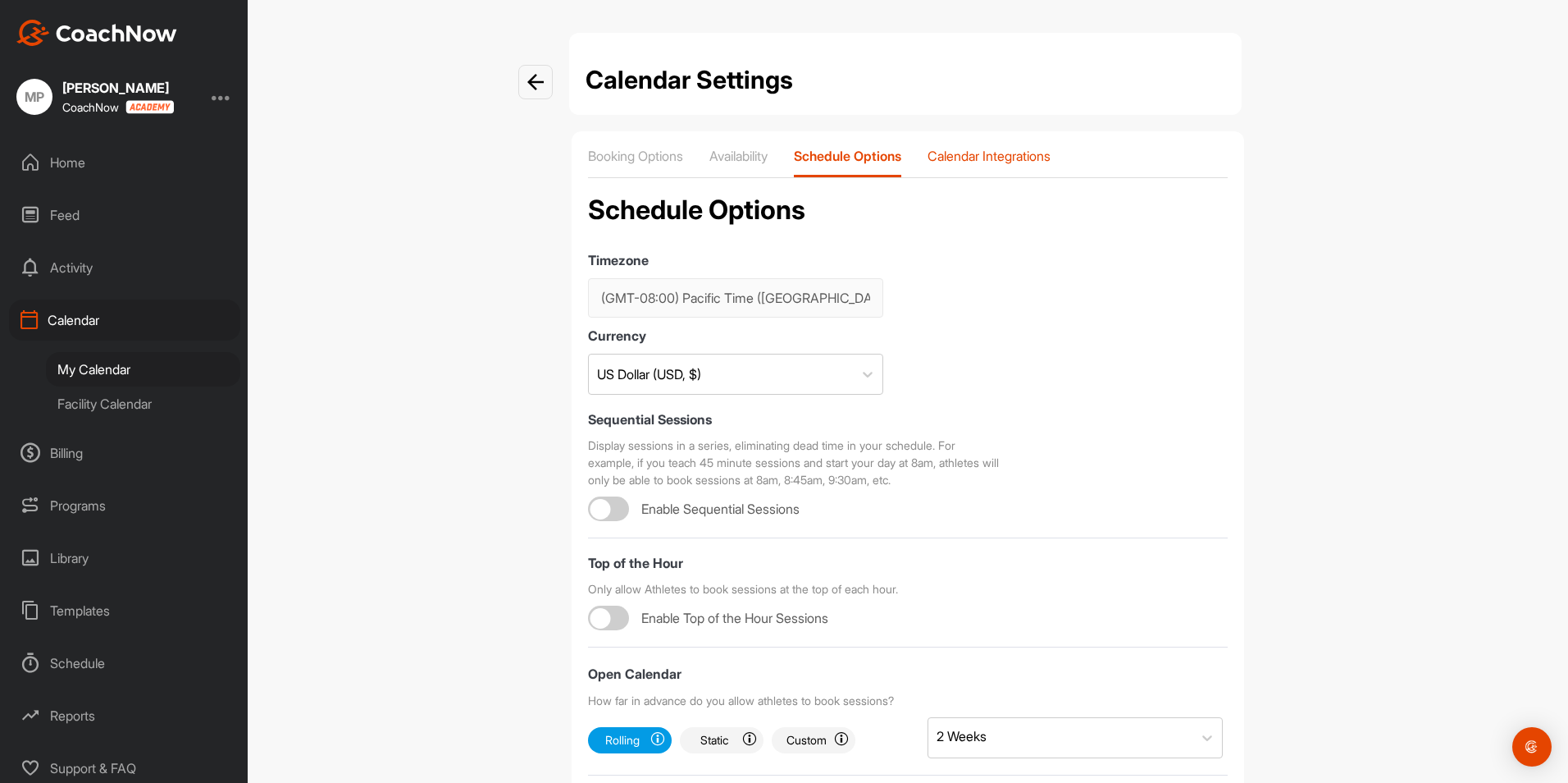
click at [1006, 156] on p "Calendar Integrations" at bounding box center [989, 156] width 123 height 17
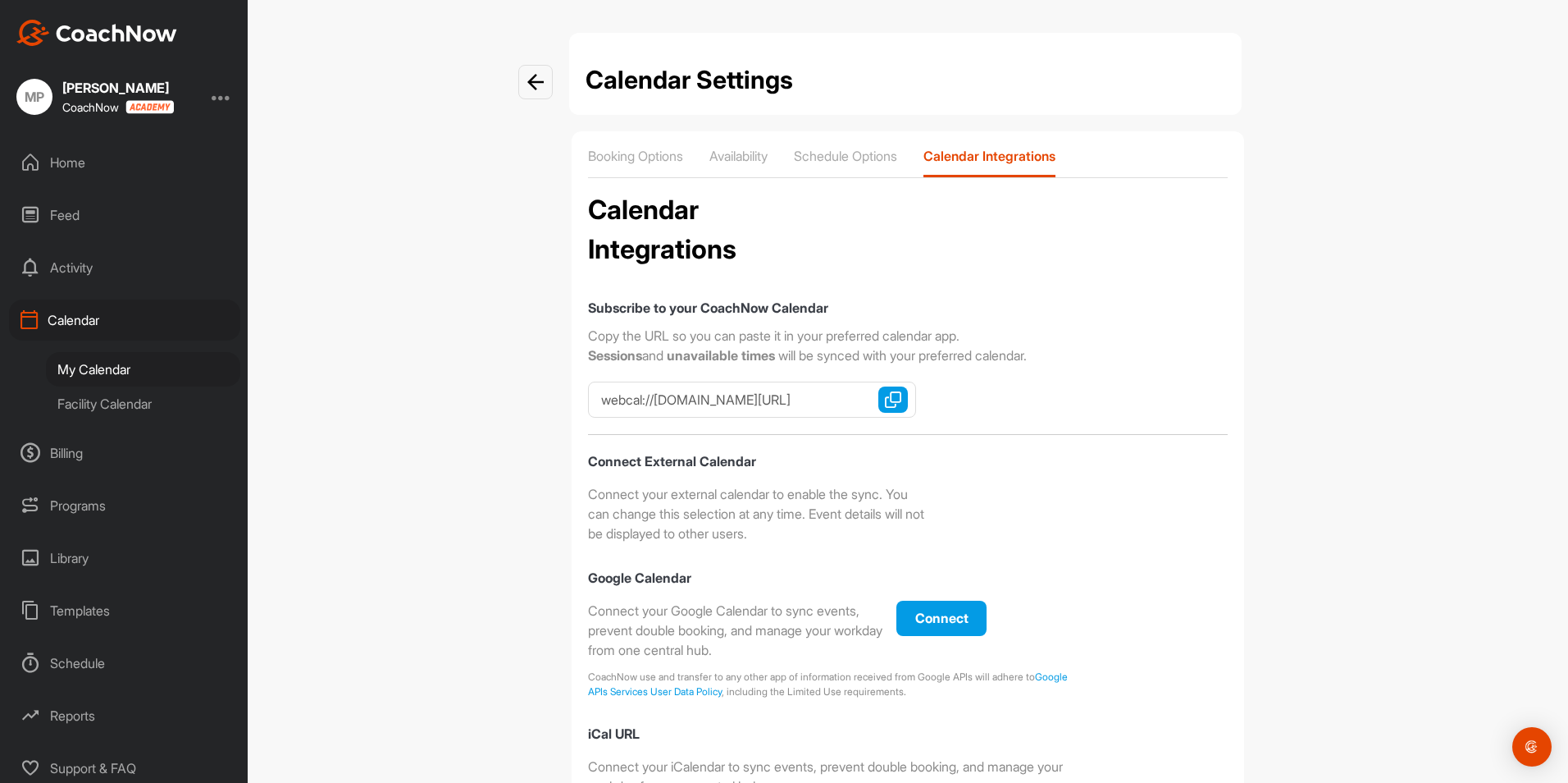
scroll to position [0, 320]
drag, startPoint x: 594, startPoint y: 400, endPoint x: 1087, endPoint y: 411, distance: 493.1
click at [1087, 411] on div "Subscribe to your CoachNow Calendar Copy the URL so you can paste it in your pr…" at bounding box center [907, 645] width 640 height 694
